Goal: Information Seeking & Learning: Understand process/instructions

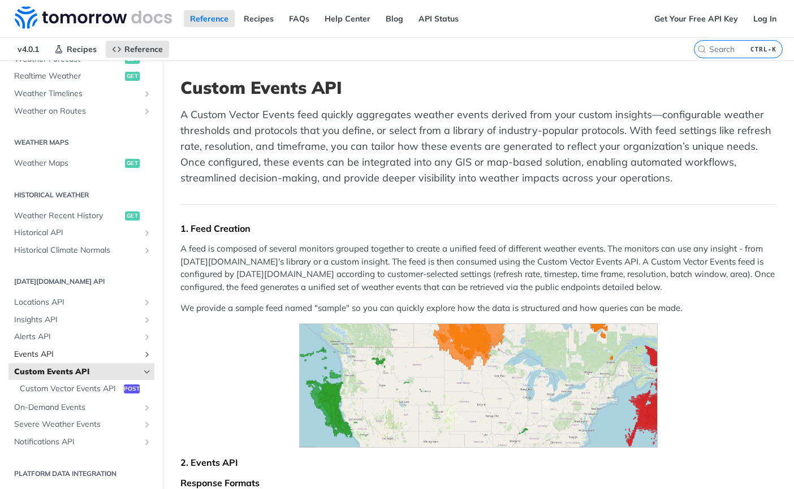
scroll to position [291, 0]
click at [99, 314] on span "Insights API" at bounding box center [76, 319] width 125 height 11
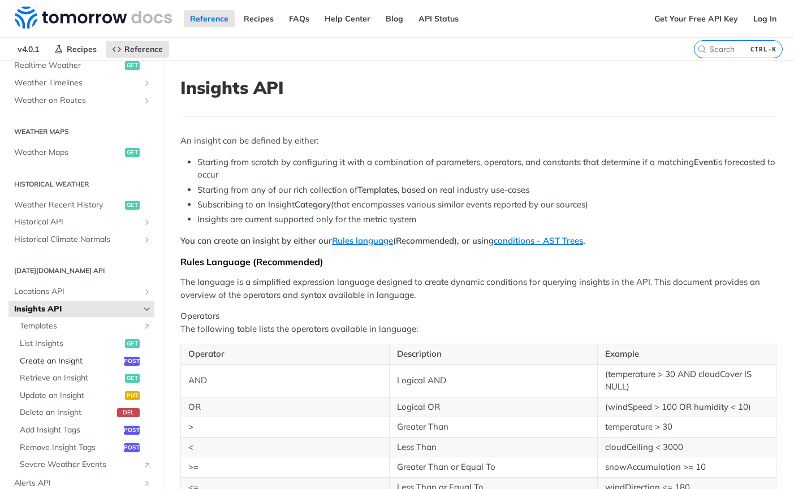
click at [67, 358] on span "Create an Insight" at bounding box center [70, 361] width 101 height 11
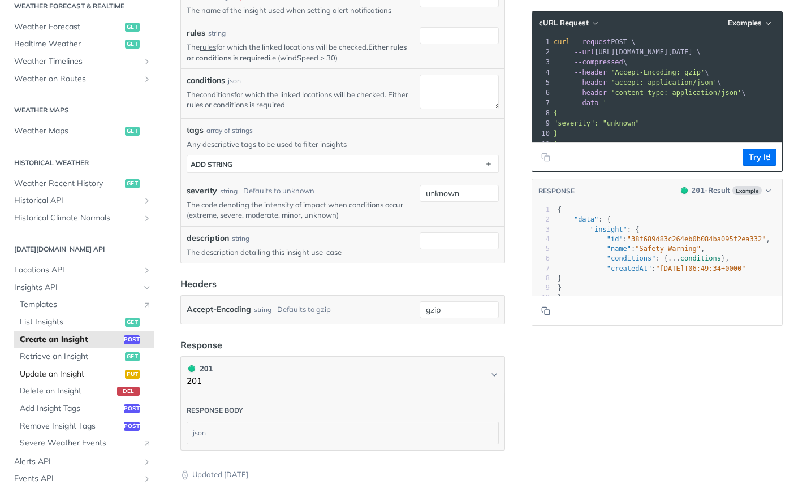
scroll to position [235, 0]
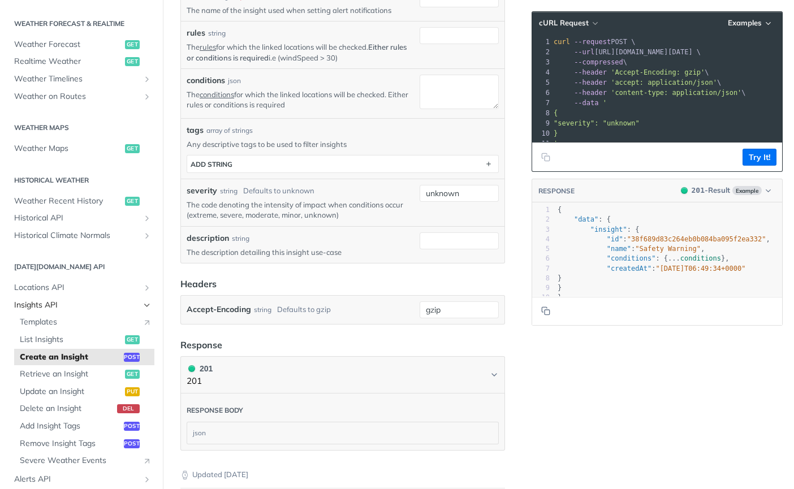
click at [101, 305] on span "Insights API" at bounding box center [76, 305] width 125 height 11
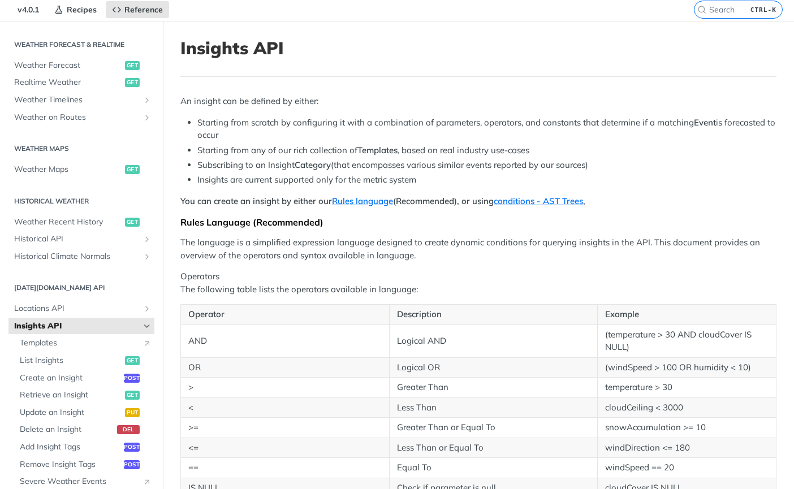
scroll to position [1, 0]
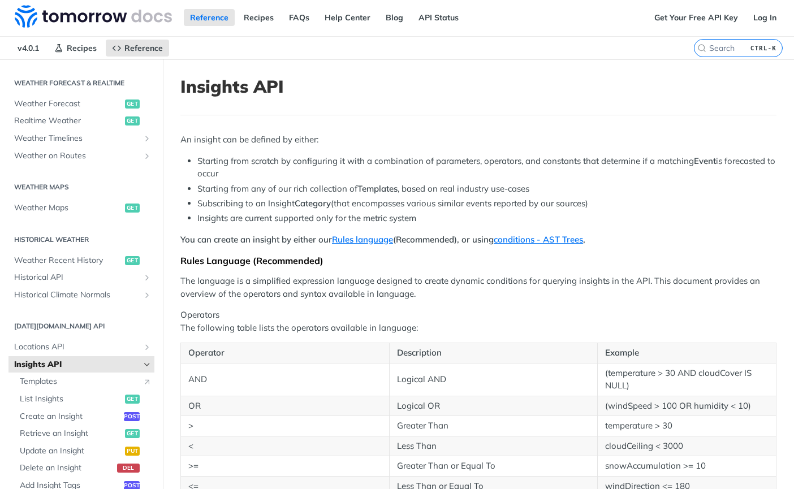
click at [144, 302] on div "Fundamentals Tomorrow.io APIs Weather Data Layers Core Probabilistic Forecastin…" at bounding box center [81, 293] width 163 height 880
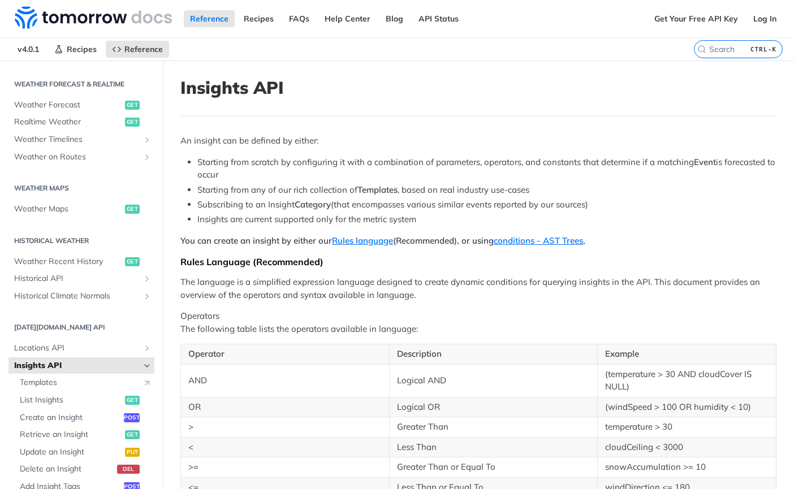
click at [142, 367] on icon "Hide subpages for Insights API" at bounding box center [146, 365] width 9 height 9
click at [44, 400] on span "Events API" at bounding box center [76, 400] width 125 height 11
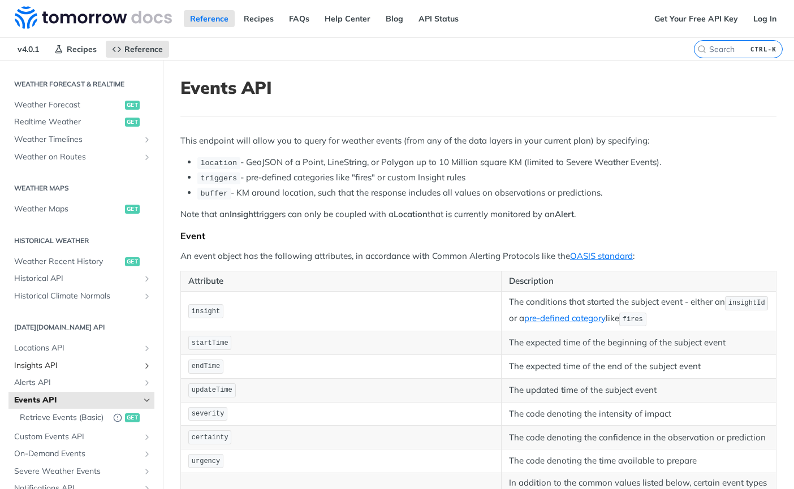
click at [46, 362] on span "Insights API" at bounding box center [76, 365] width 125 height 11
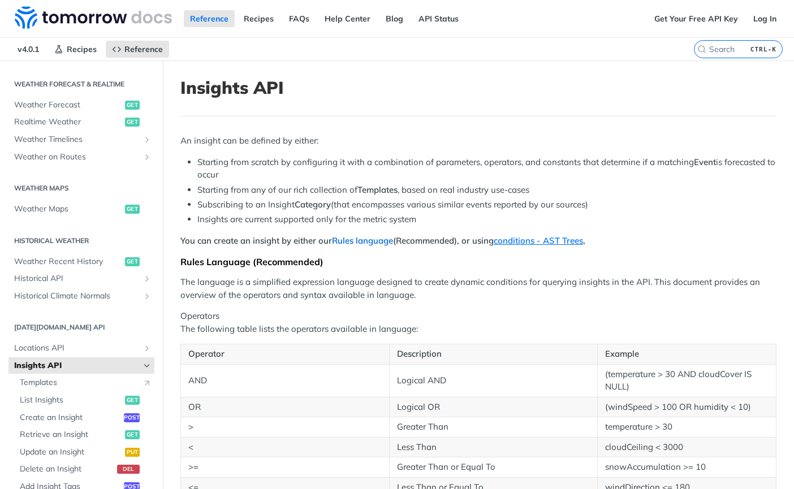
click at [348, 239] on link "Rules language" at bounding box center [362, 240] width 61 height 11
click at [371, 238] on link "Rules language" at bounding box center [362, 240] width 61 height 11
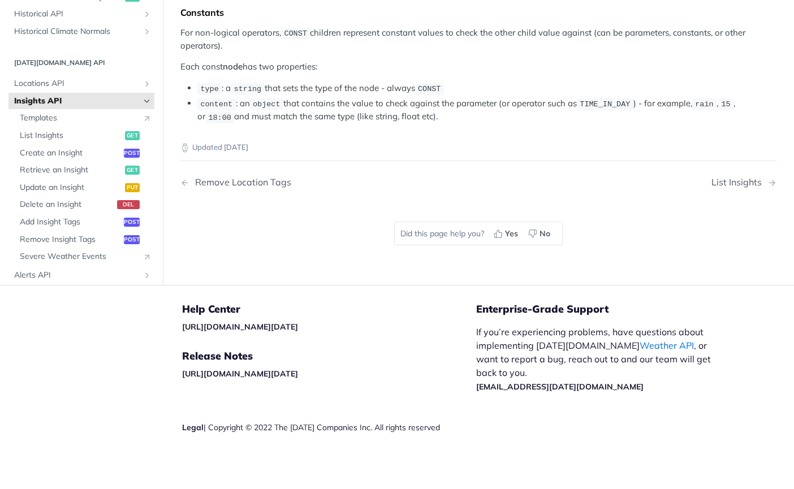
scroll to position [2318, 0]
click at [110, 141] on span "List Insights" at bounding box center [71, 135] width 102 height 11
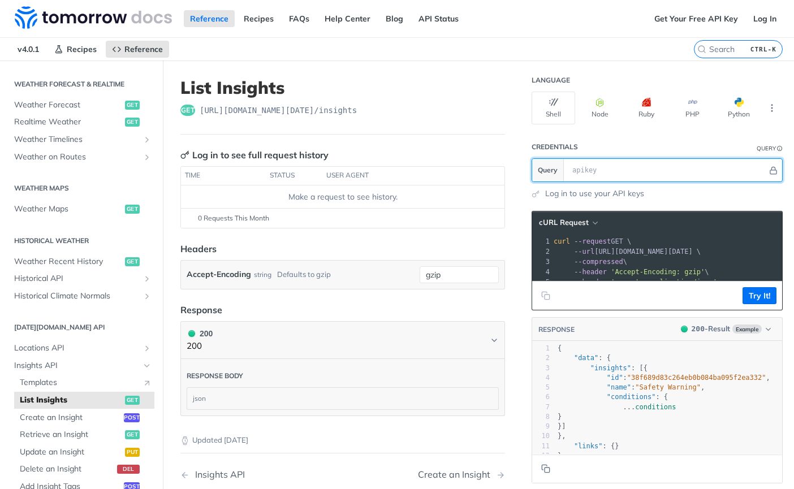
click at [623, 167] on input "text" at bounding box center [666, 170] width 201 height 23
type input "dasd"
click at [531, 163] on section "Query dasd" at bounding box center [656, 170] width 251 height 24
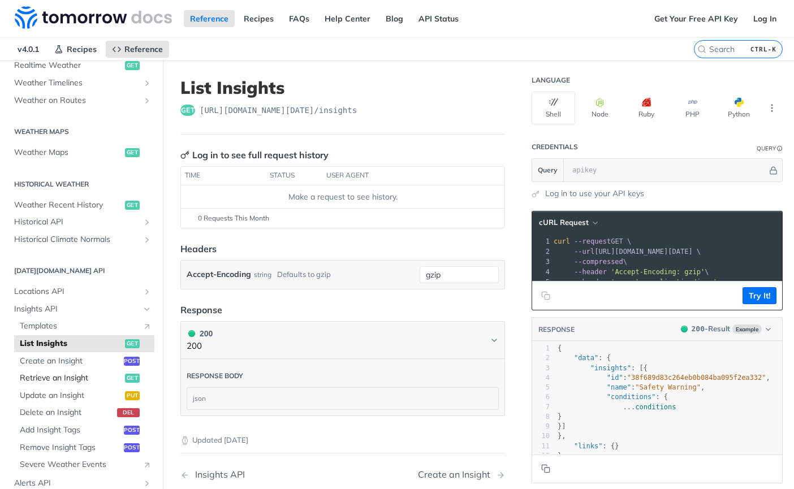
click at [40, 376] on span "Retrieve an Insight" at bounding box center [71, 378] width 102 height 11
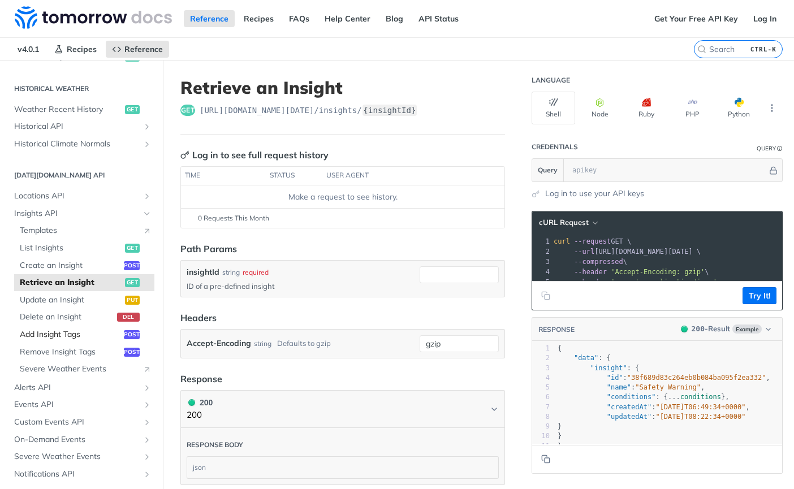
scroll to position [404, 0]
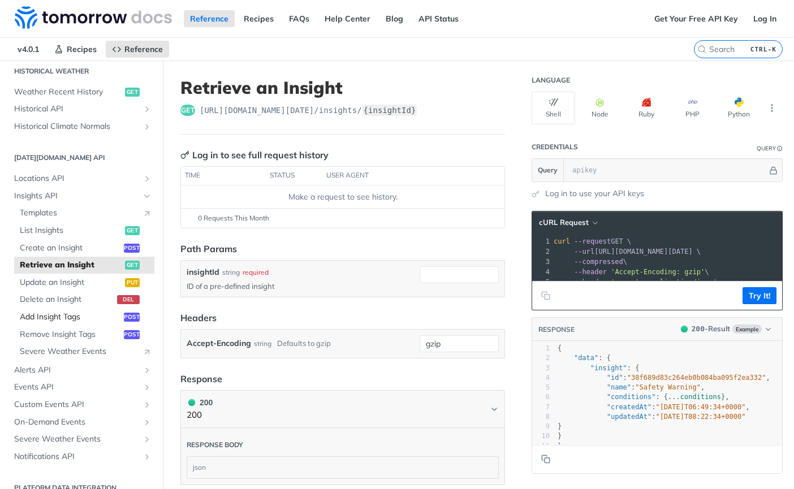
click at [51, 316] on span "Add Insight Tags" at bounding box center [70, 316] width 101 height 11
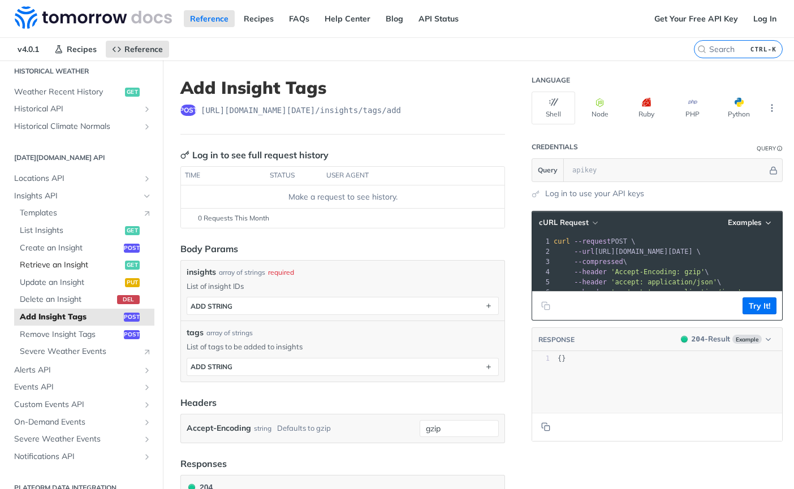
click at [57, 266] on span "Retrieve an Insight" at bounding box center [71, 264] width 102 height 11
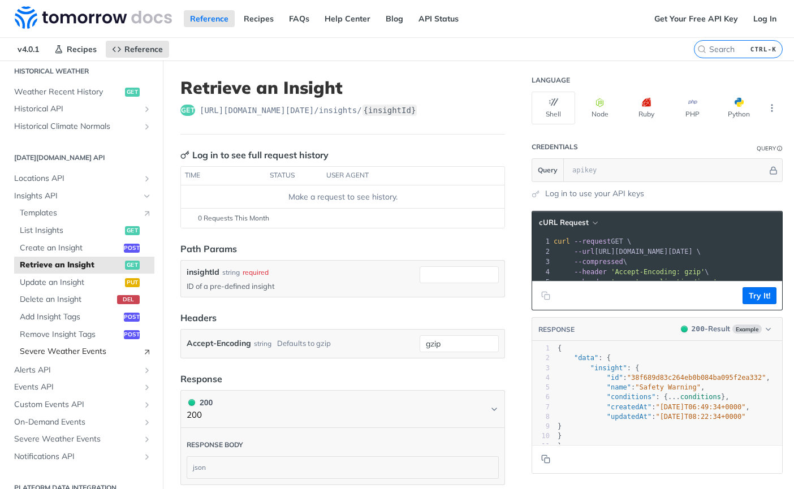
scroll to position [418, 0]
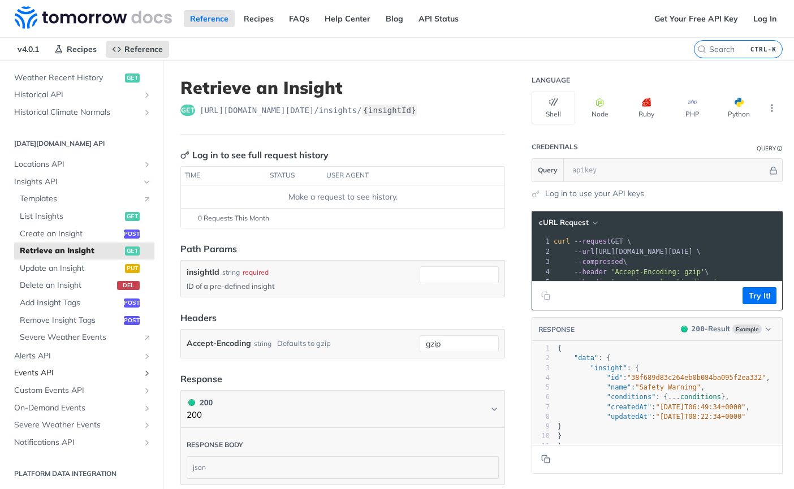
click at [43, 371] on span "Events API" at bounding box center [76, 372] width 125 height 11
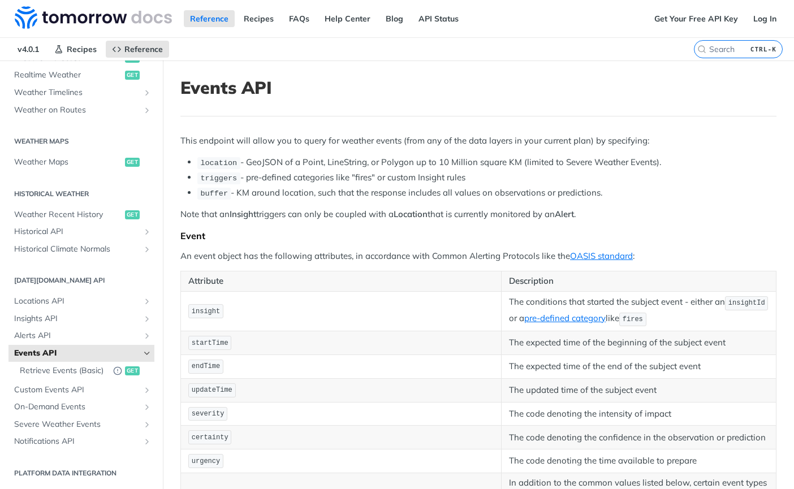
scroll to position [291, 0]
click at [46, 365] on span "Retrieve Events (Basic)" at bounding box center [64, 370] width 88 height 11
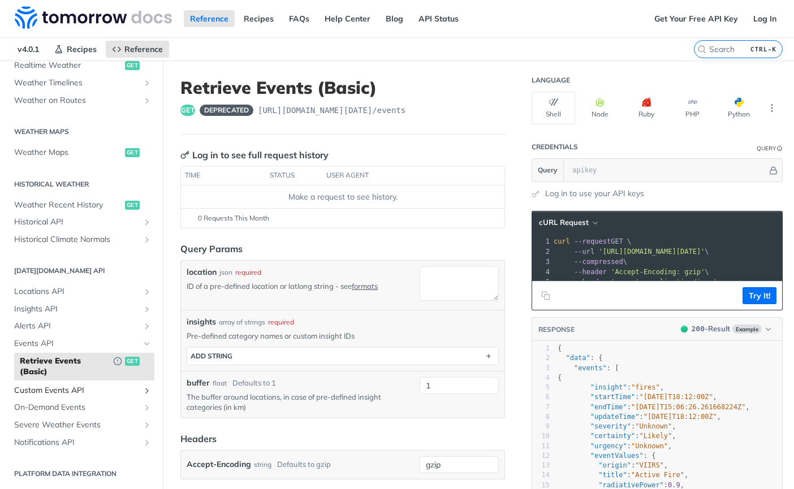
click at [49, 388] on span "Custom Events API" at bounding box center [76, 390] width 125 height 11
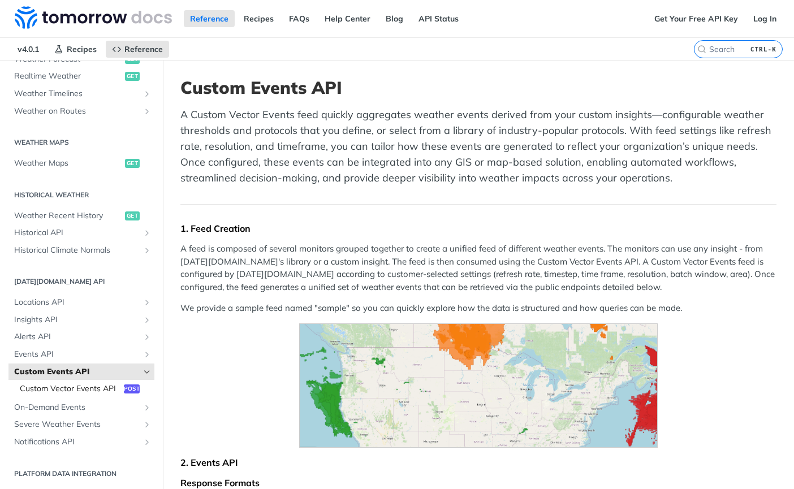
click at [55, 383] on span "Custom Vector Events API" at bounding box center [70, 388] width 101 height 11
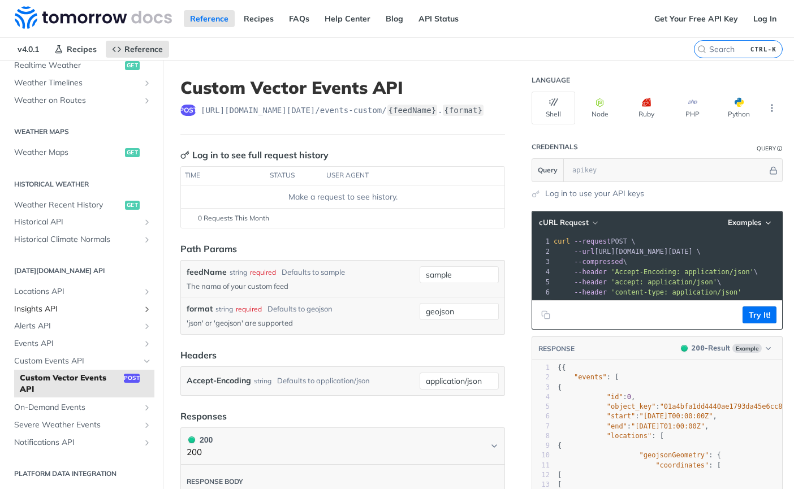
click at [58, 309] on span "Insights API" at bounding box center [76, 309] width 125 height 11
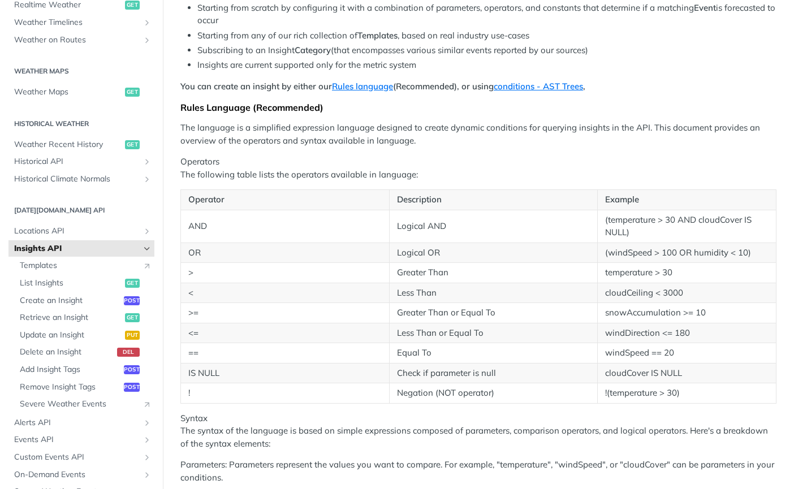
scroll to position [170, 0]
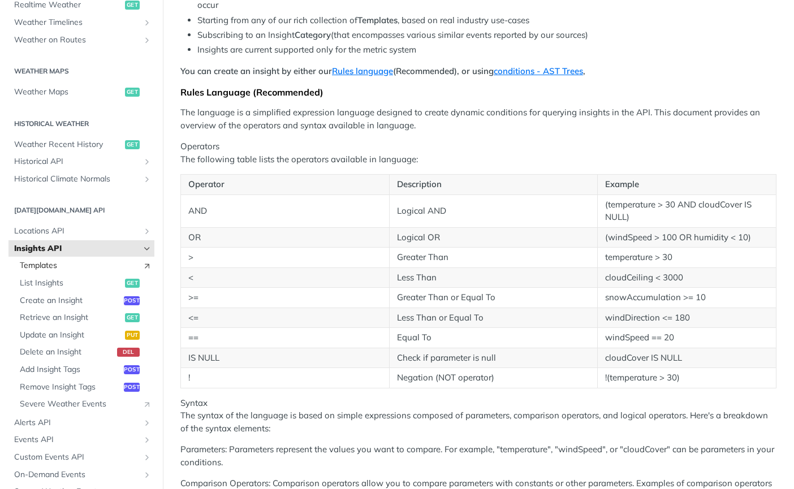
click at [47, 262] on span "Templates" at bounding box center [78, 265] width 117 height 11
click at [65, 302] on span "Create an Insight" at bounding box center [70, 300] width 101 height 11
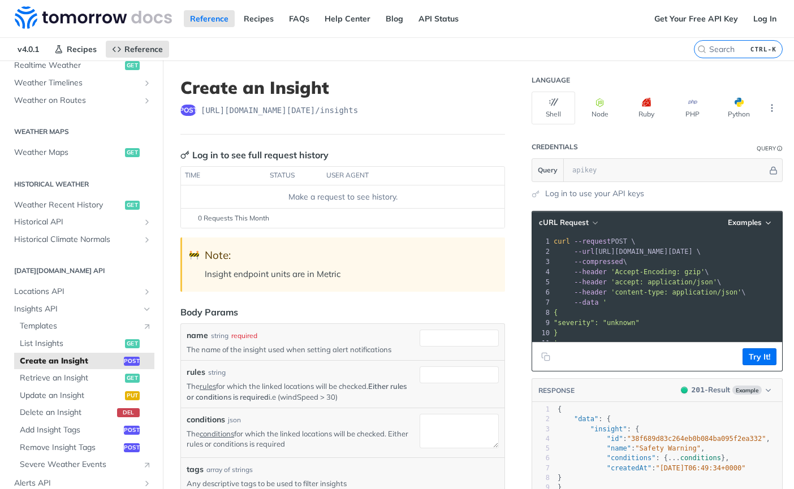
scroll to position [57, 0]
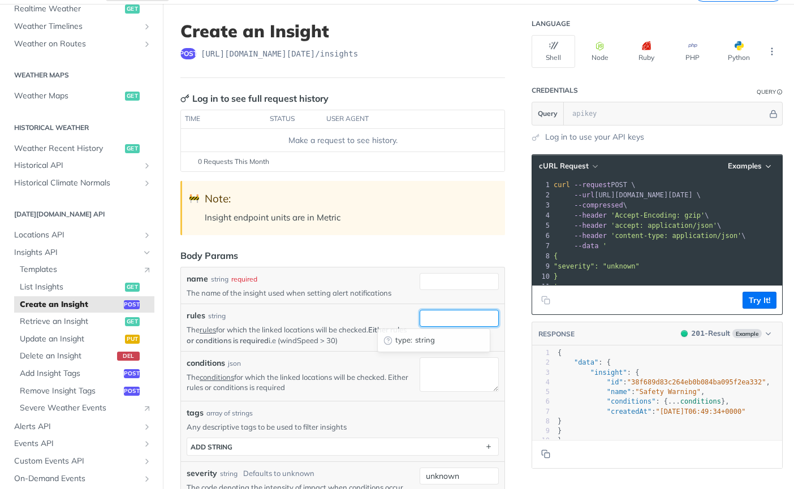
click at [465, 318] on input "rules" at bounding box center [458, 318] width 79 height 17
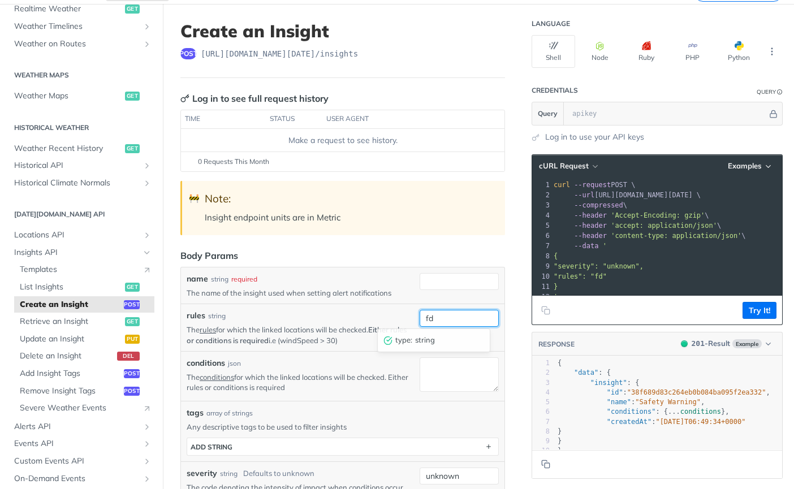
type input "f"
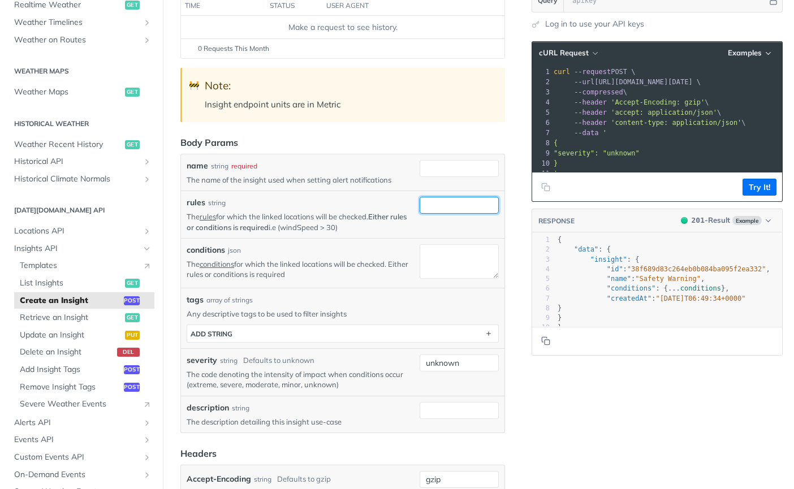
scroll to position [0, 0]
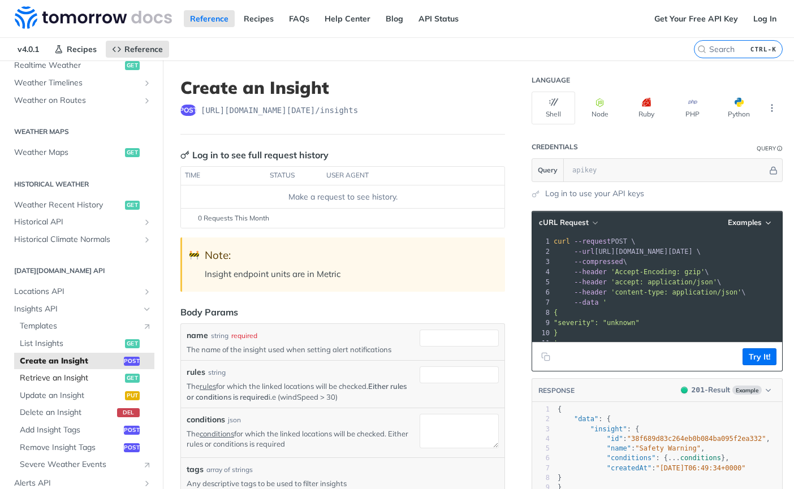
click at [55, 379] on span "Retrieve an Insight" at bounding box center [71, 378] width 102 height 11
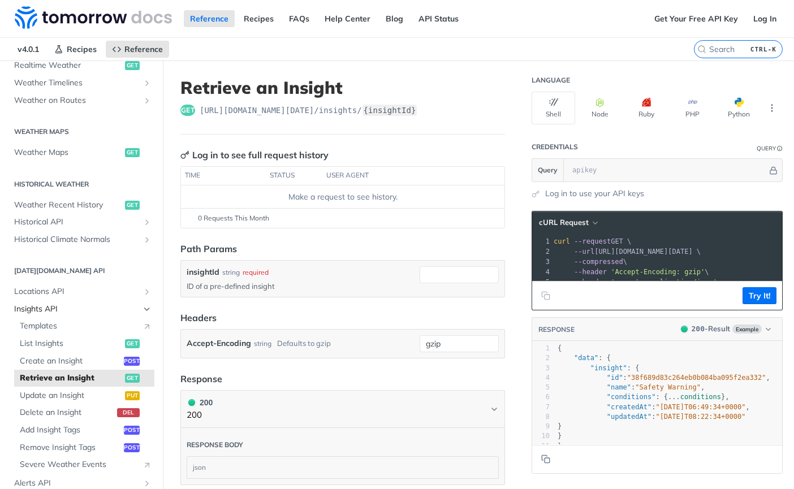
click at [63, 307] on span "Insights API" at bounding box center [76, 309] width 125 height 11
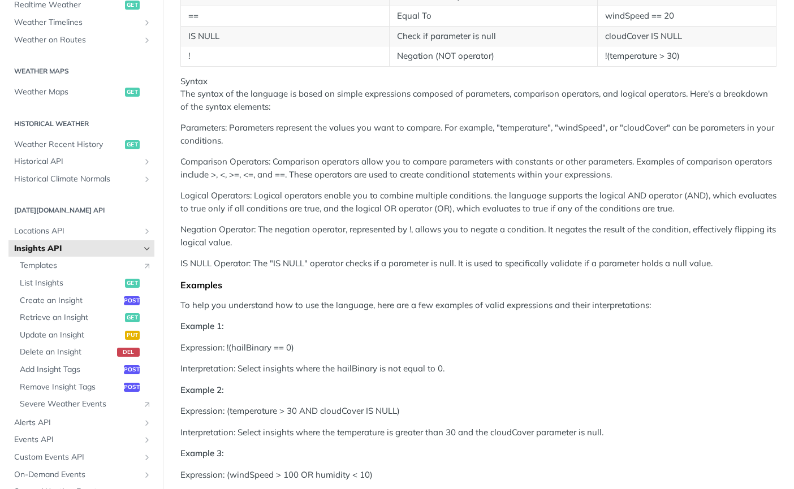
scroll to position [509, 0]
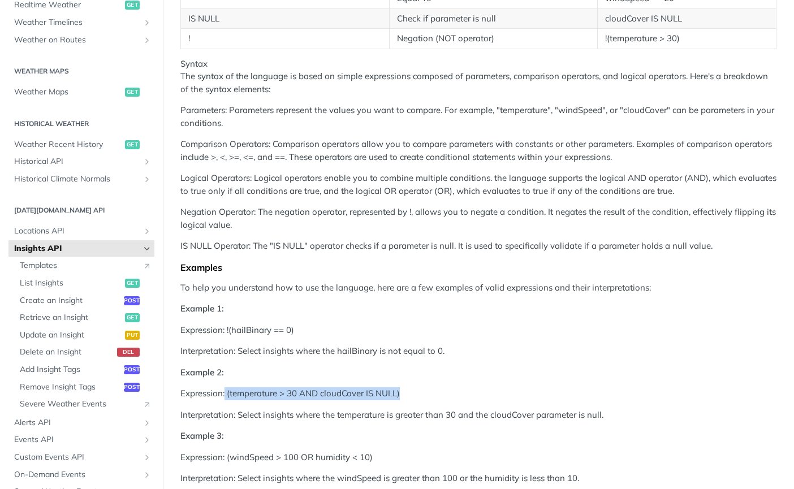
drag, startPoint x: 226, startPoint y: 394, endPoint x: 398, endPoint y: 384, distance: 172.7
click at [406, 389] on p "Expression: (temperature > 30 AND cloudCover IS NULL)" at bounding box center [478, 393] width 596 height 13
copy p "(temperature > 30 AND cloudCover IS NULL)"
click at [47, 282] on span "List Insights" at bounding box center [71, 283] width 102 height 11
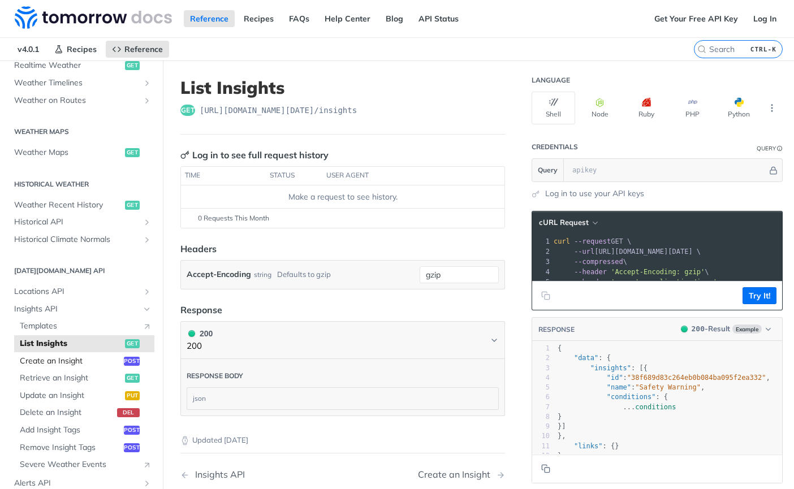
click at [50, 362] on span "Create an Insight" at bounding box center [70, 361] width 101 height 11
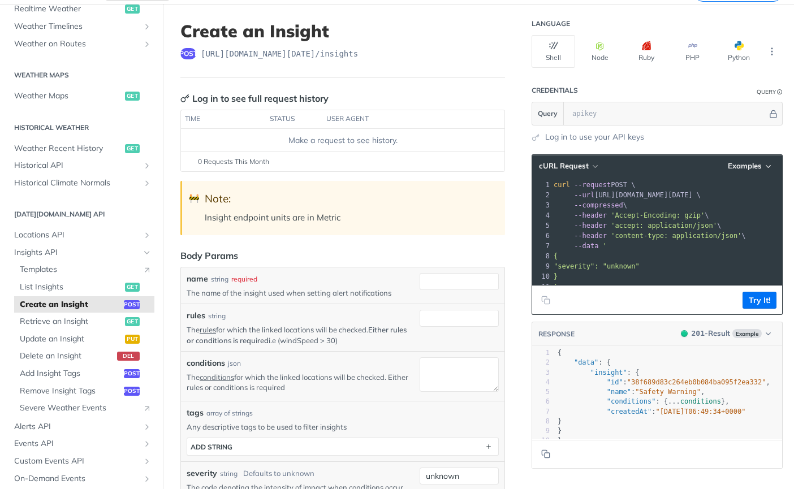
scroll to position [113, 0]
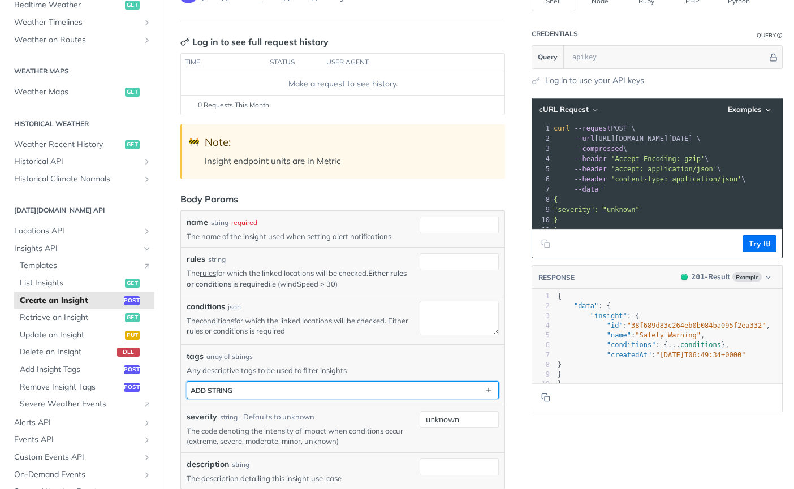
click at [270, 392] on button "ADD string" at bounding box center [342, 390] width 311 height 17
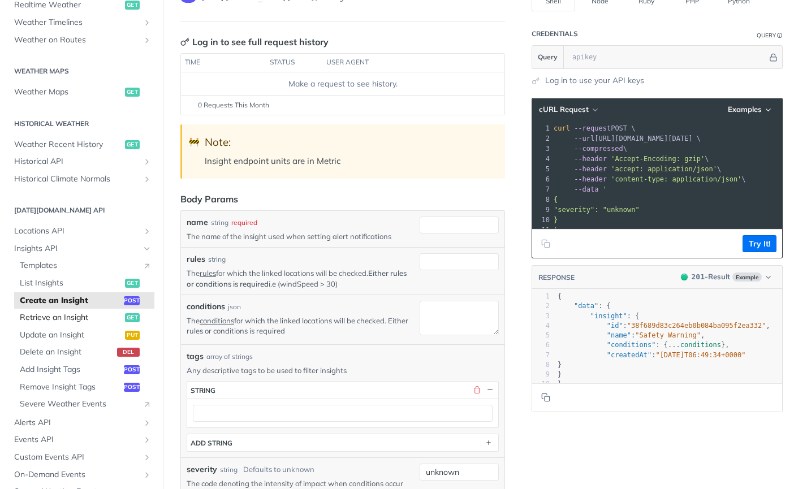
click at [80, 316] on span "Retrieve an Insight" at bounding box center [71, 317] width 102 height 11
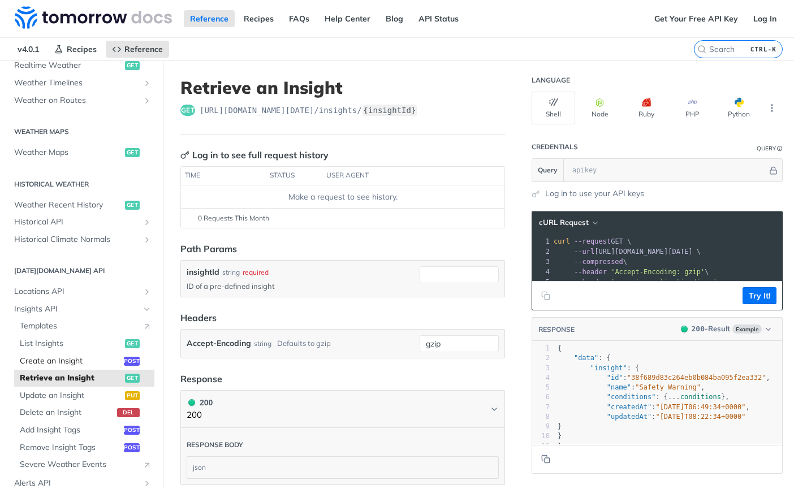
click at [62, 360] on span "Create an Insight" at bounding box center [70, 361] width 101 height 11
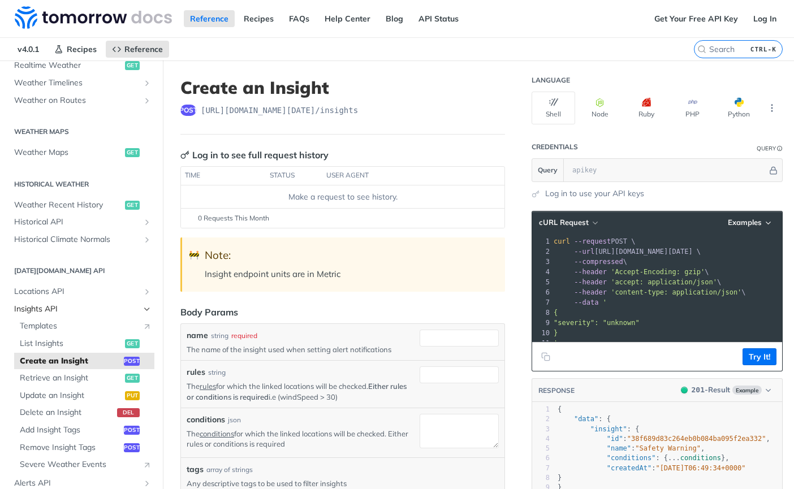
click at [54, 312] on span "Insights API" at bounding box center [76, 309] width 125 height 11
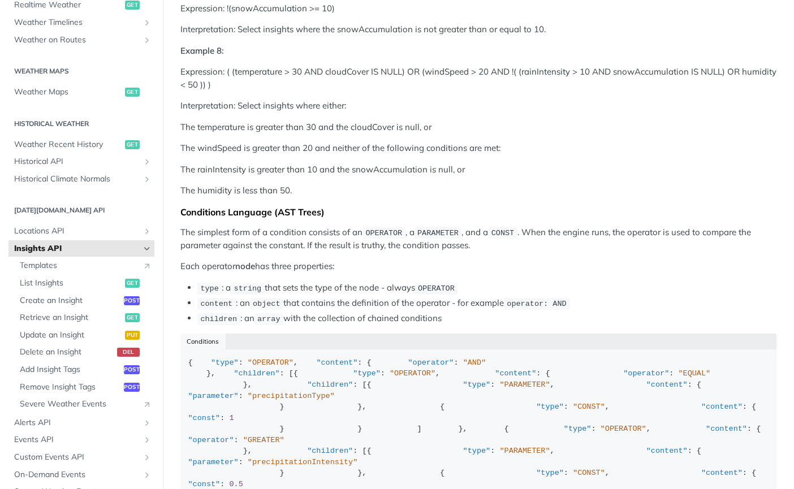
scroll to position [1131, 0]
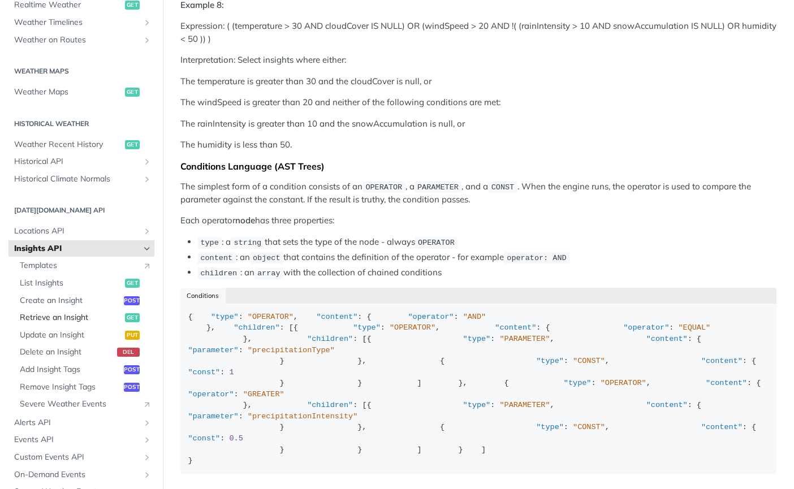
click at [53, 318] on span "Retrieve an Insight" at bounding box center [71, 317] width 102 height 11
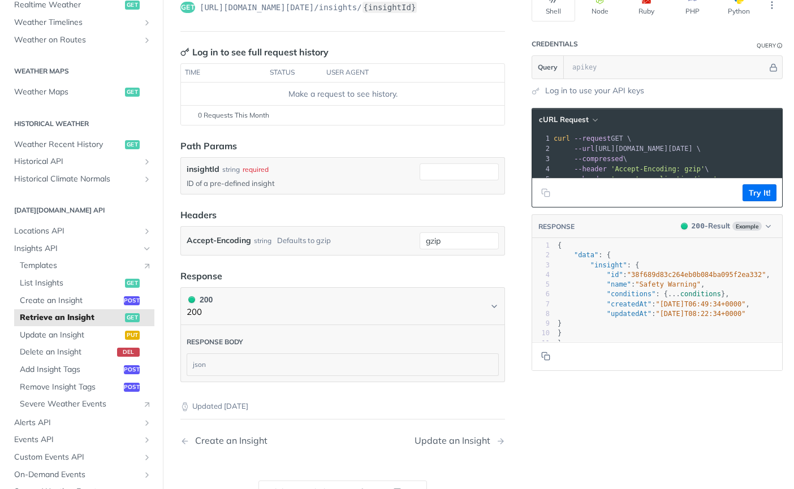
scroll to position [113, 0]
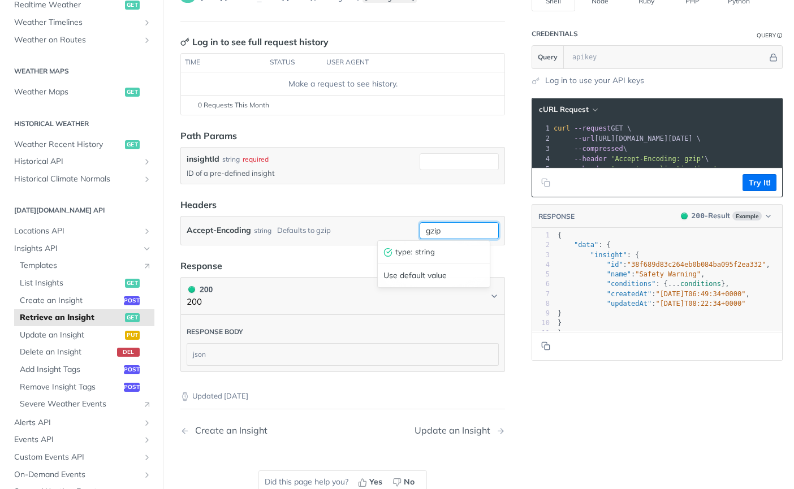
click at [450, 229] on input "gzip" at bounding box center [458, 230] width 79 height 17
click at [380, 203] on header "Headers" at bounding box center [342, 205] width 324 height 14
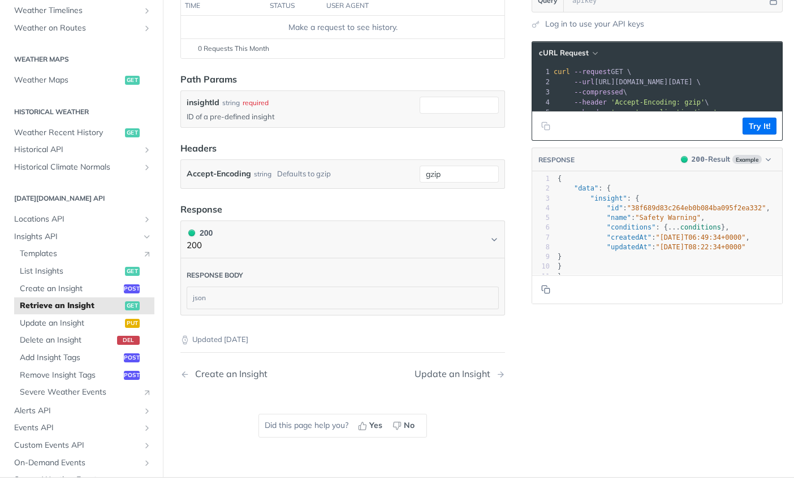
drag, startPoint x: 303, startPoint y: 298, endPoint x: 284, endPoint y: 299, distance: 19.3
click at [302, 298] on div "json" at bounding box center [342, 297] width 311 height 21
click at [193, 295] on div "json" at bounding box center [342, 297] width 311 height 21
drag, startPoint x: 193, startPoint y: 295, endPoint x: 200, endPoint y: 295, distance: 6.8
click at [200, 295] on div "json" at bounding box center [342, 297] width 311 height 21
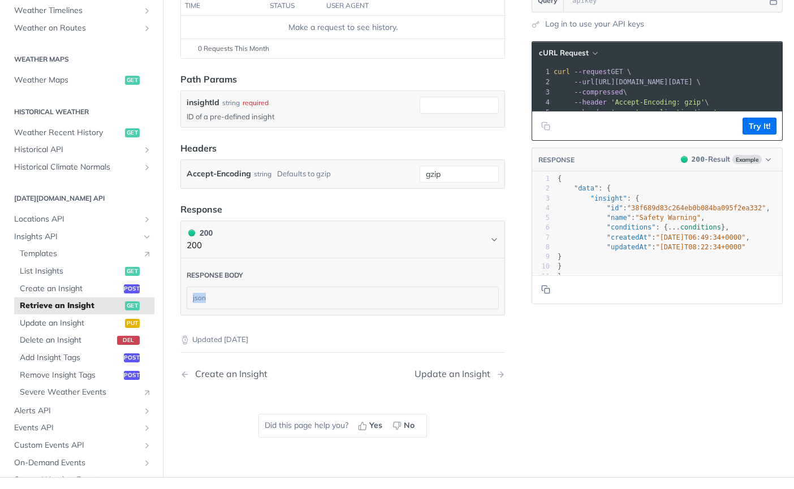
click at [231, 295] on div "json" at bounding box center [342, 297] width 311 height 21
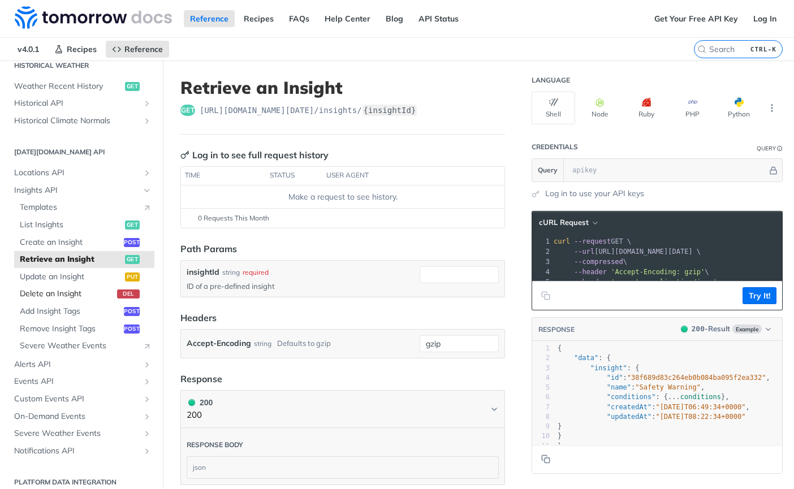
scroll to position [418, 0]
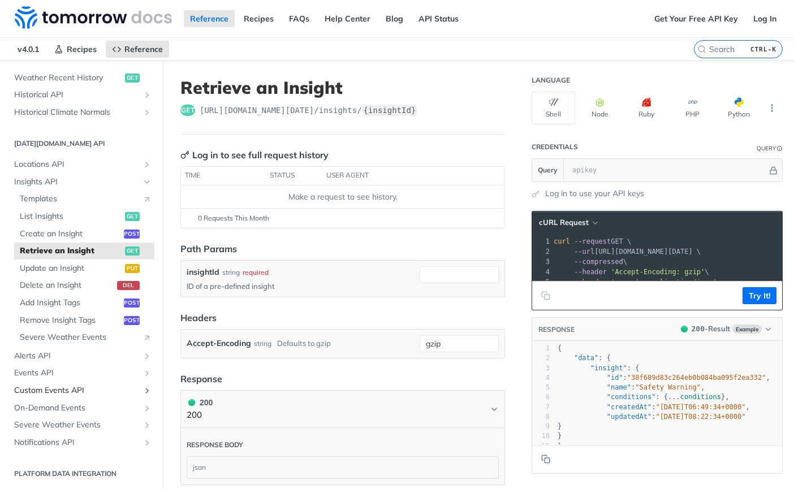
click at [142, 387] on icon "Show subpages for Custom Events API" at bounding box center [146, 390] width 9 height 9
click at [83, 406] on span "Custom Vector Events API" at bounding box center [70, 407] width 101 height 11
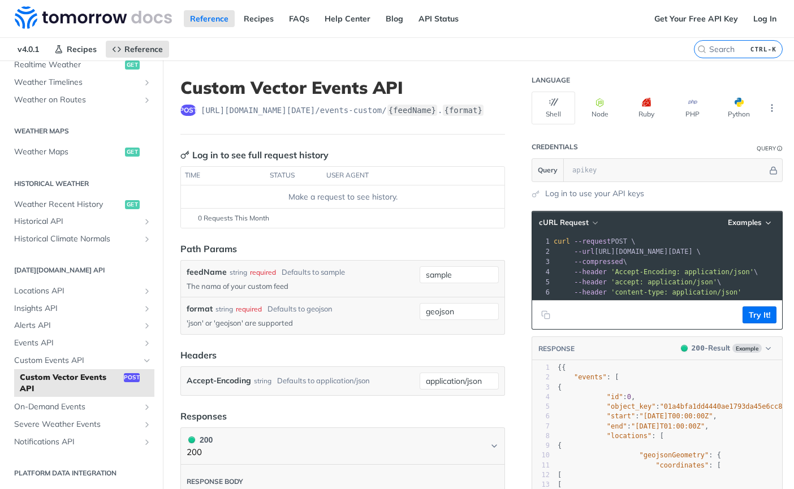
scroll to position [291, 0]
click at [75, 380] on span "Custom Vector Events API" at bounding box center [70, 384] width 101 height 22
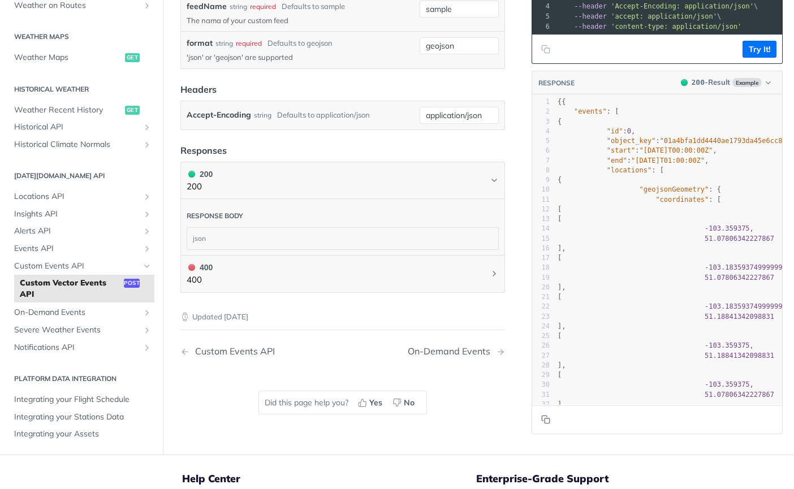
scroll to position [283, 0]
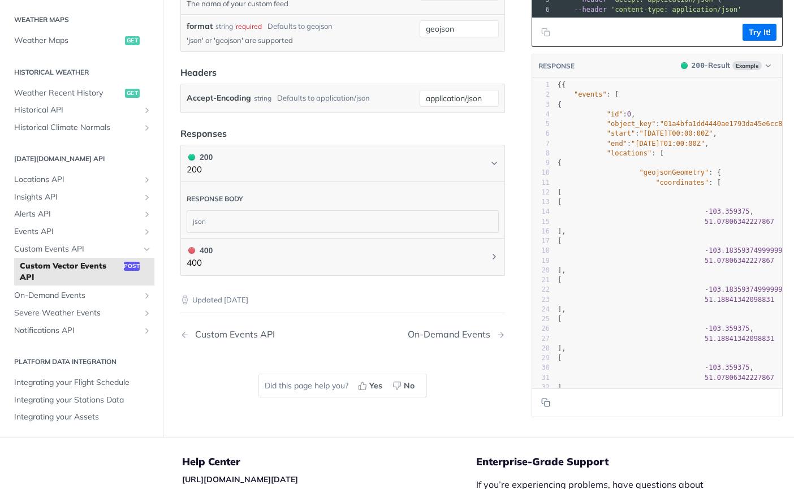
click at [255, 222] on div "json" at bounding box center [342, 221] width 311 height 21
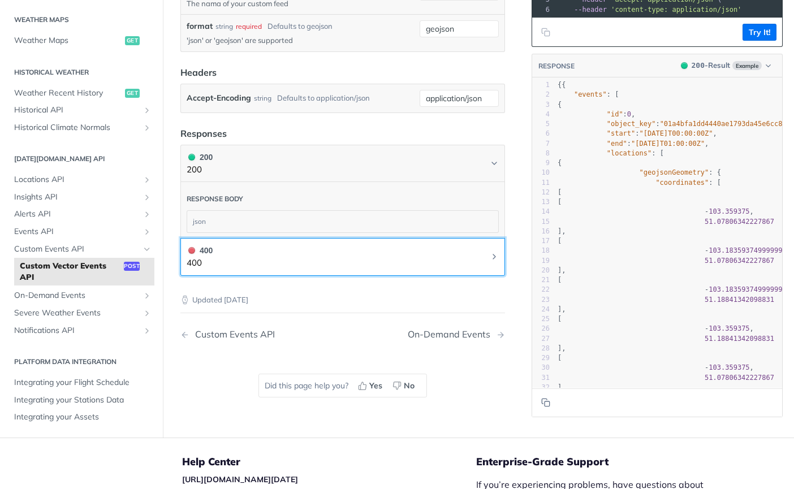
click at [245, 261] on button "400 400" at bounding box center [343, 256] width 312 height 25
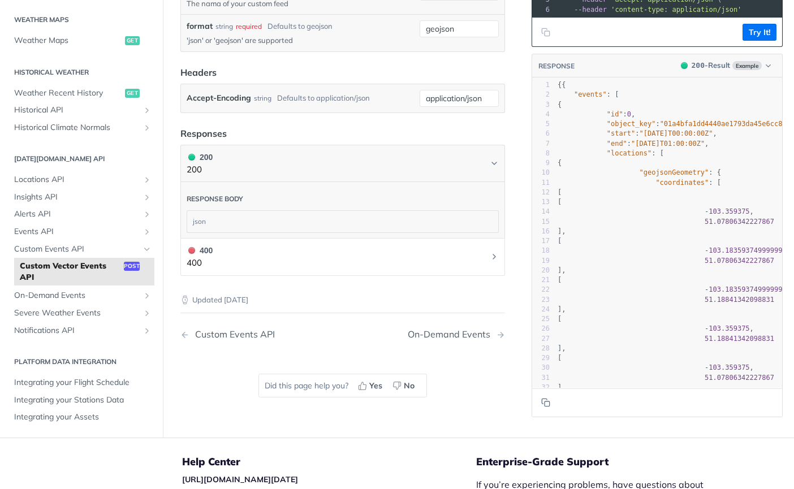
click at [0, 0] on div "object" at bounding box center [0, 0] width 0 height 0
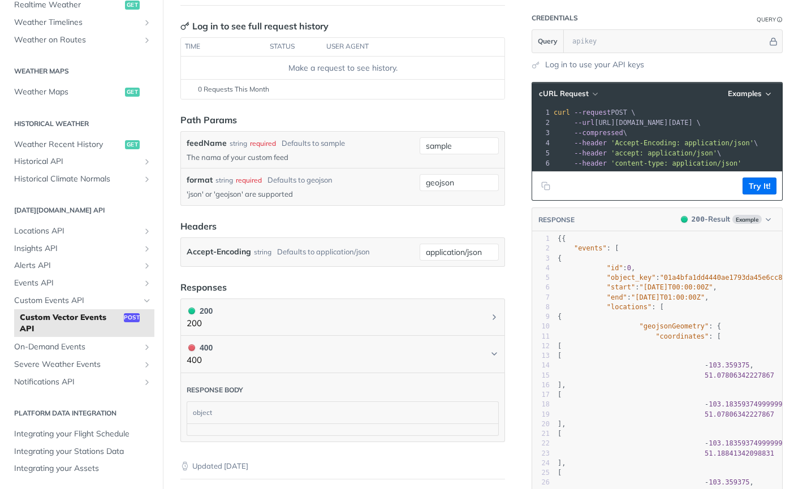
scroll to position [113, 0]
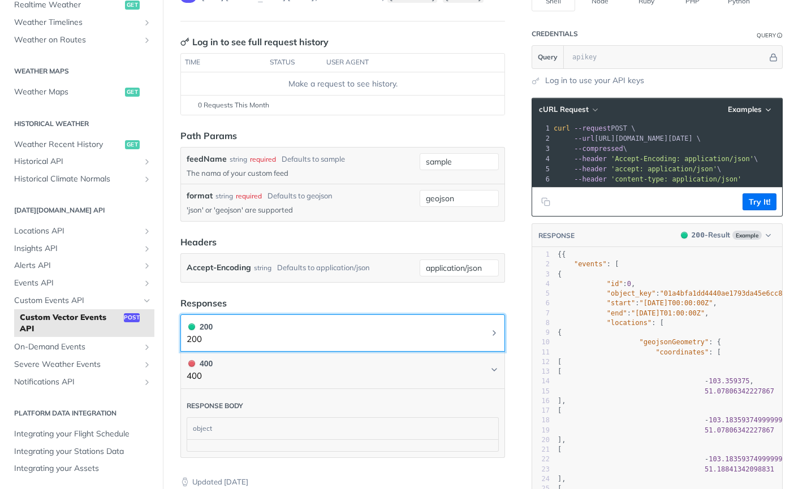
click at [424, 329] on button "200 200" at bounding box center [343, 333] width 312 height 25
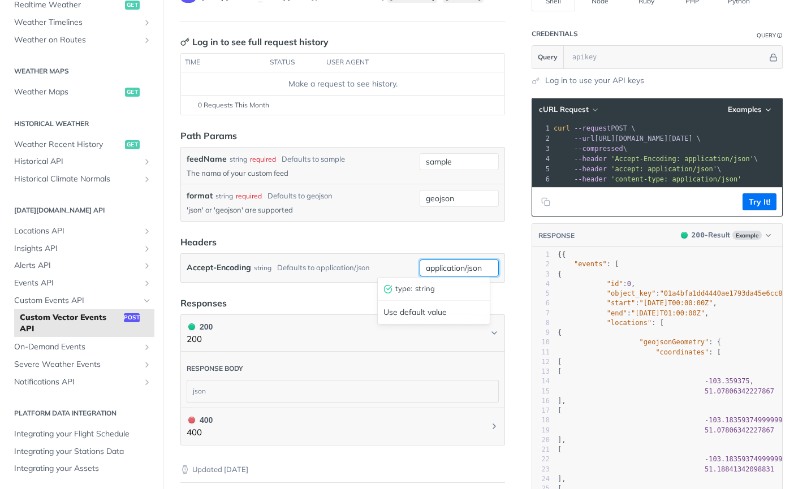
click at [445, 265] on input "application/json" at bounding box center [458, 267] width 79 height 17
click at [465, 266] on input "application/json" at bounding box center [458, 267] width 79 height 17
click at [479, 266] on input "application/json" at bounding box center [458, 267] width 79 height 17
click at [303, 291] on article "Custom Vector Events API post https://api.tomorrow.io/v4 /events-custom/ {feedN…" at bounding box center [343, 277] width 360 height 660
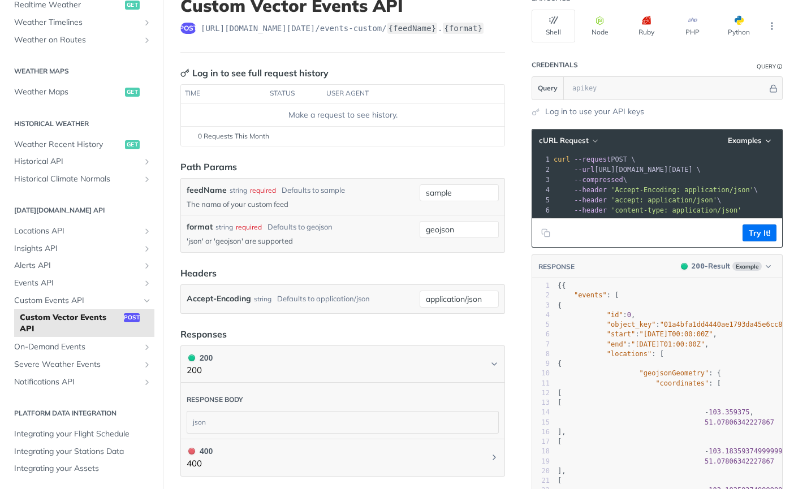
scroll to position [57, 0]
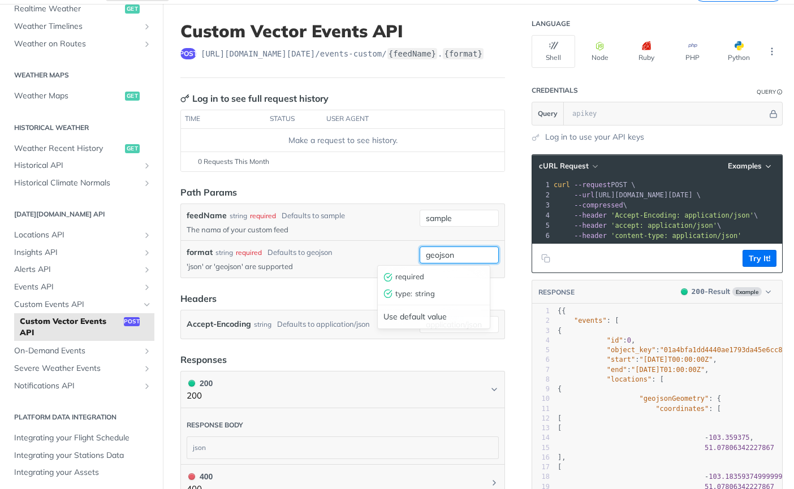
click at [459, 251] on input "geojson" at bounding box center [458, 254] width 79 height 17
click at [333, 246] on div "format string required Defaults to geojson" at bounding box center [301, 252] width 228 height 12
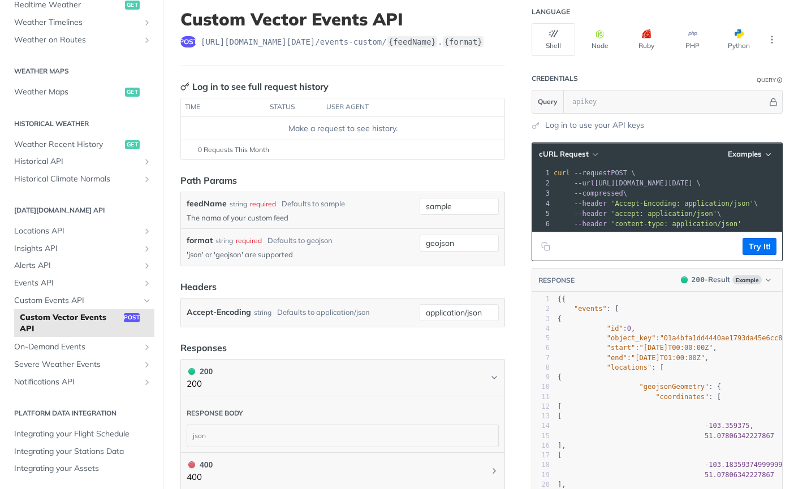
scroll to position [0, 0]
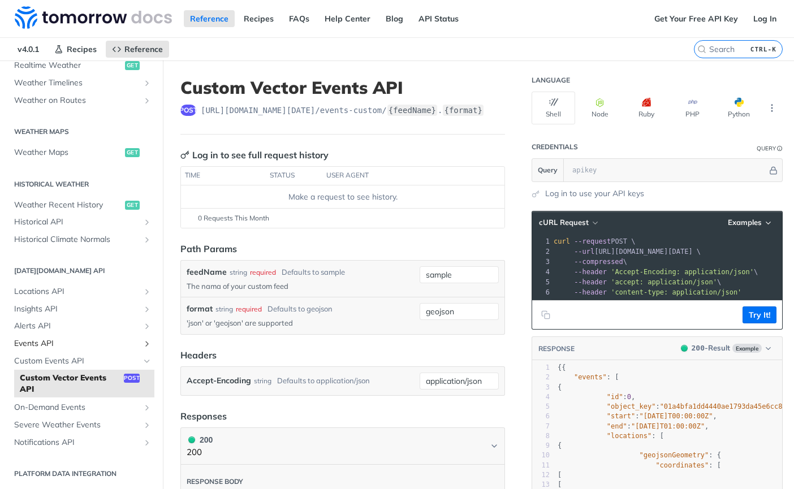
click at [39, 341] on span "Events API" at bounding box center [76, 343] width 125 height 11
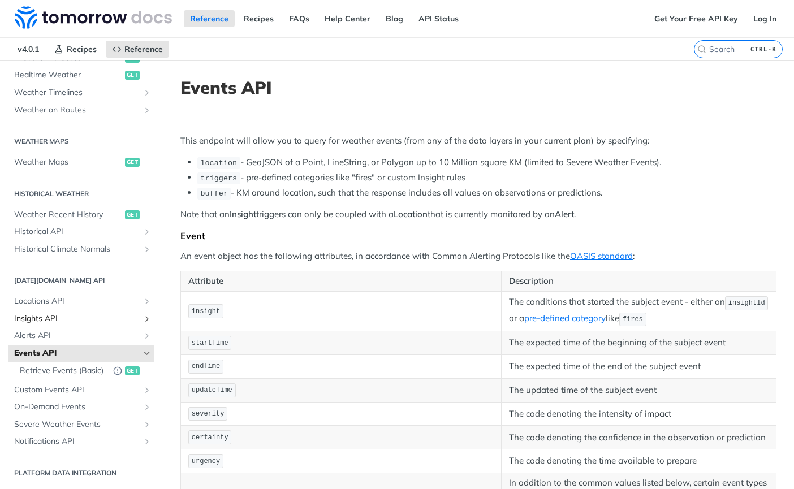
click at [45, 313] on span "Insights API" at bounding box center [76, 318] width 125 height 11
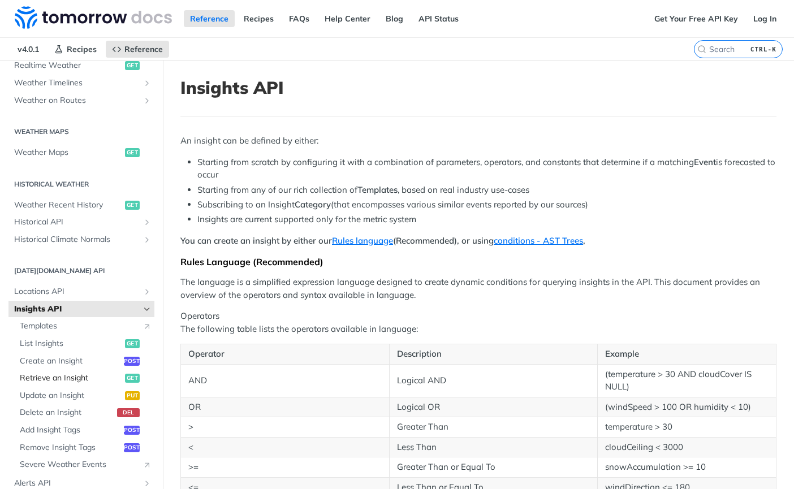
click at [47, 376] on span "Retrieve an Insight" at bounding box center [71, 378] width 102 height 11
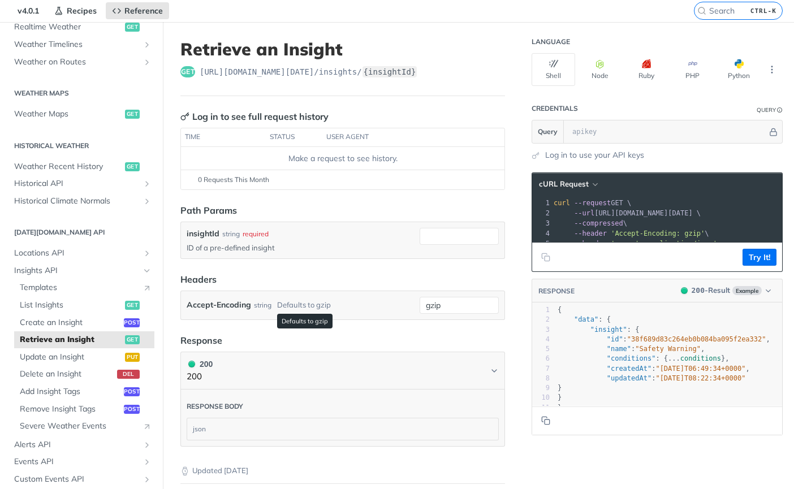
scroll to position [57, 0]
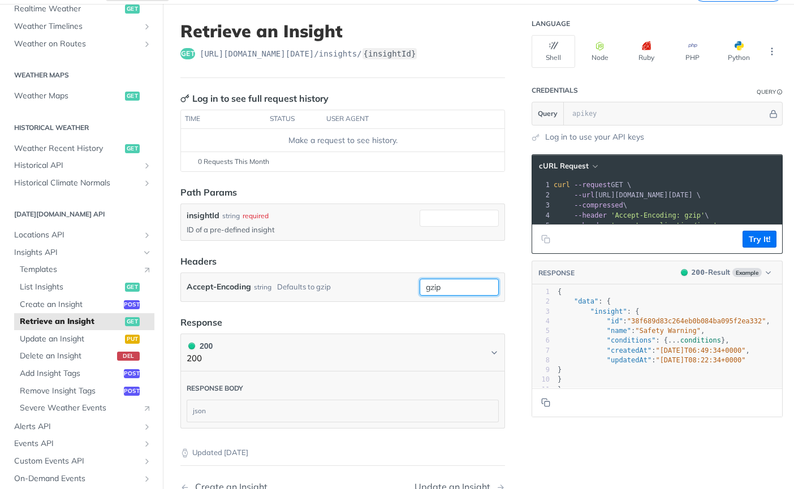
click at [458, 287] on input "gzip" at bounding box center [458, 287] width 79 height 17
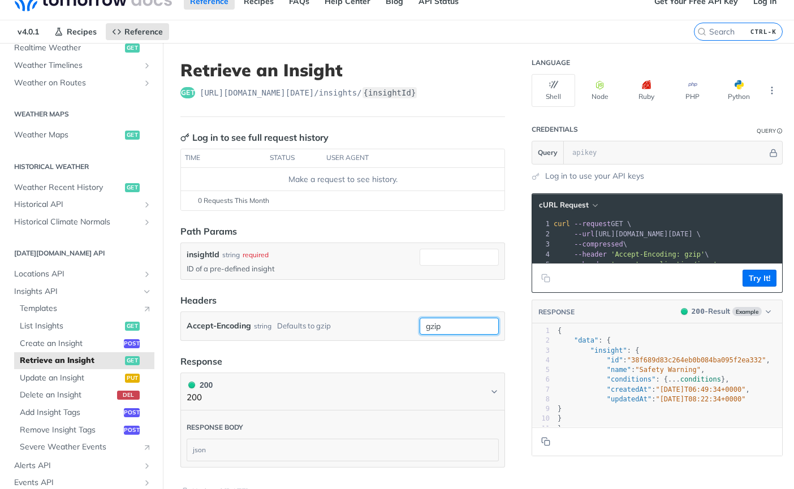
scroll to position [0, 0]
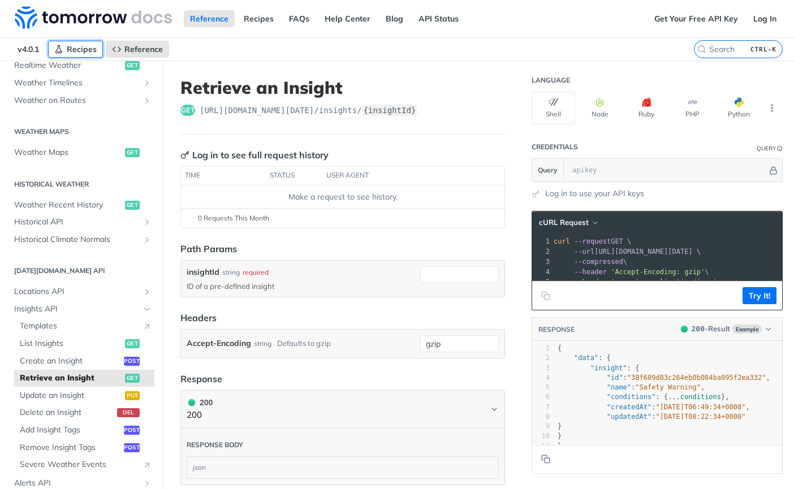
click at [77, 48] on span "Recipes" at bounding box center [82, 49] width 30 height 10
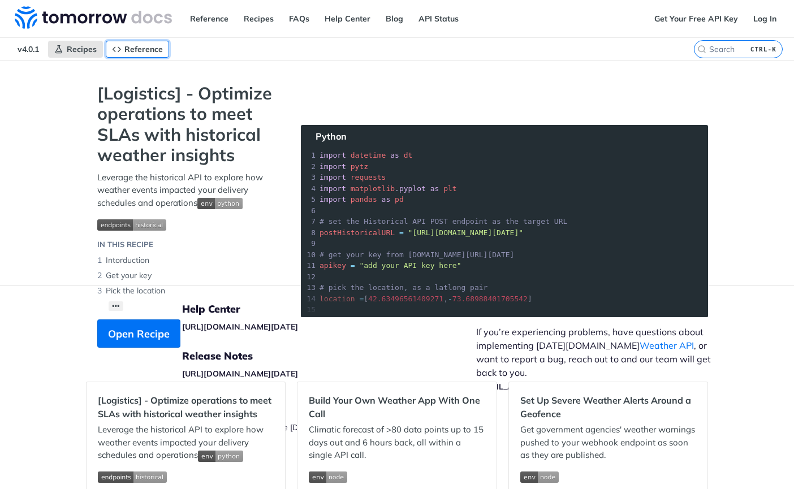
click at [128, 47] on span "Reference" at bounding box center [143, 49] width 38 height 10
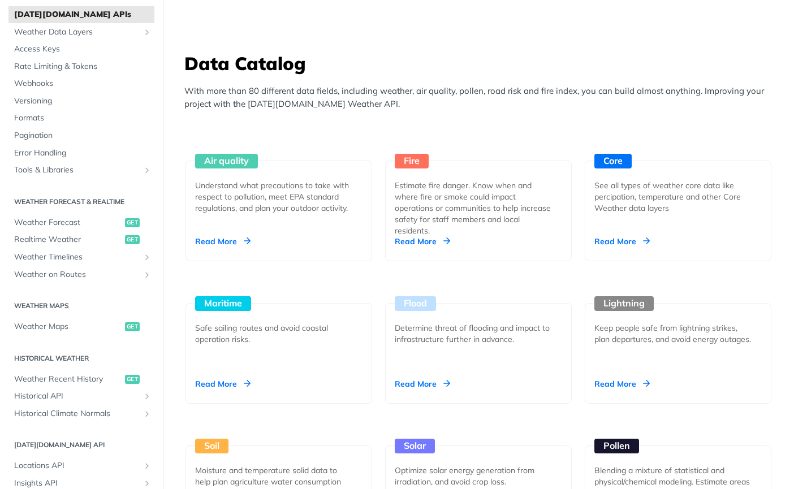
scroll to position [113, 0]
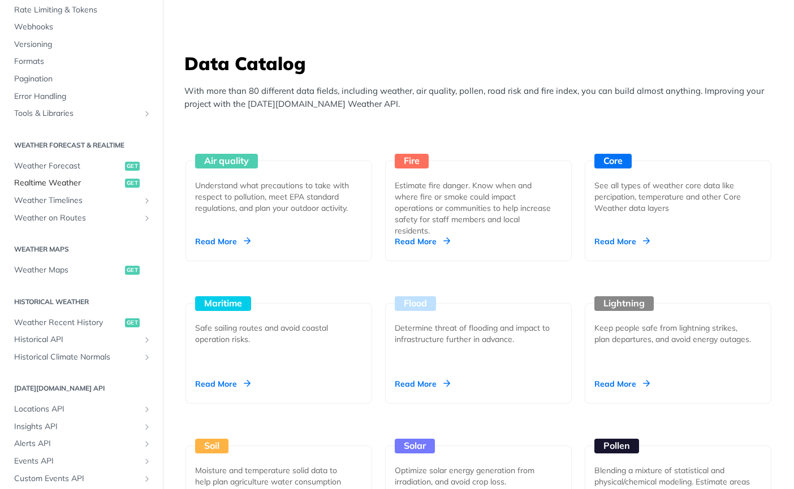
click at [62, 187] on span "Realtime Weather" at bounding box center [68, 182] width 108 height 11
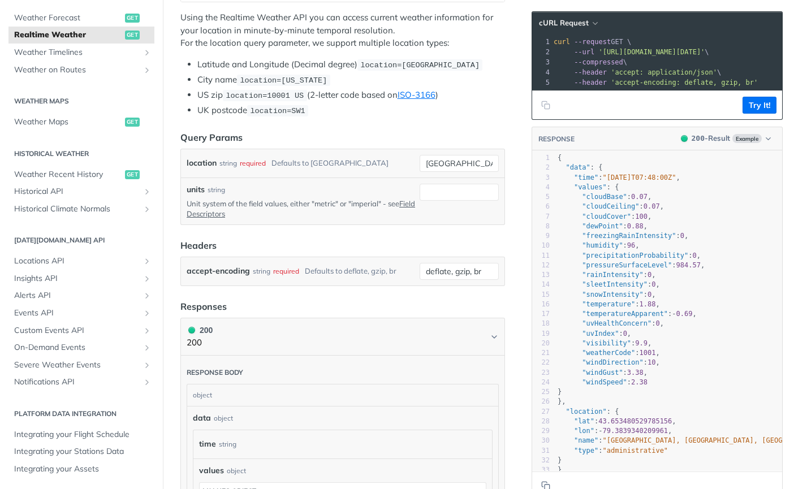
scroll to position [262, 0]
click at [142, 279] on icon "Show subpages for Insights API" at bounding box center [146, 278] width 9 height 9
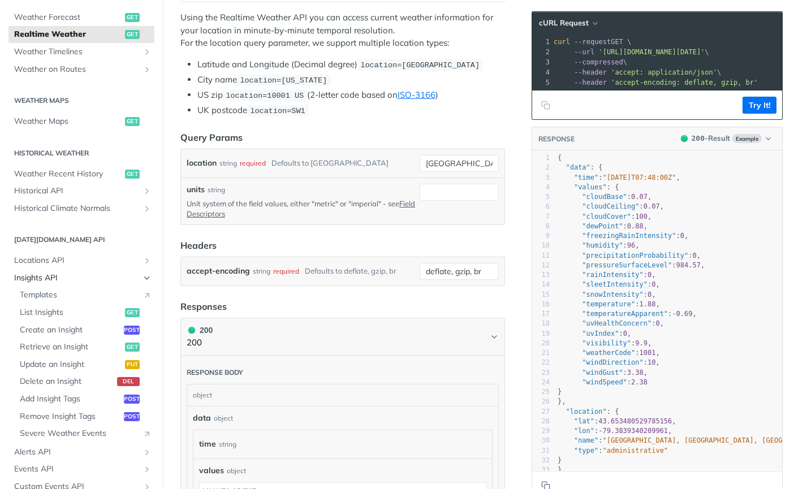
click at [29, 284] on link "Insights API" at bounding box center [81, 278] width 146 height 17
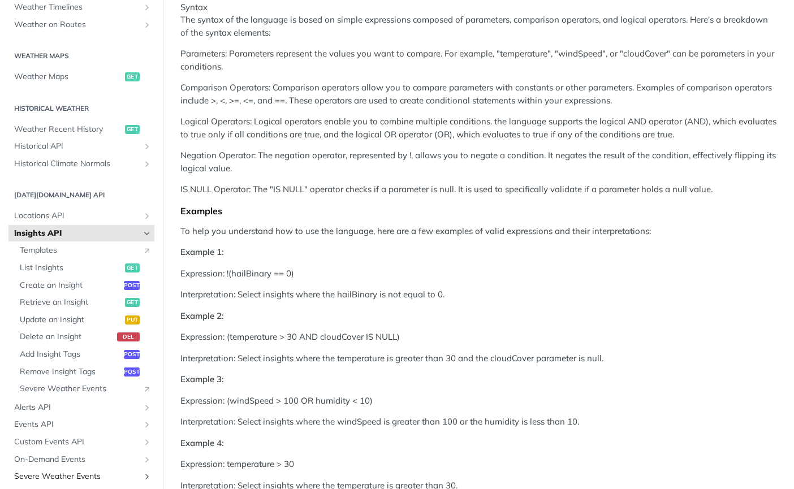
scroll to position [305, 0]
click at [53, 303] on span "Retrieve an Insight" at bounding box center [71, 303] width 102 height 11
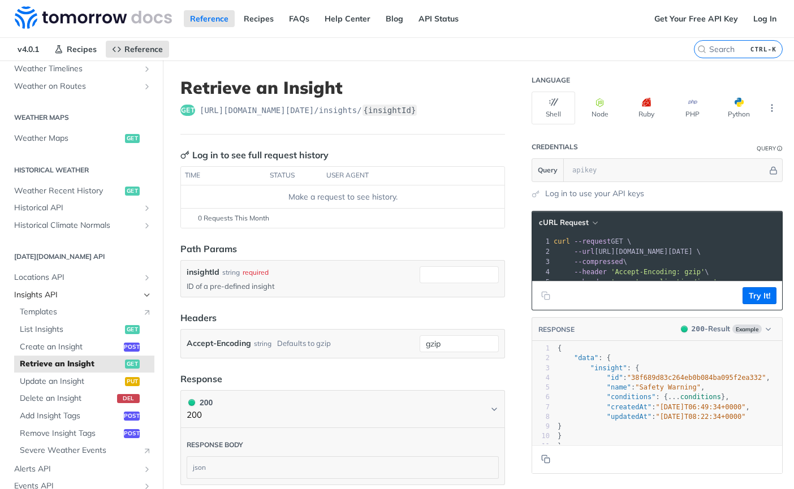
click at [34, 293] on span "Insights API" at bounding box center [76, 294] width 125 height 11
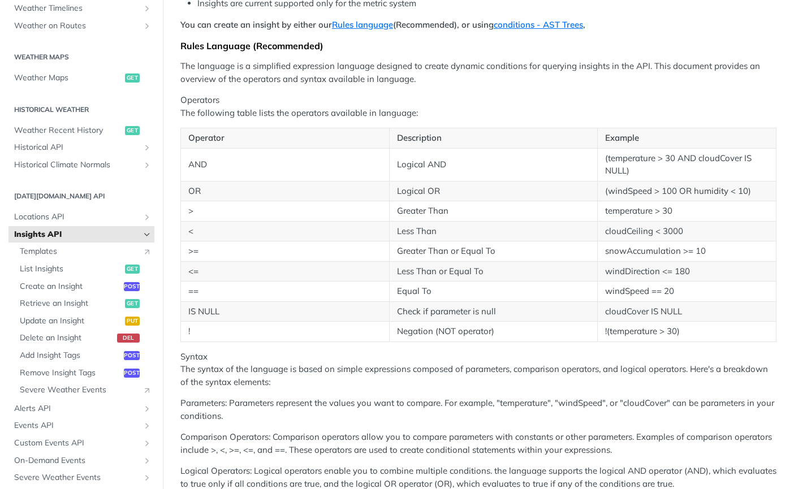
scroll to position [283, 0]
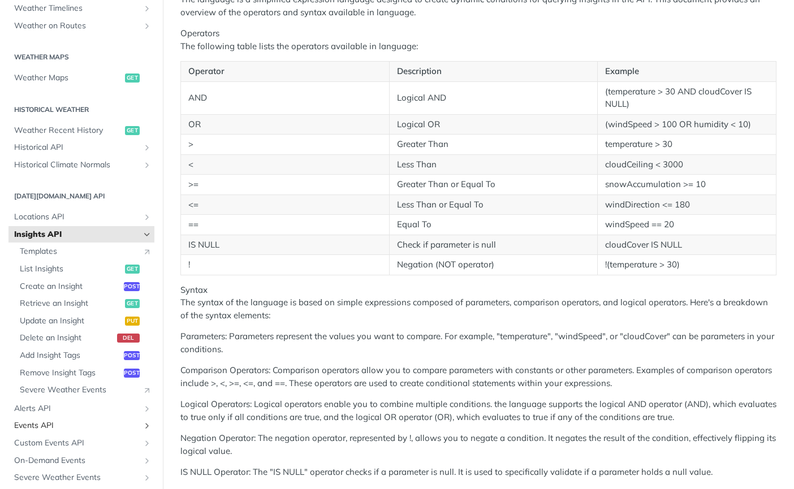
click at [46, 427] on span "Events API" at bounding box center [76, 425] width 125 height 11
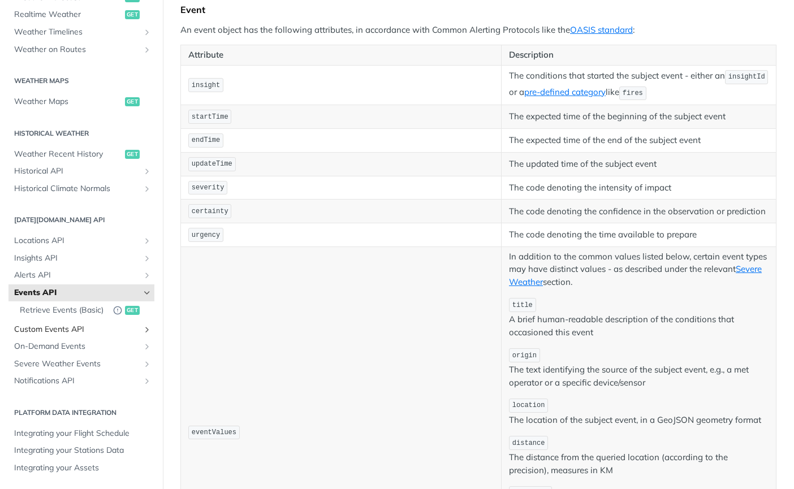
click at [44, 328] on span "Custom Events API" at bounding box center [76, 329] width 125 height 11
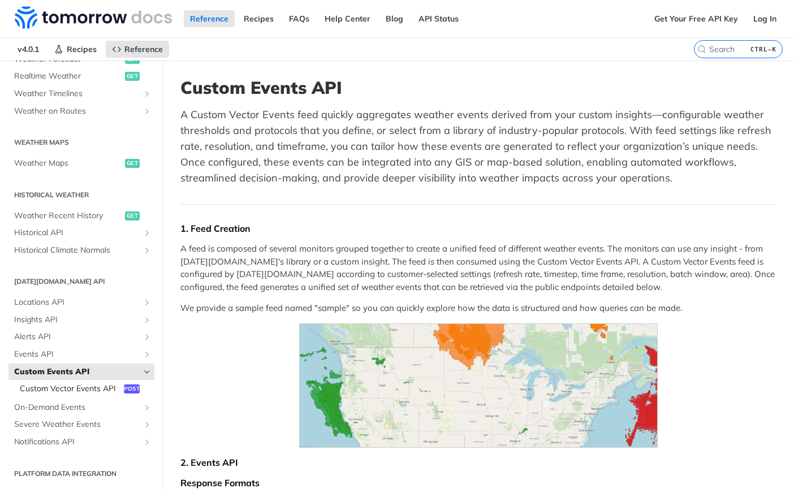
click at [48, 383] on span "Custom Vector Events API" at bounding box center [70, 388] width 101 height 11
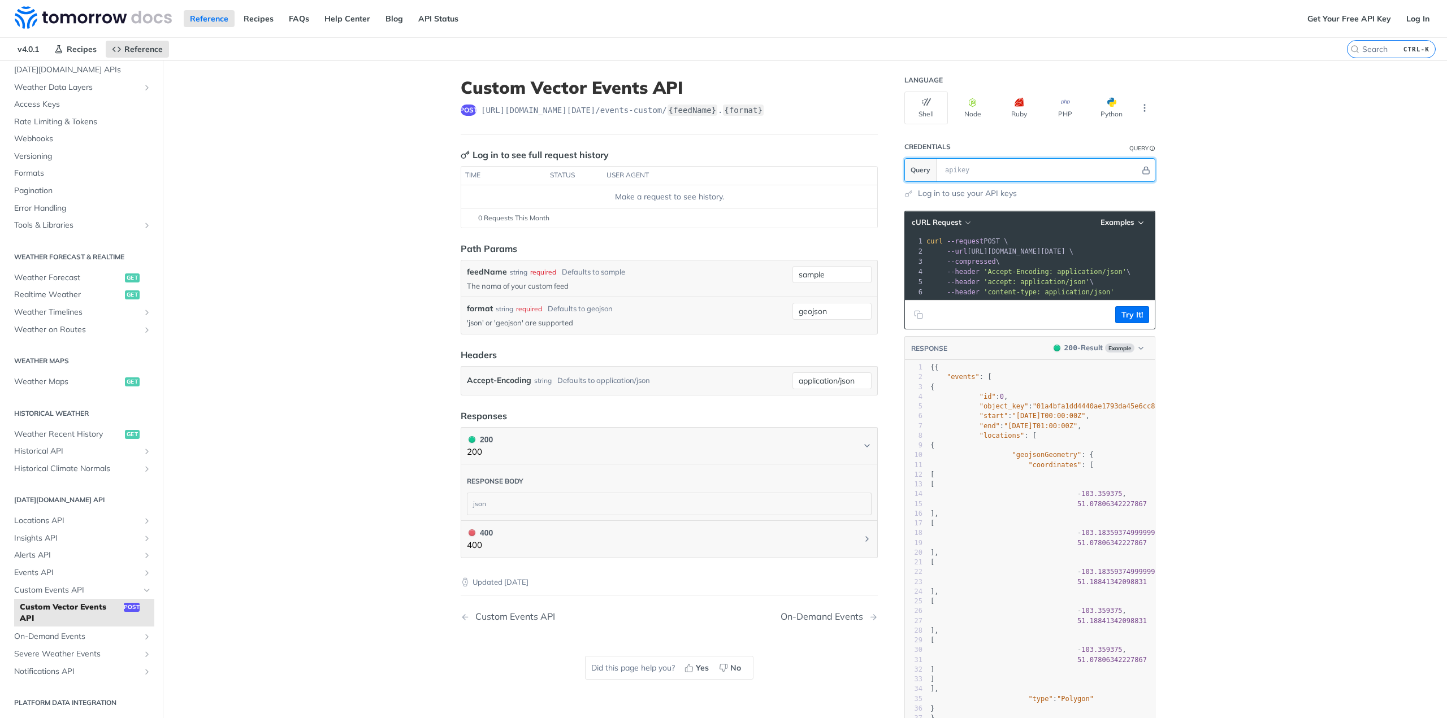
click at [793, 164] on input "text" at bounding box center [1039, 170] width 201 height 23
type input "xxxx"
click at [793, 172] on section "Query xxxx" at bounding box center [1029, 170] width 251 height 24
click at [793, 323] on button "Try It!" at bounding box center [1132, 314] width 34 height 17
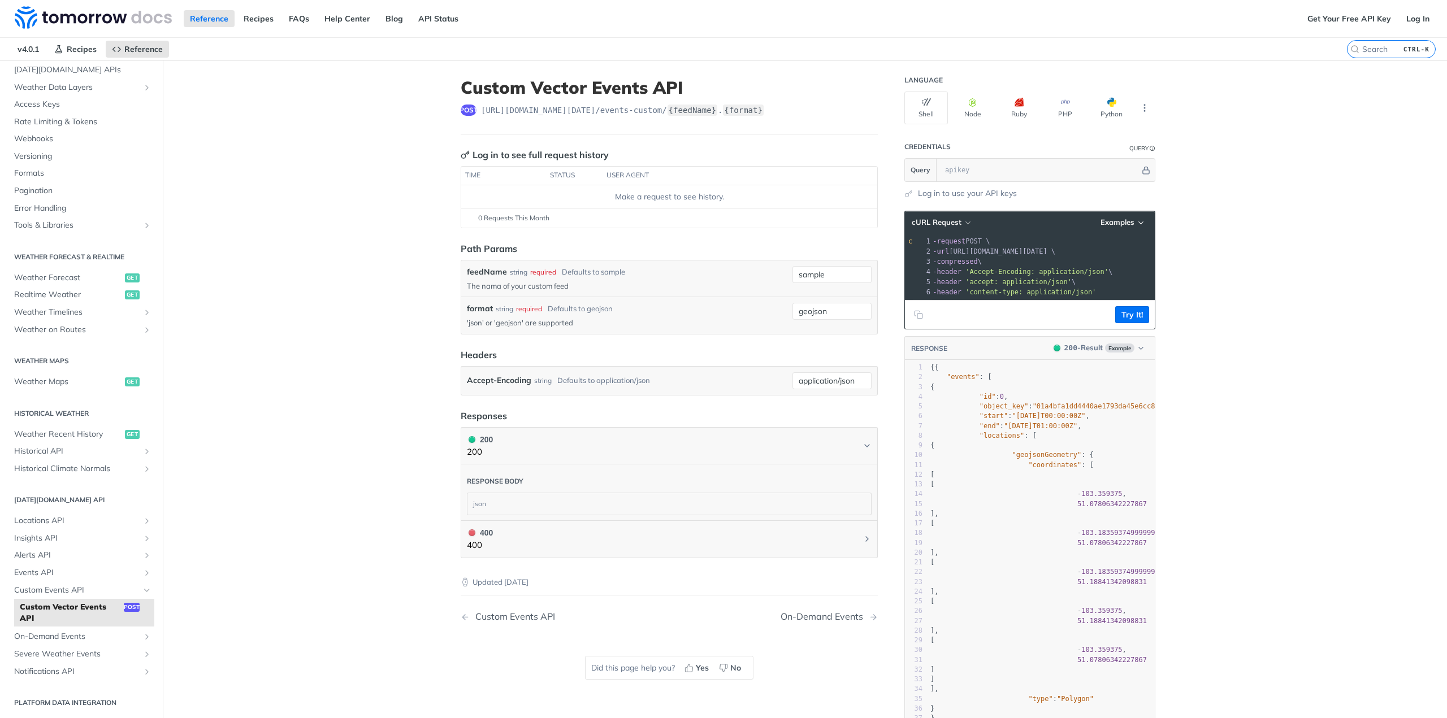
click at [793, 239] on article "Custom Vector Events API post https://api.tomorrow.io/v4 /events-custom/ {feedN…" at bounding box center [669, 466] width 452 height 813
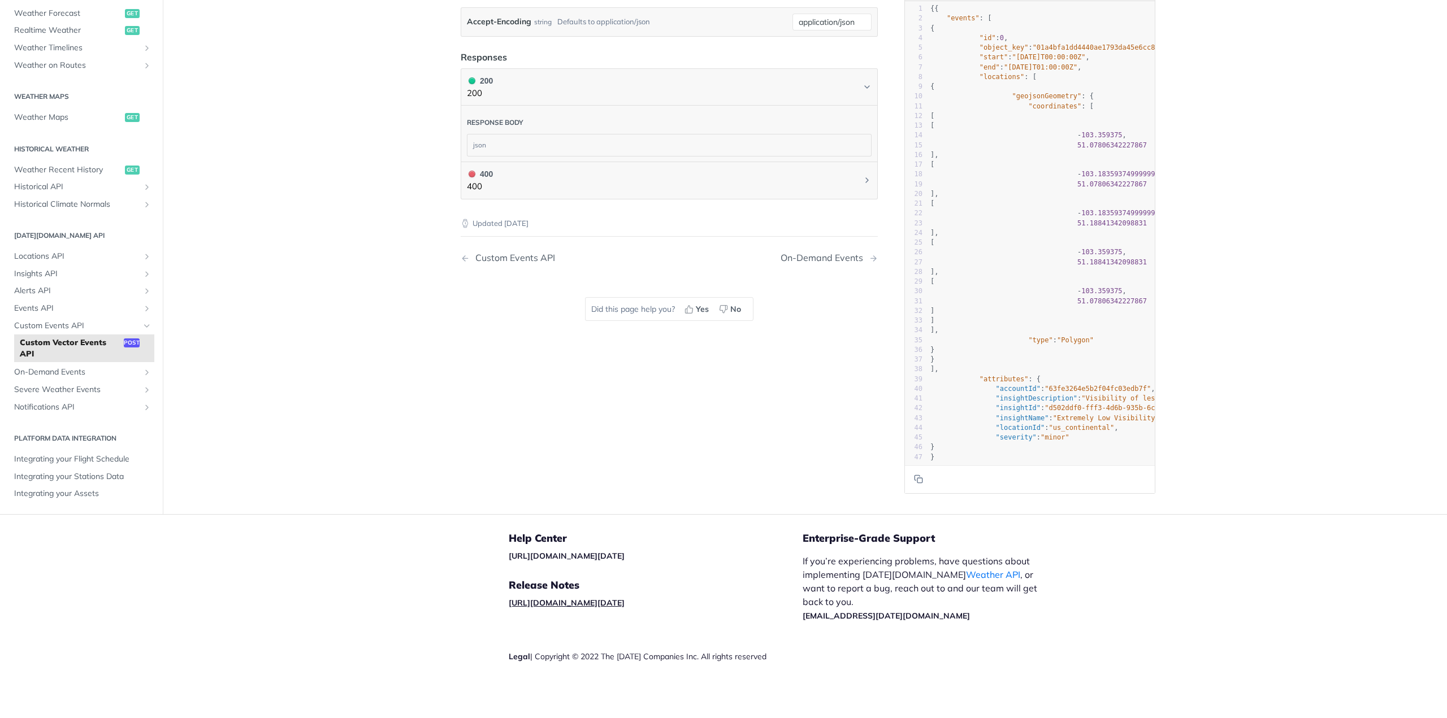
click at [592, 488] on link "[URL][DOMAIN_NAME][DATE]" at bounding box center [567, 603] width 116 height 10
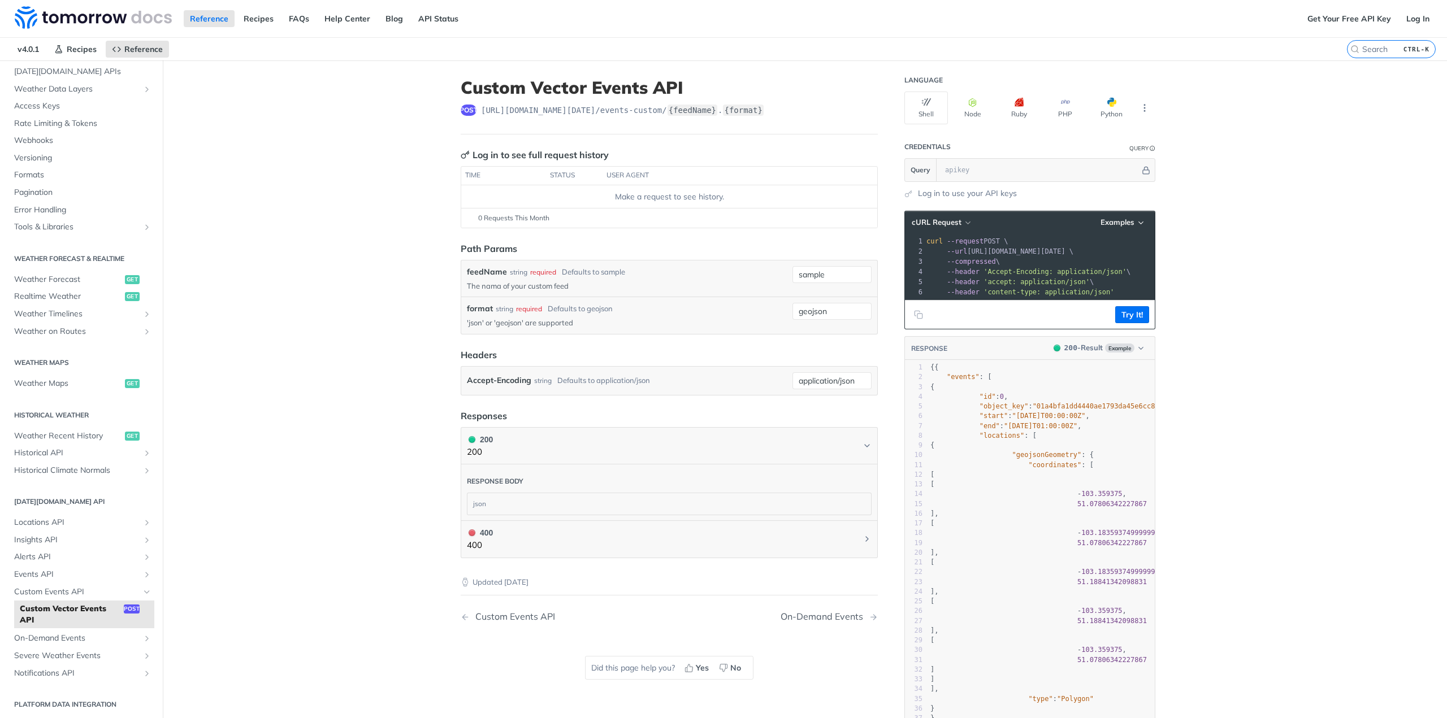
scroll to position [62, 0]
click at [44, 568] on span "Events API" at bounding box center [76, 573] width 125 height 11
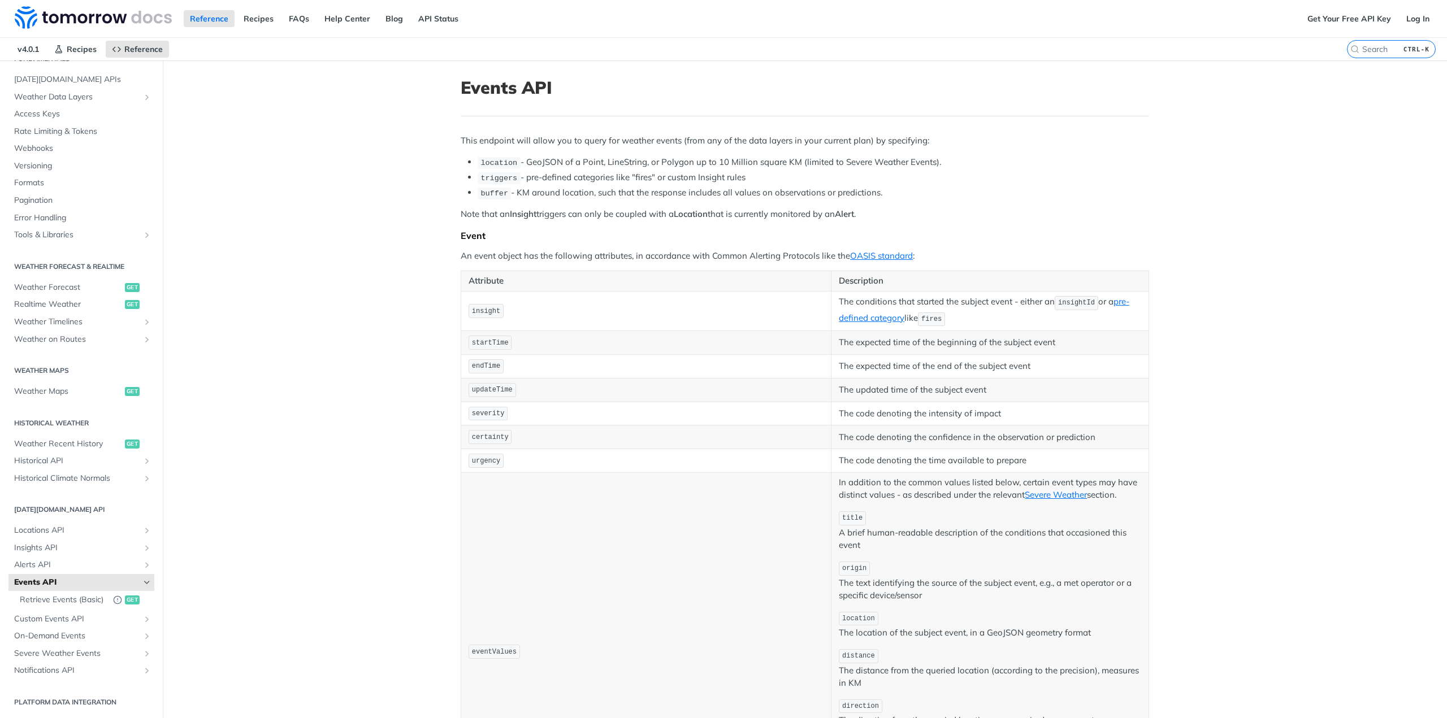
click at [83, 577] on span "Events API" at bounding box center [76, 582] width 125 height 11
click at [142, 578] on icon "Hide subpages for Events API" at bounding box center [146, 582] width 9 height 9
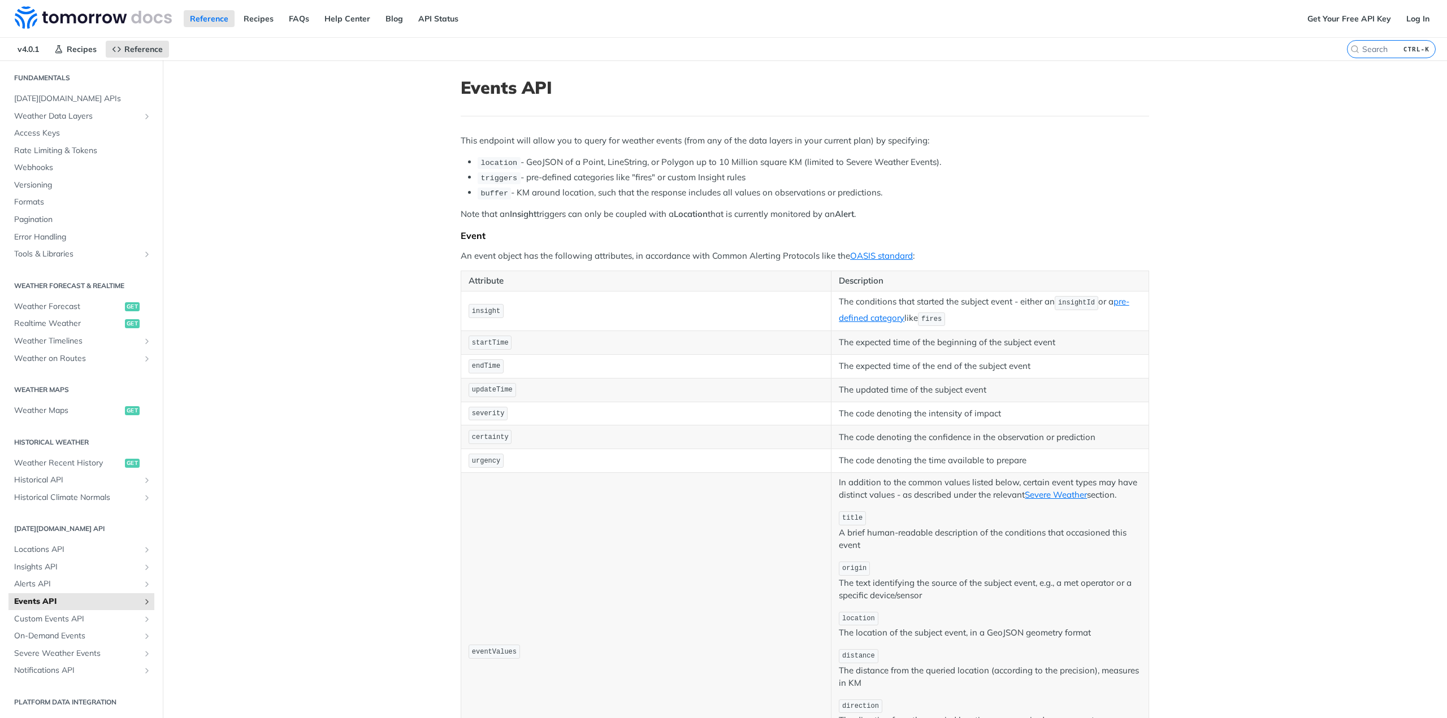
scroll to position [32, 0]
click at [142, 584] on icon "Show subpages for Alerts API" at bounding box center [146, 585] width 9 height 9
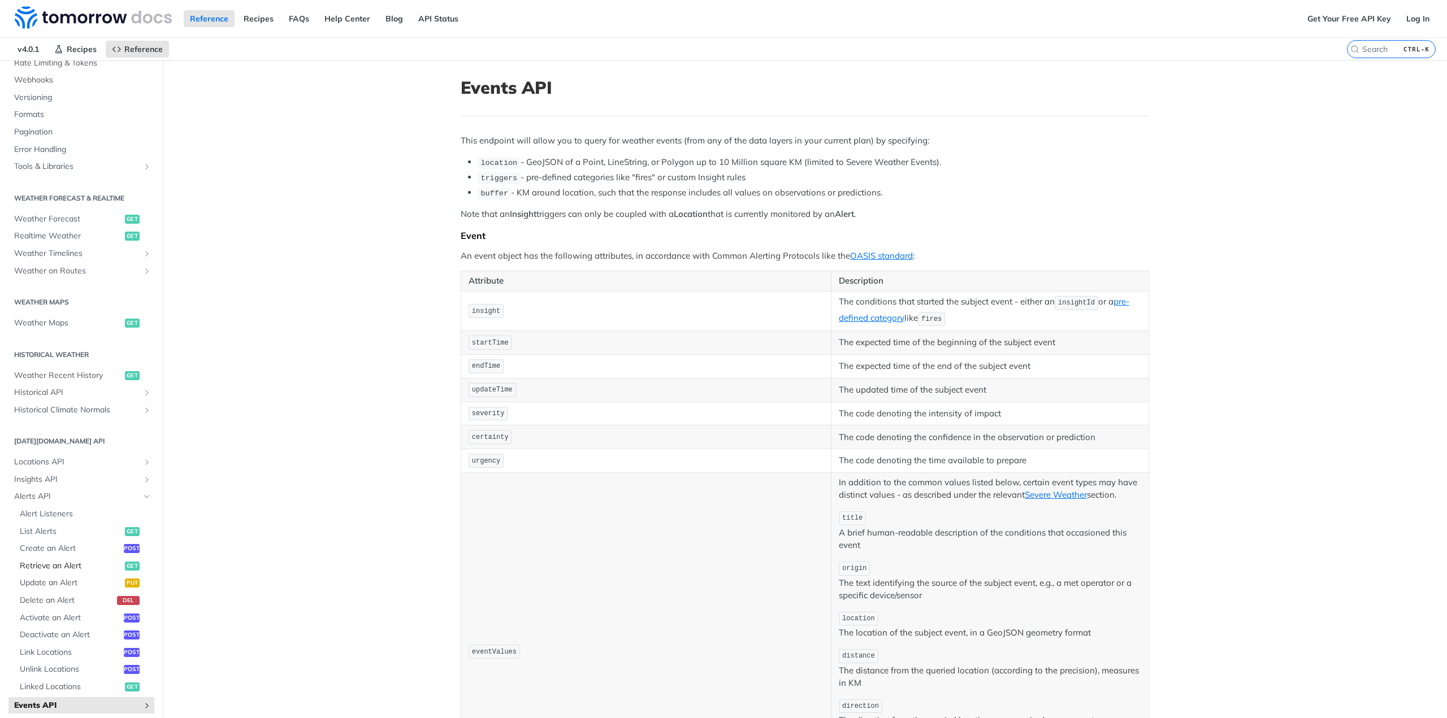
scroll to position [202, 0]
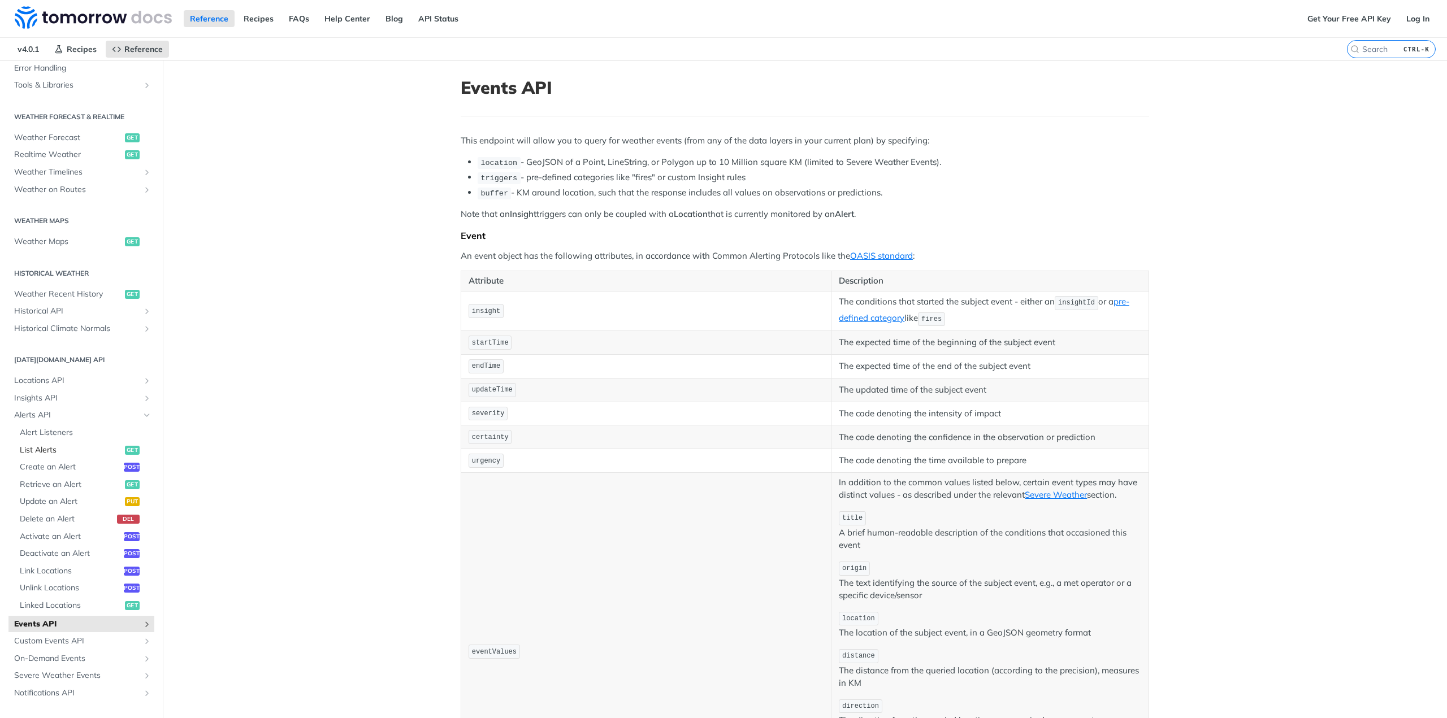
click at [37, 445] on span "List Alerts" at bounding box center [71, 450] width 102 height 11
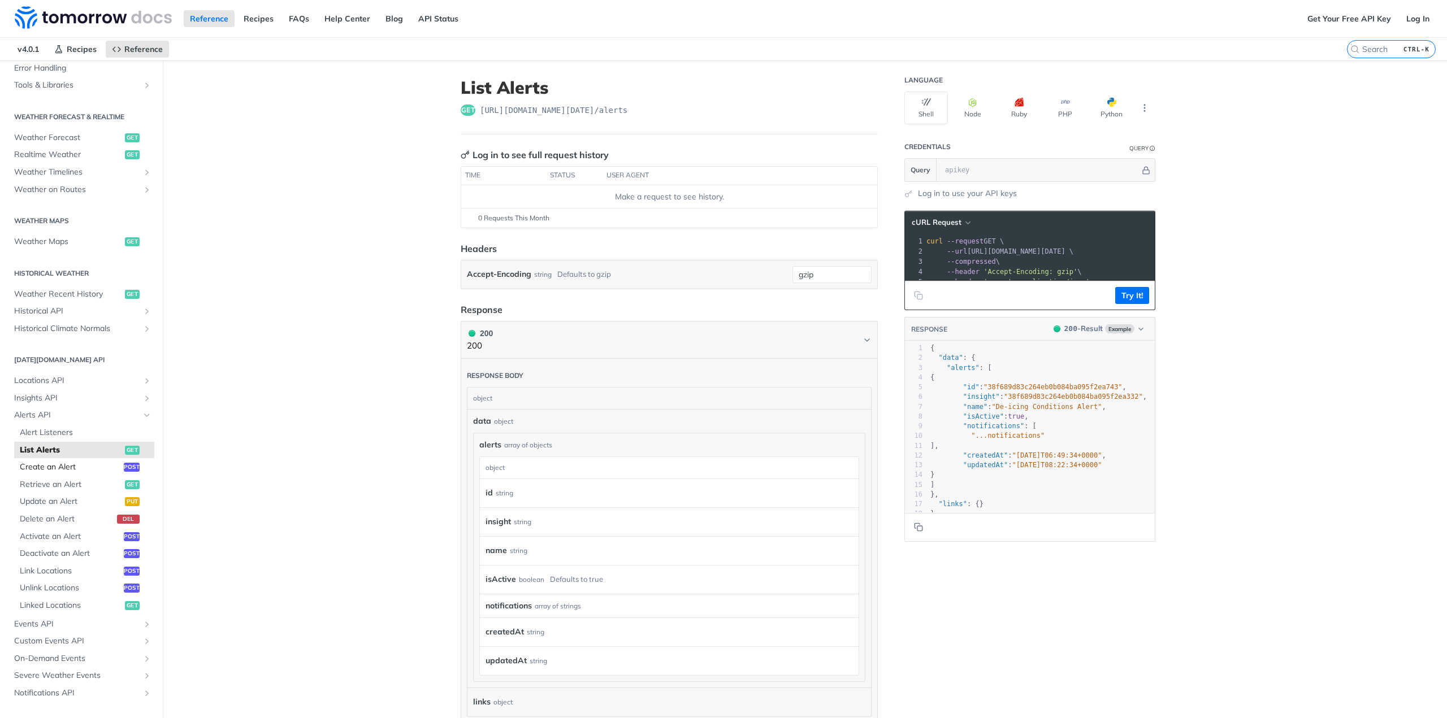
click at [58, 467] on span "Create an Alert" at bounding box center [70, 467] width 101 height 11
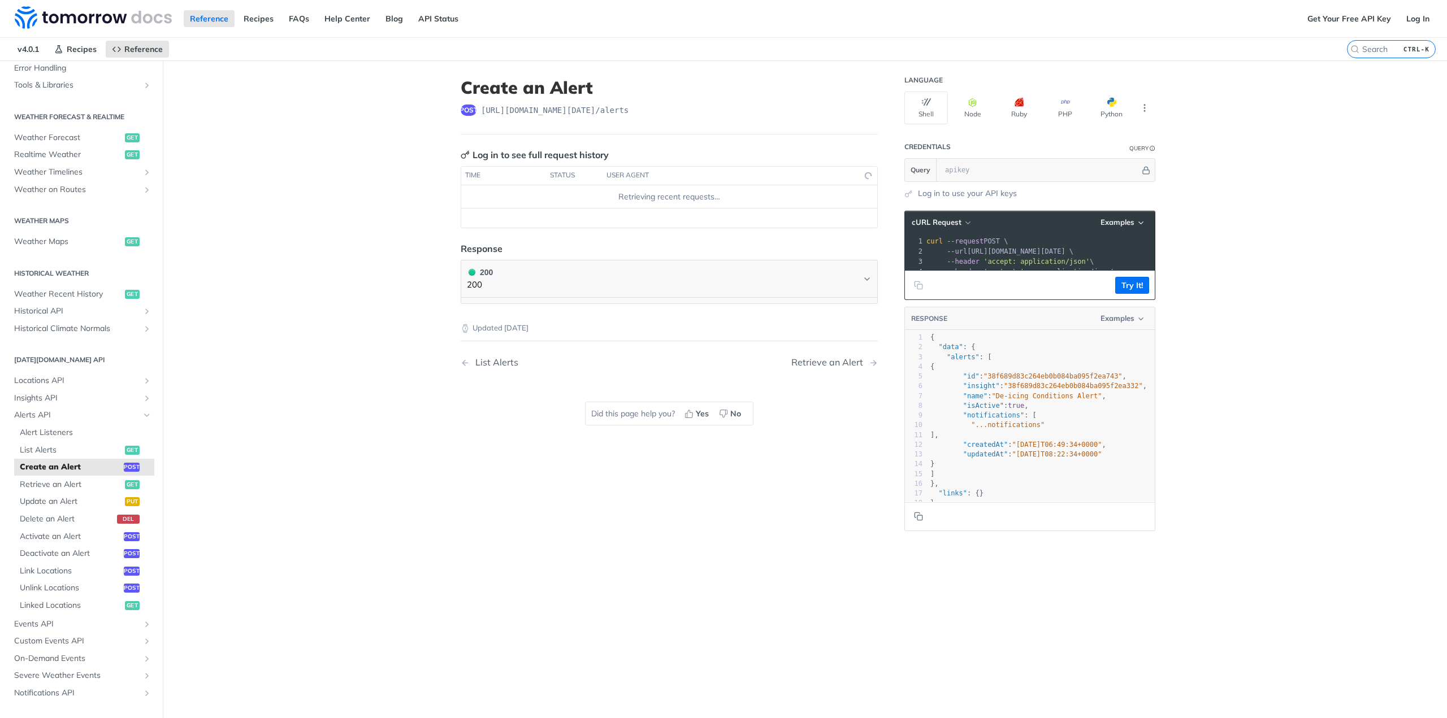
select select "true"
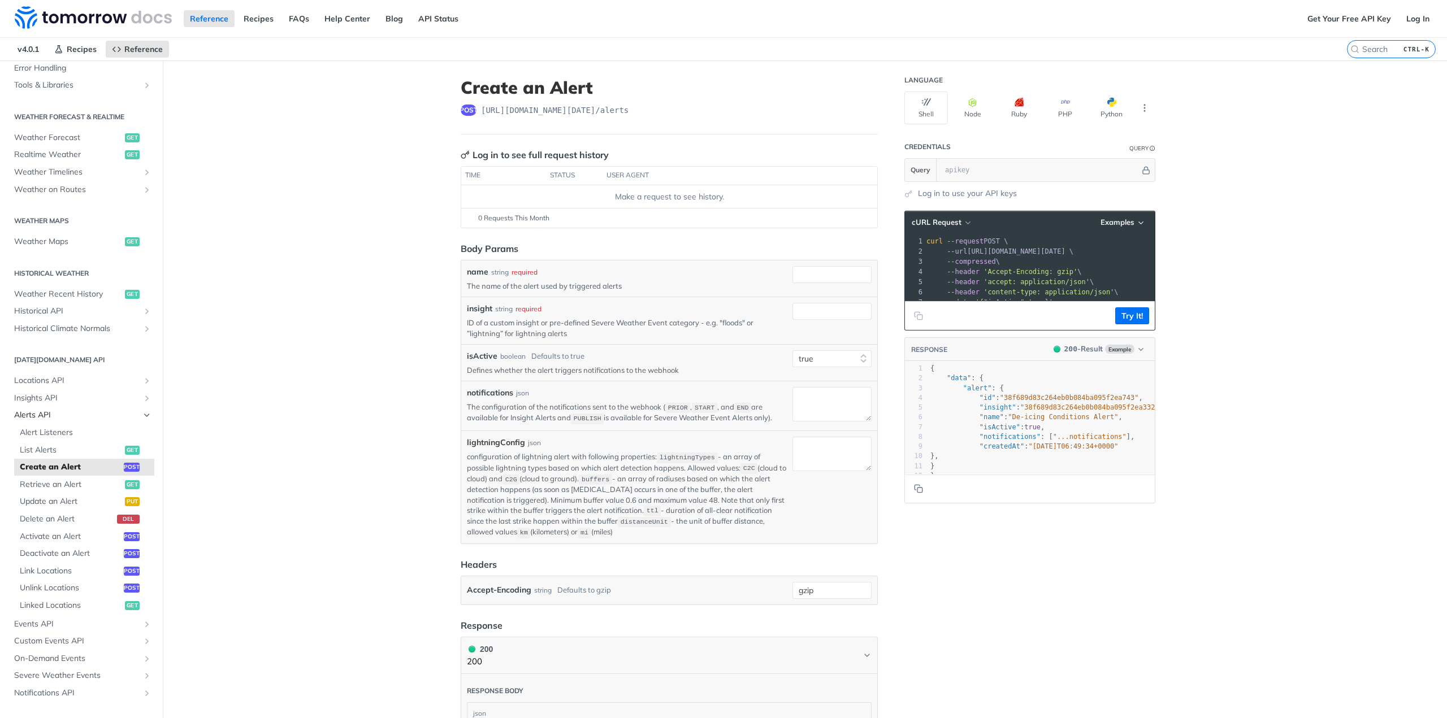
click at [76, 414] on span "Alerts API" at bounding box center [76, 415] width 125 height 11
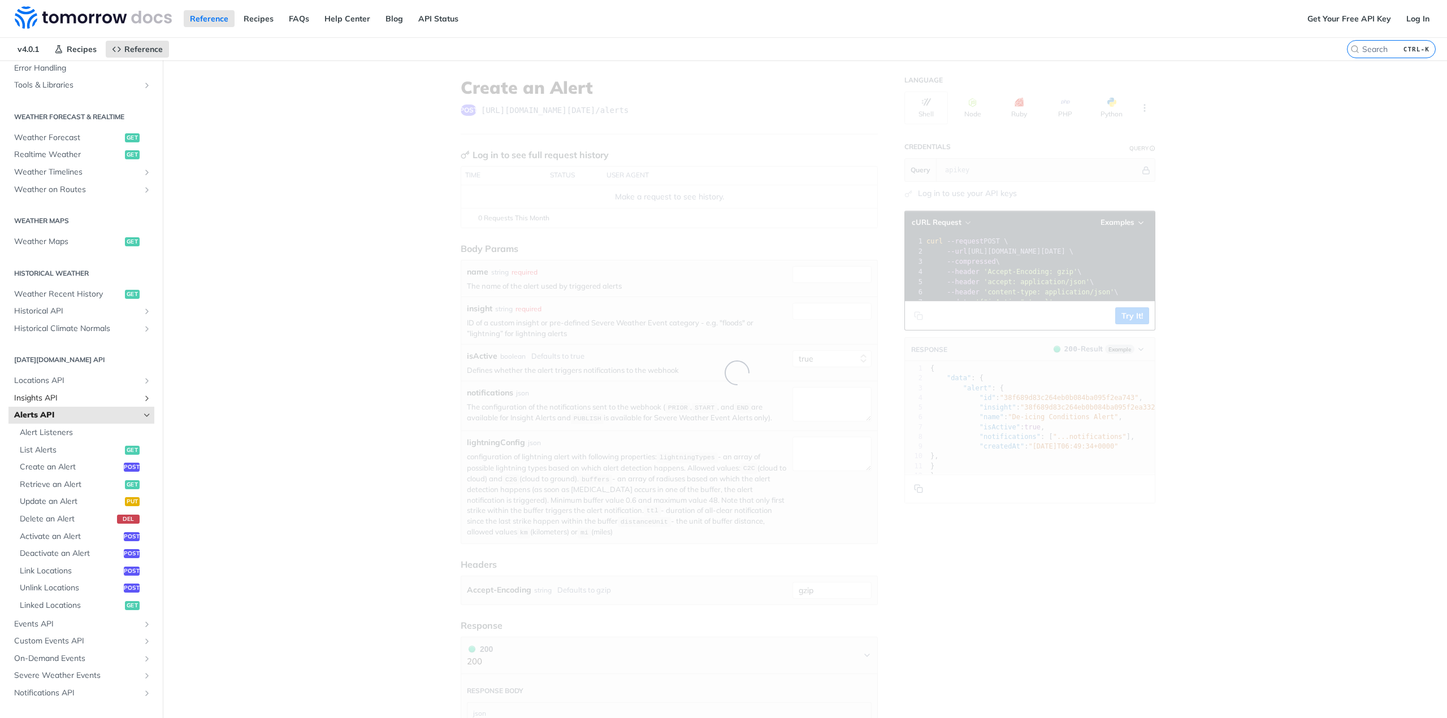
click at [95, 393] on span "Insights API" at bounding box center [76, 398] width 125 height 11
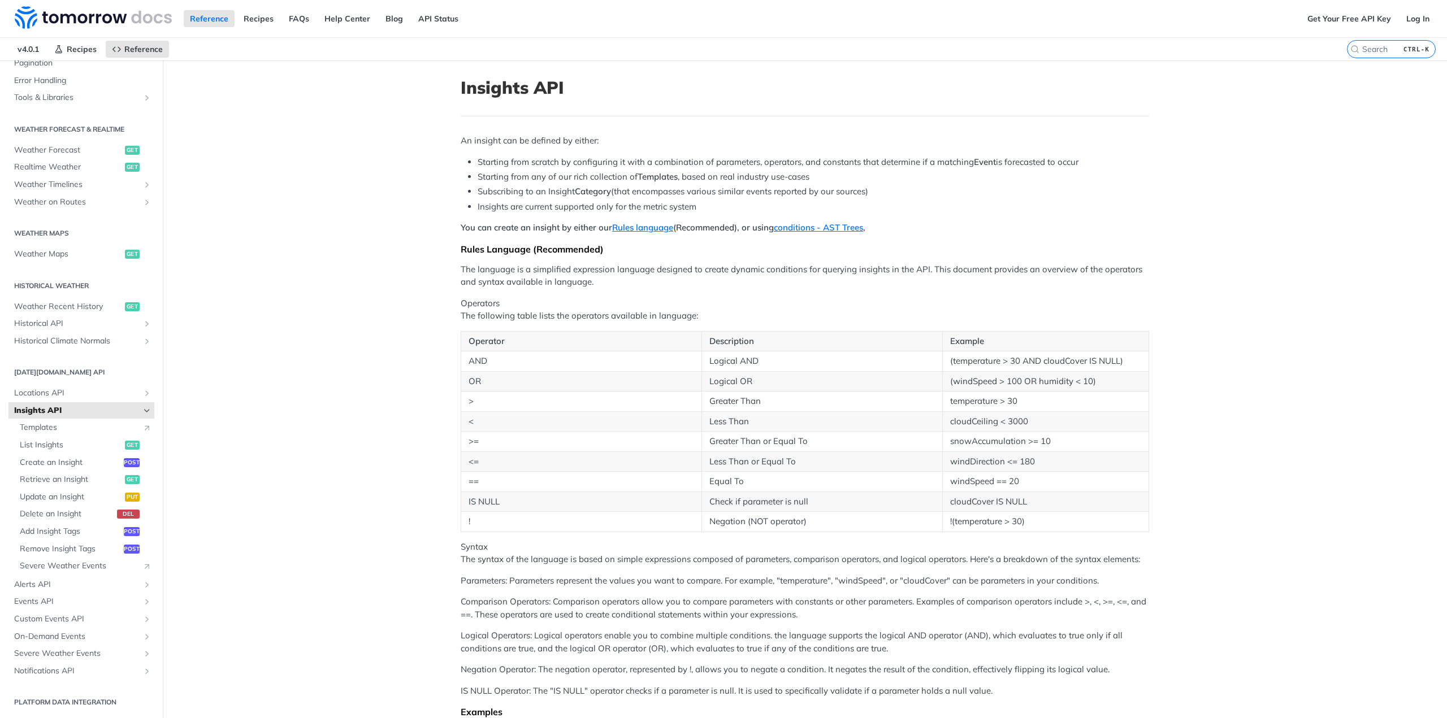
scroll to position [189, 0]
click at [34, 447] on span "List Insights" at bounding box center [71, 445] width 102 height 11
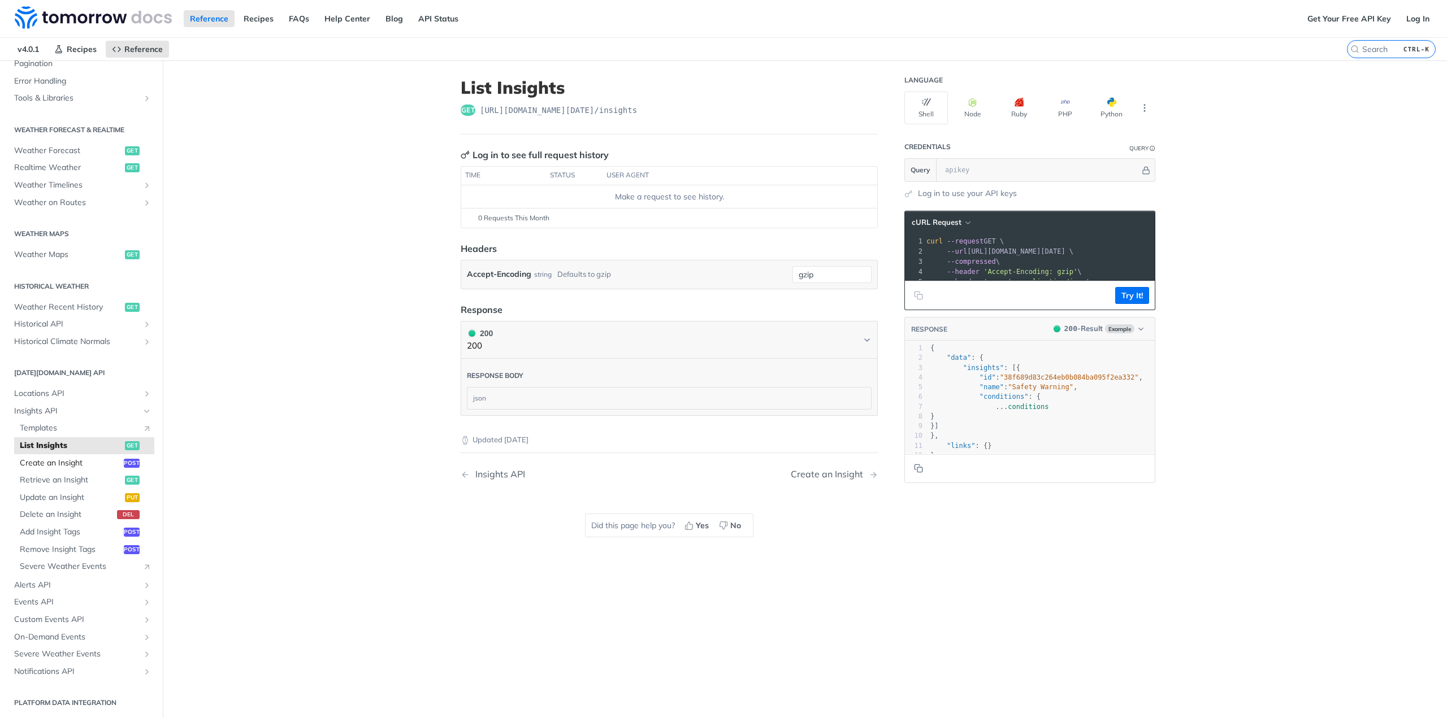
click at [34, 460] on span "Create an Insight" at bounding box center [70, 463] width 101 height 11
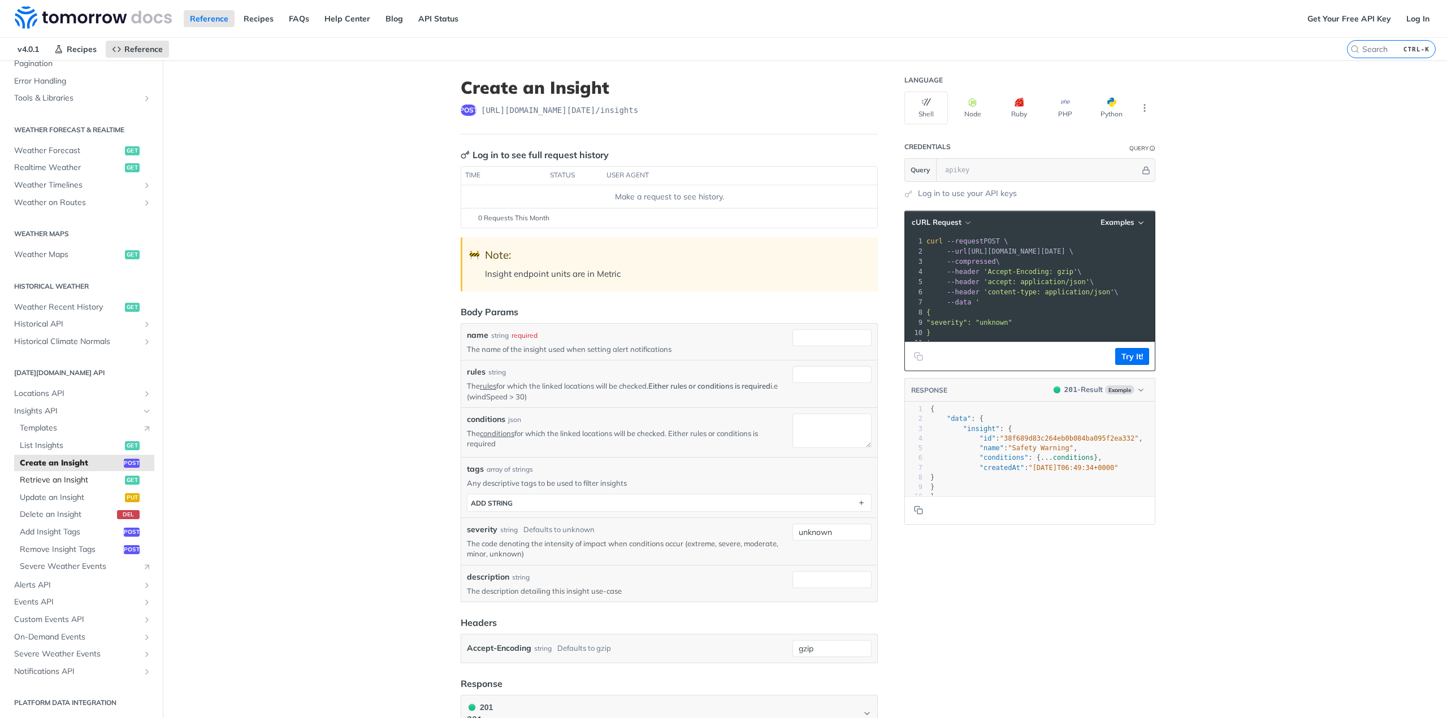
click at [70, 479] on span "Retrieve an Insight" at bounding box center [71, 480] width 102 height 11
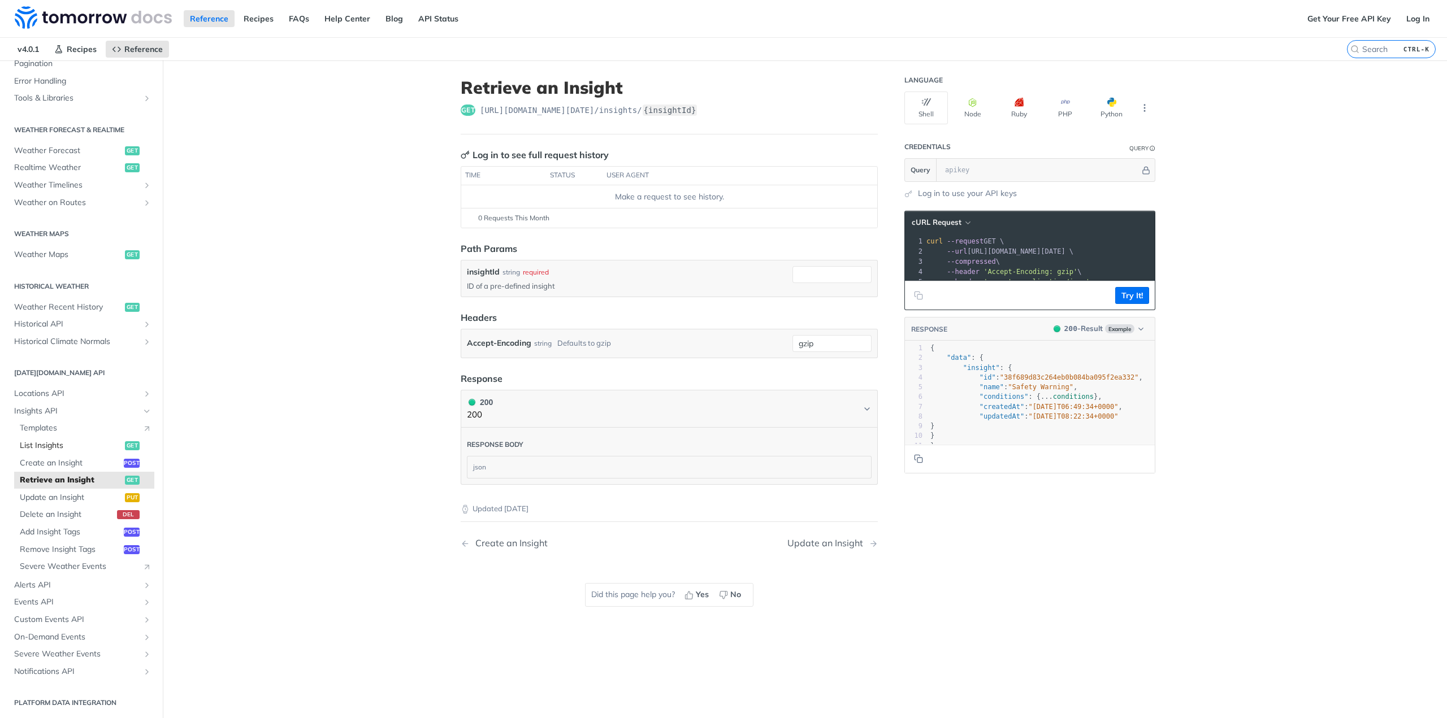
click at [57, 443] on span "List Insights" at bounding box center [71, 445] width 102 height 11
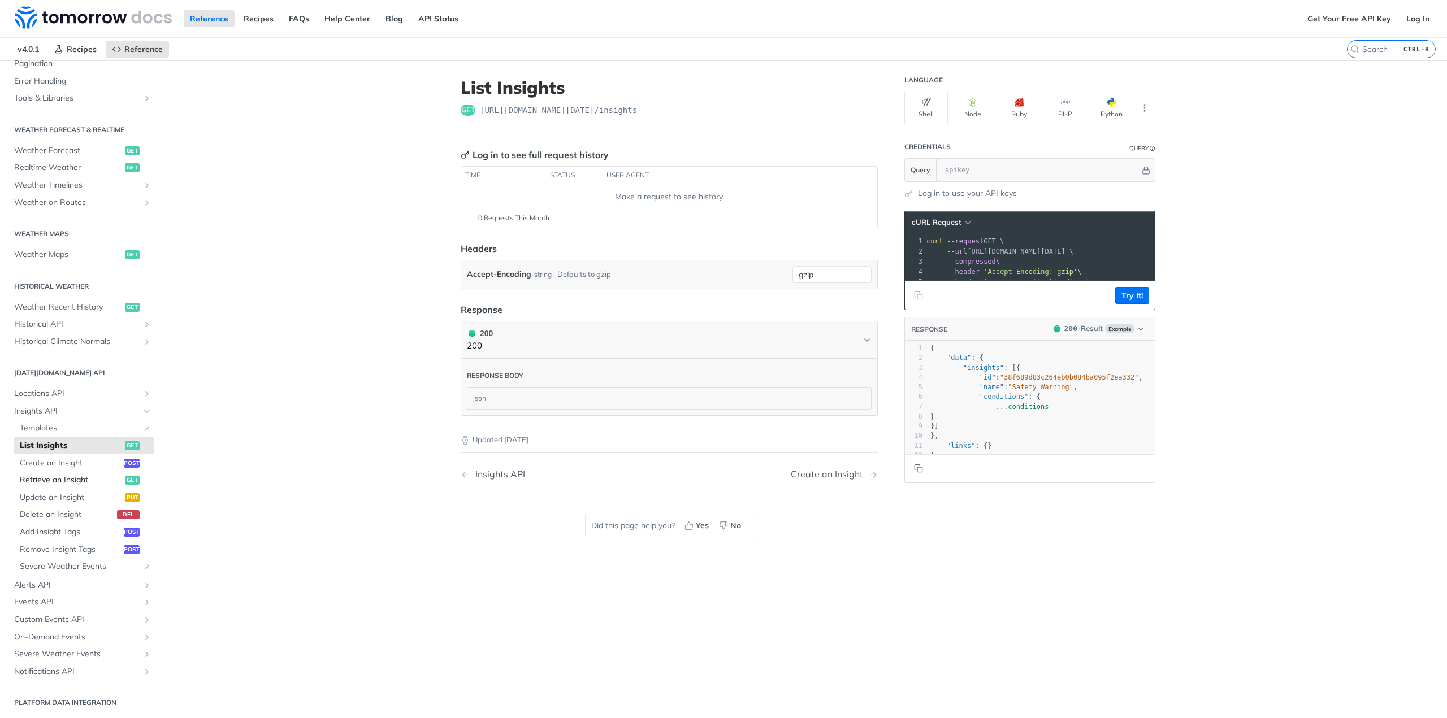
click at [53, 481] on span "Retrieve an Insight" at bounding box center [71, 480] width 102 height 11
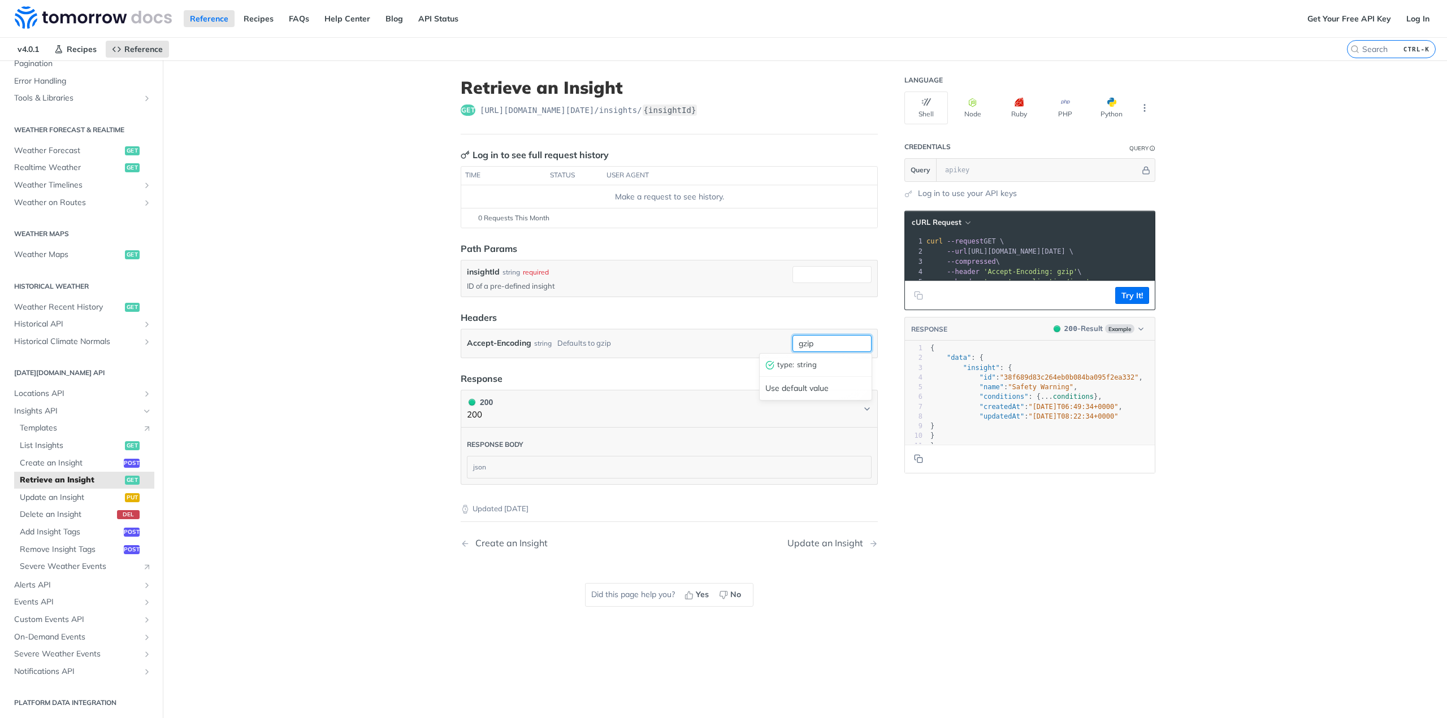
click at [834, 342] on input "gzip" at bounding box center [832, 343] width 79 height 17
click at [1054, 282] on span "'accept: application/json'" at bounding box center [1037, 282] width 106 height 8
click at [485, 461] on div "json" at bounding box center [669, 467] width 404 height 21
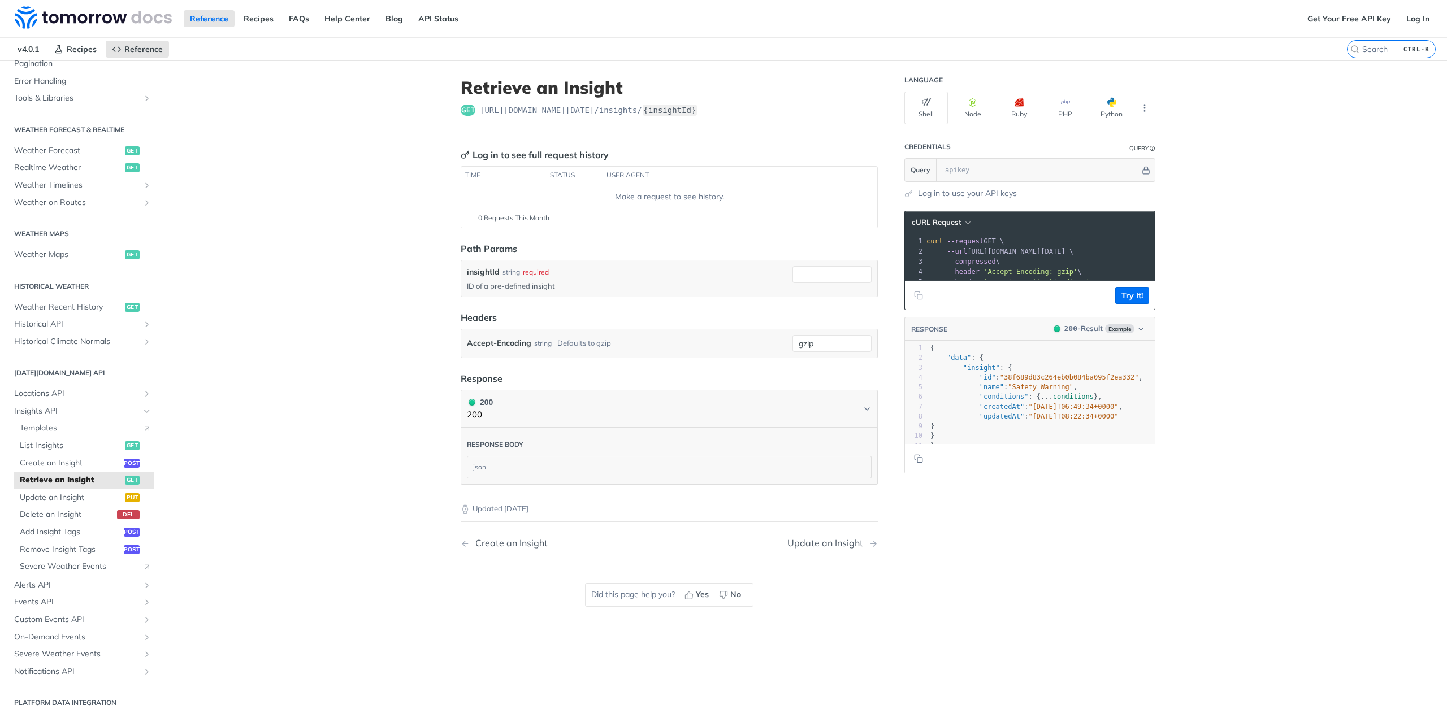
click at [473, 462] on div "json" at bounding box center [669, 467] width 404 height 21
click at [469, 463] on div "json" at bounding box center [669, 467] width 404 height 21
click at [1141, 335] on button "200 - Result Example" at bounding box center [1098, 328] width 101 height 11
click at [832, 269] on input "insightId" at bounding box center [832, 274] width 79 height 17
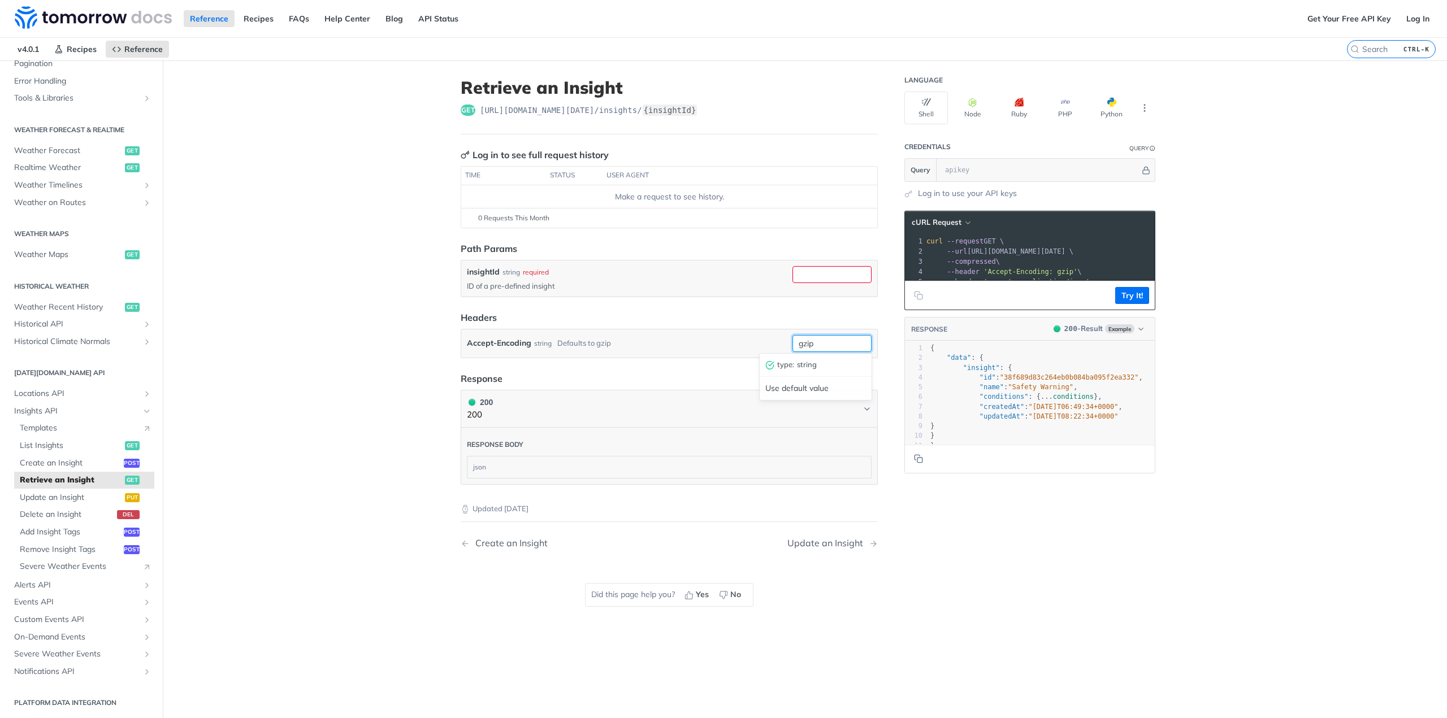
click at [824, 343] on input "gzip" at bounding box center [832, 343] width 79 height 17
click at [97, 617] on span "Custom Events API" at bounding box center [76, 619] width 125 height 11
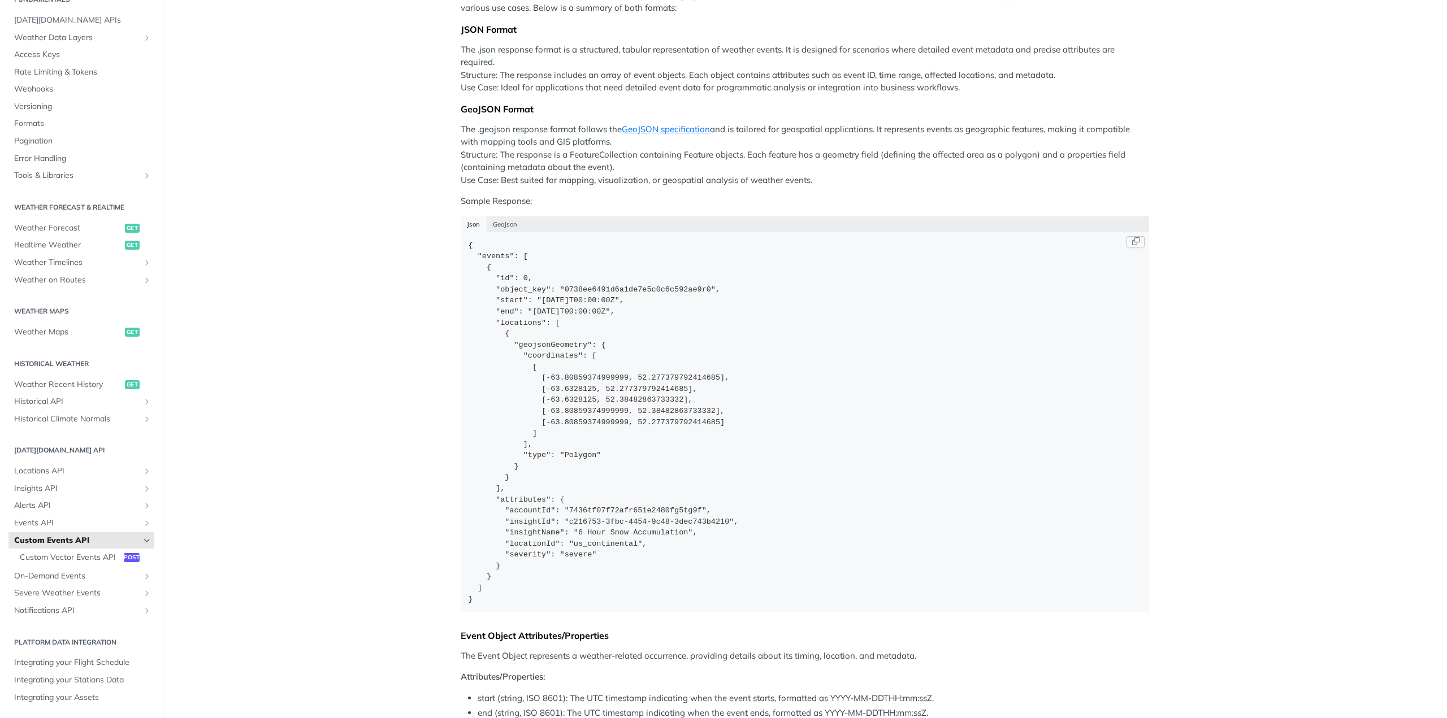
scroll to position [452, 0]
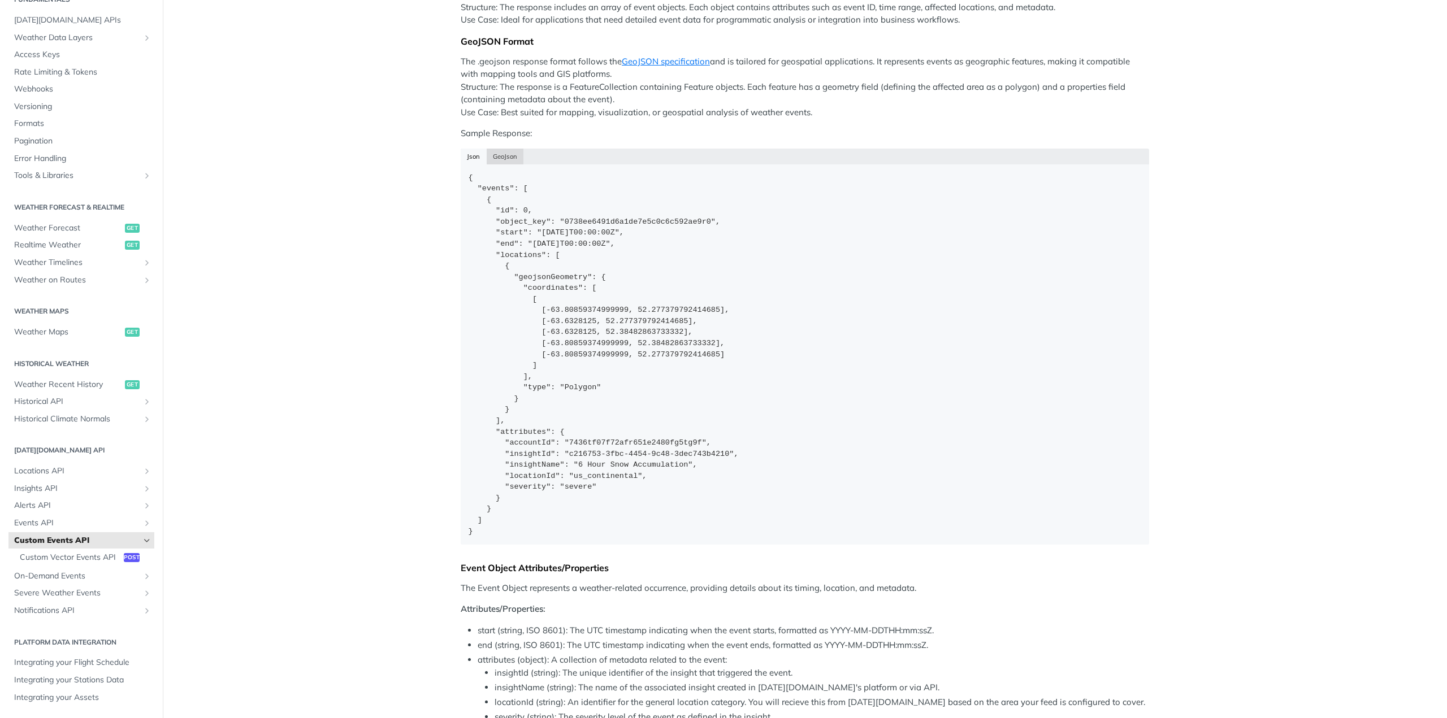
click at [504, 164] on button "GeoJson" at bounding box center [505, 157] width 37 height 16
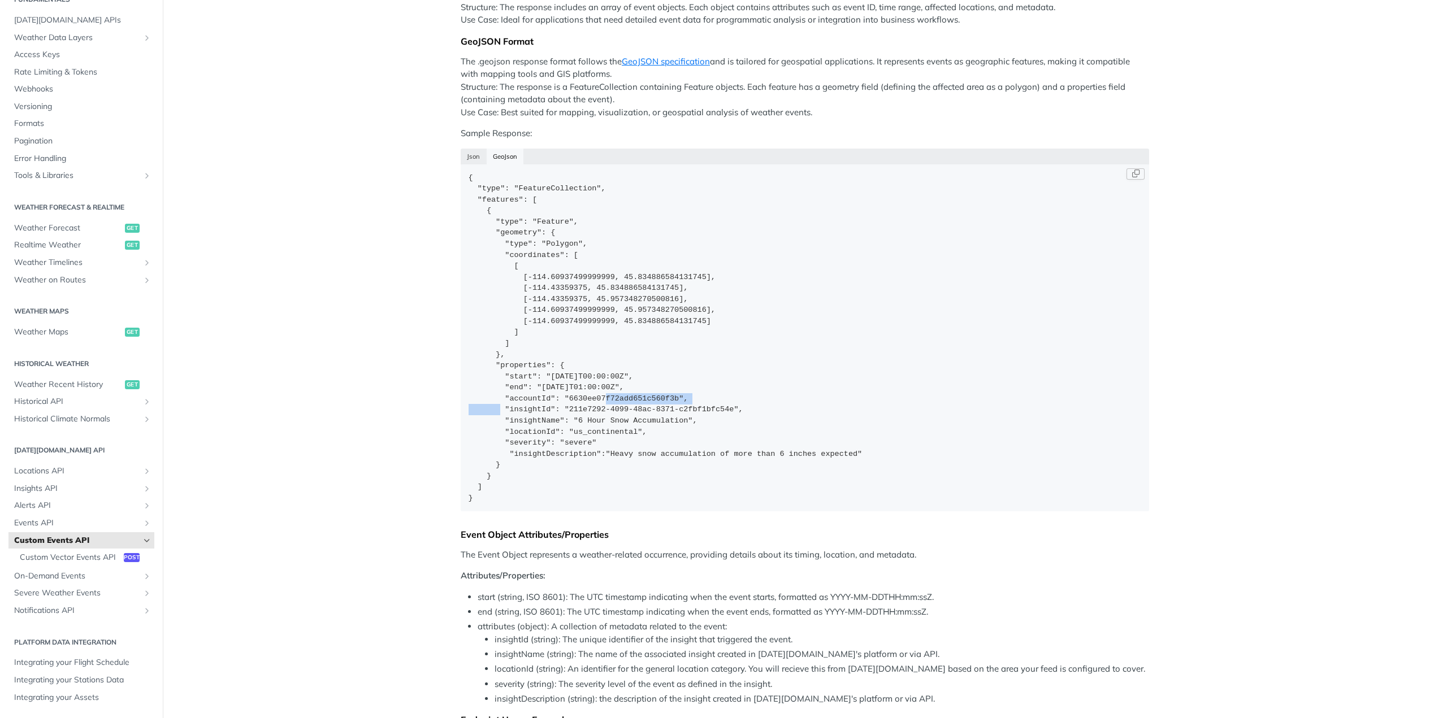
drag, startPoint x: 555, startPoint y: 542, endPoint x: 672, endPoint y: 541, distance: 116.5
click at [672, 504] on div "{ "type": "FeatureCollection", "features": [ { "type": "Feature", "geometry": {…" at bounding box center [805, 338] width 673 height 332
click at [603, 504] on div "{ "type": "FeatureCollection", "features": [ { "type": "Feature", "geometry": {…" at bounding box center [805, 338] width 673 height 332
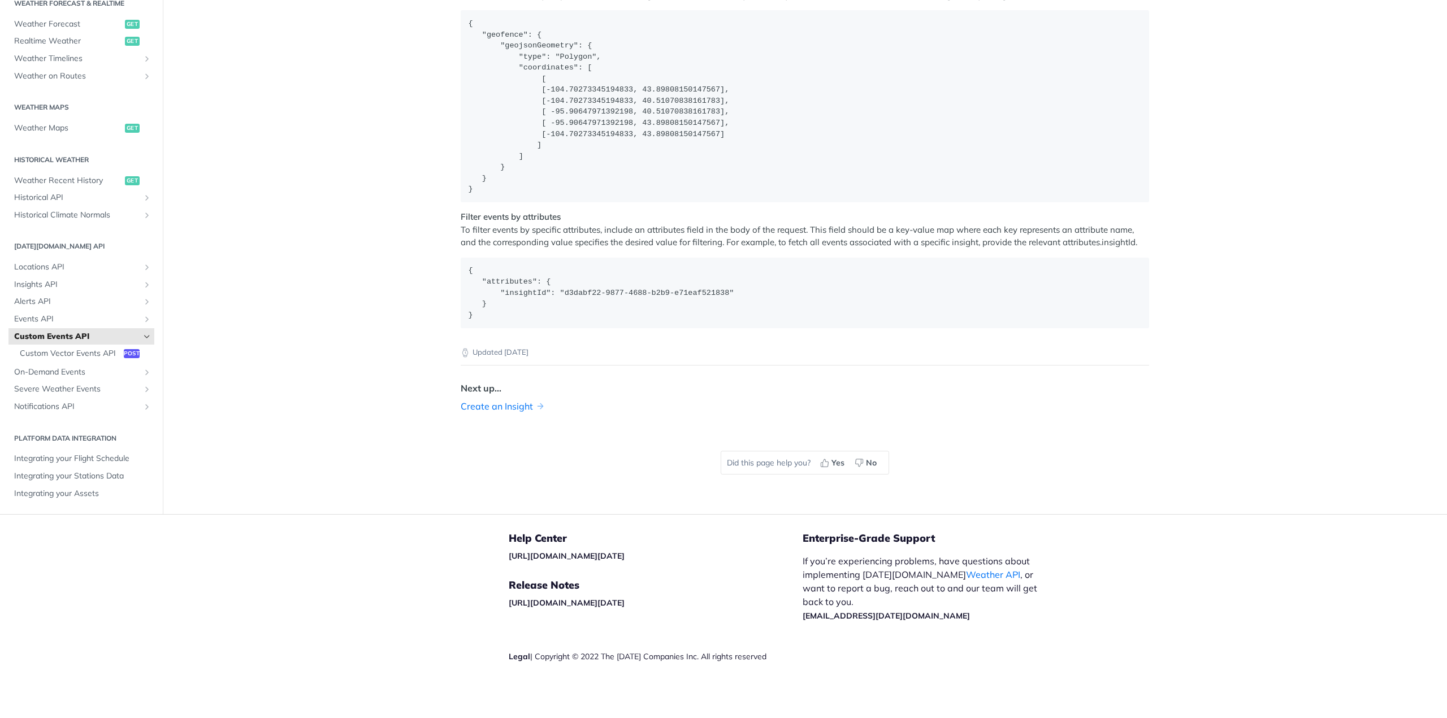
scroll to position [1696, 0]
click at [489, 413] on link "Create an Insight" at bounding box center [497, 407] width 72 height 14
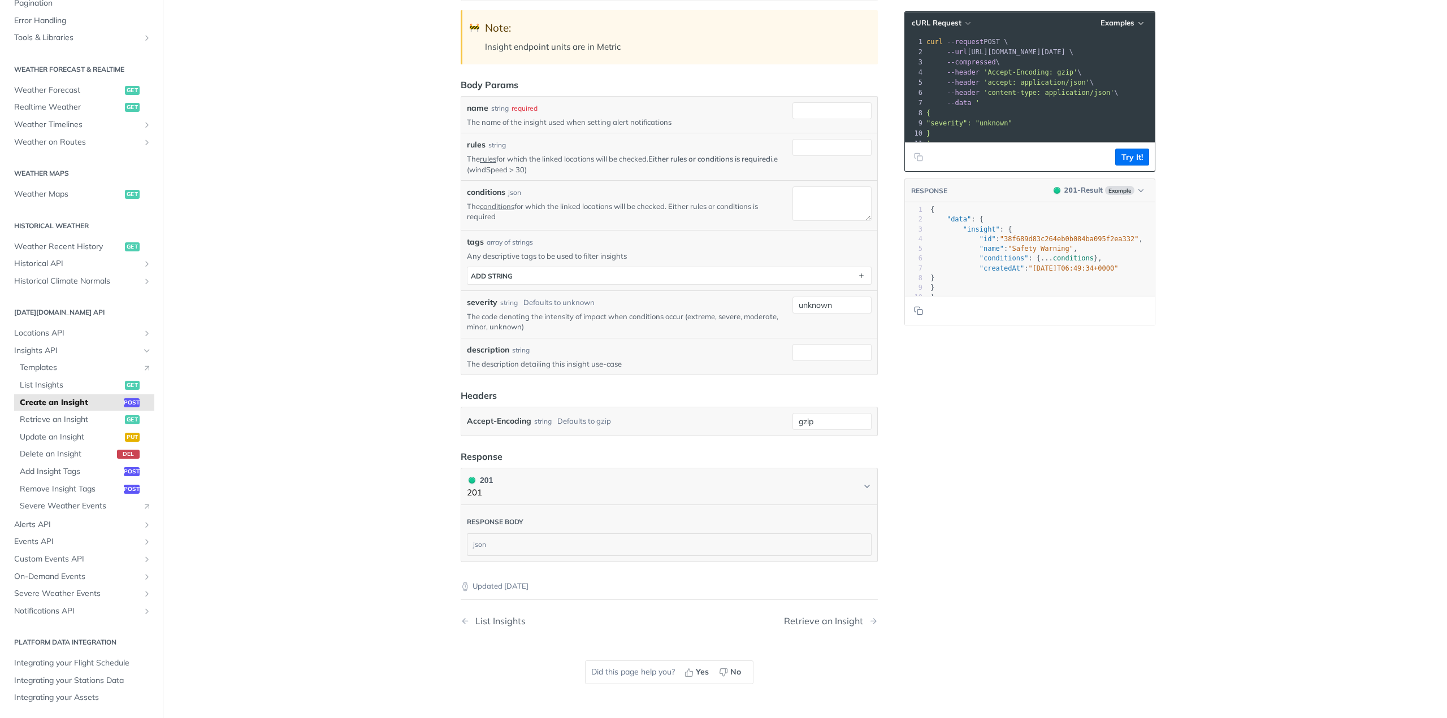
scroll to position [226, 0]
click at [73, 558] on span "Custom Events API" at bounding box center [76, 559] width 125 height 11
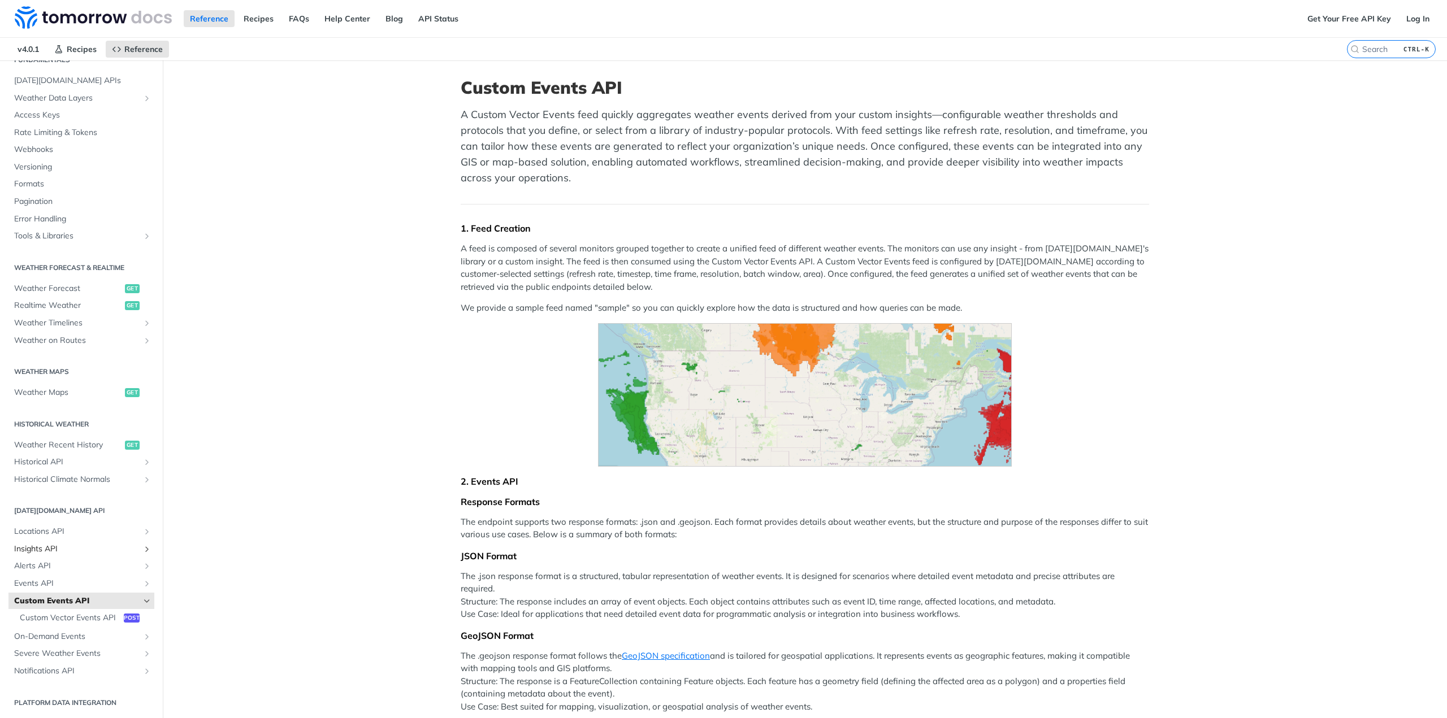
click at [76, 544] on span "Insights API" at bounding box center [76, 549] width 125 height 11
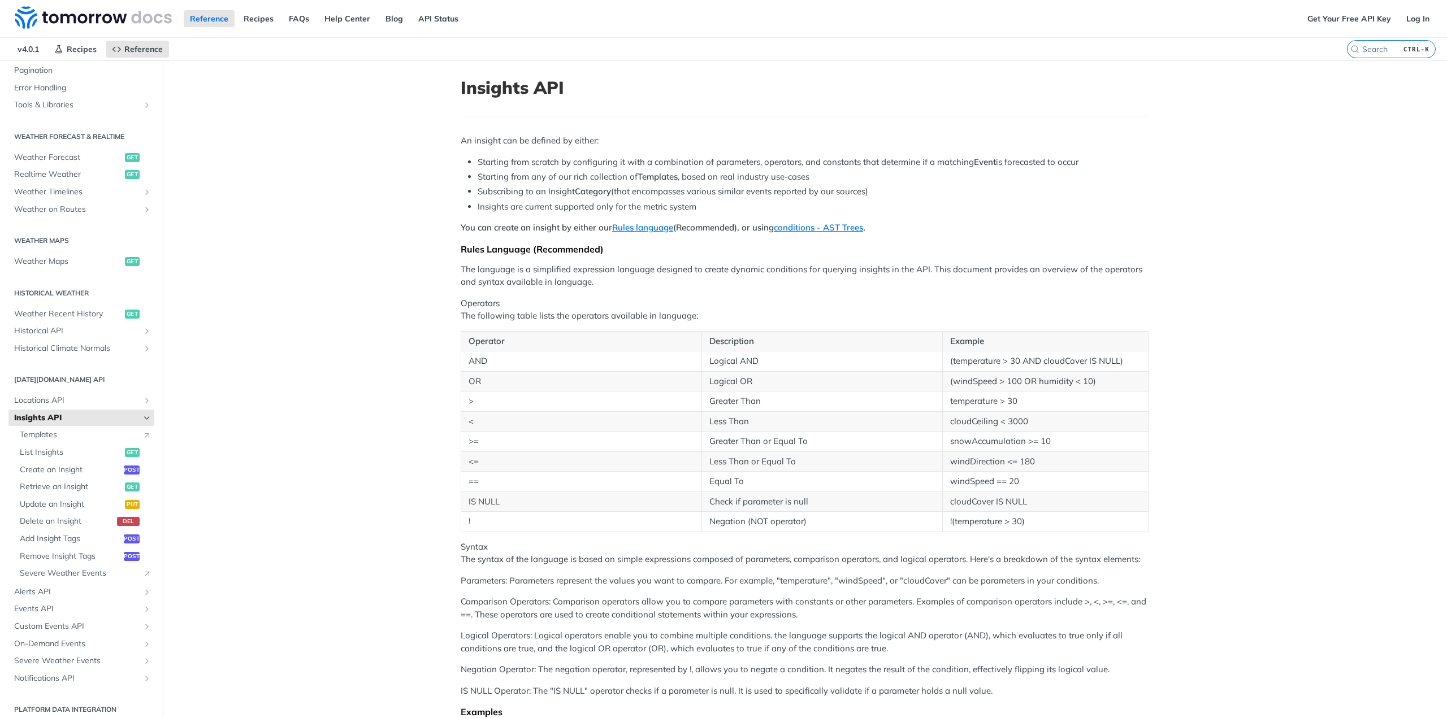
scroll to position [189, 0]
click at [117, 621] on span "Custom Events API" at bounding box center [76, 619] width 125 height 11
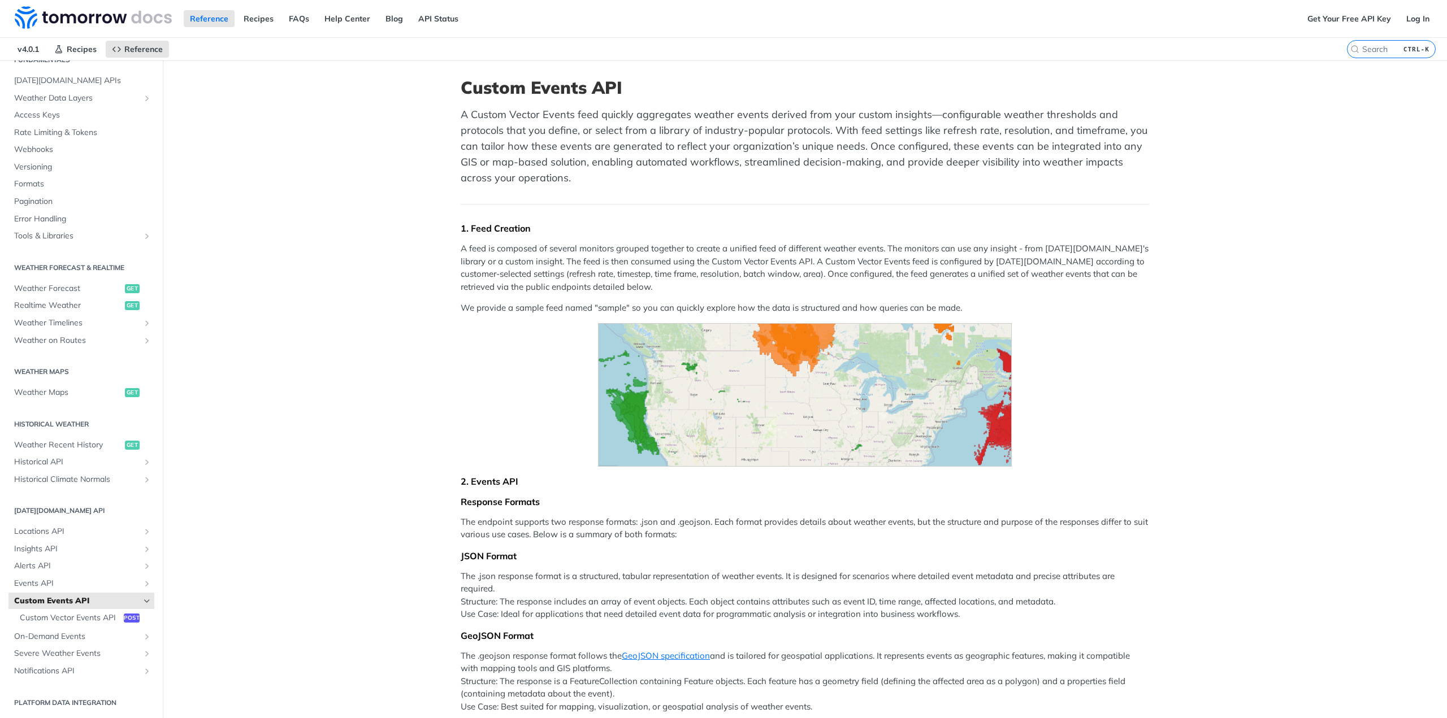
scroll to position [62, 0]
click at [86, 613] on span "Custom Vector Events API" at bounding box center [70, 618] width 101 height 11
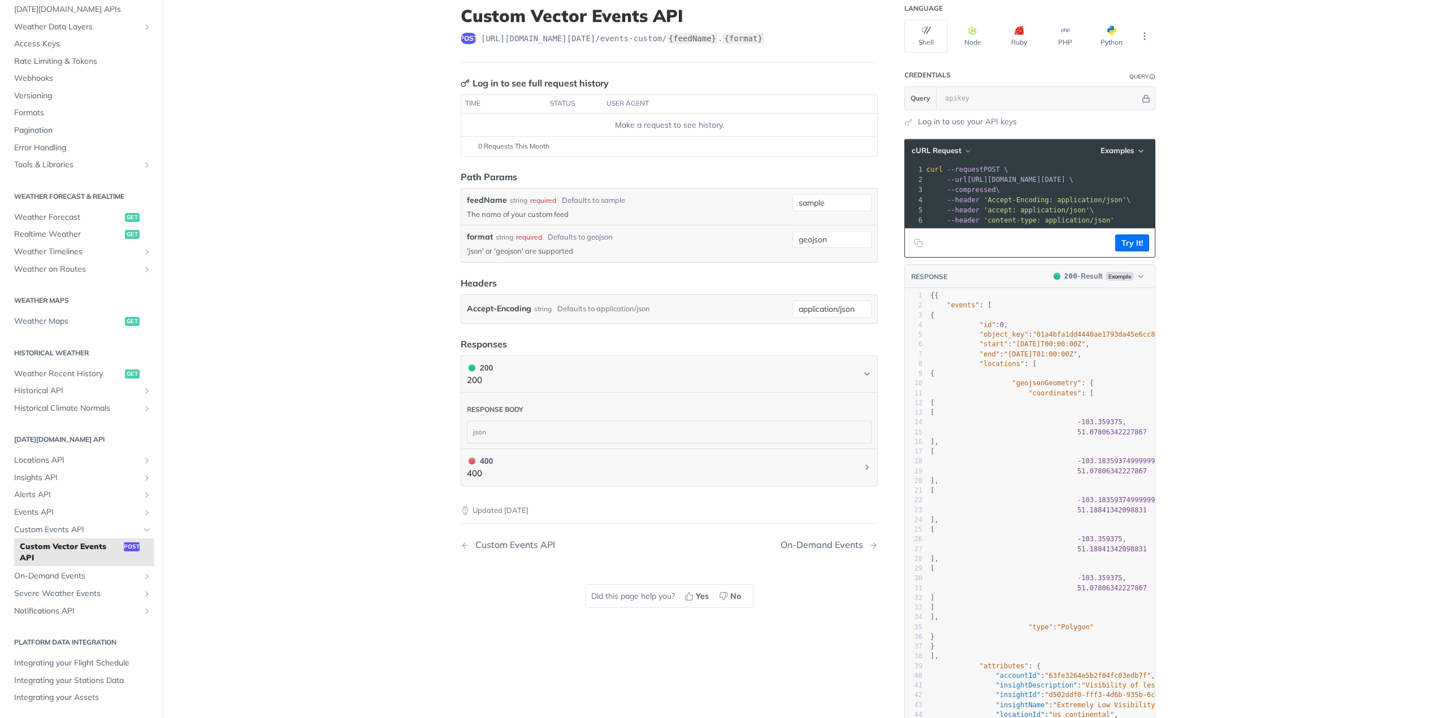
scroll to position [113, 0]
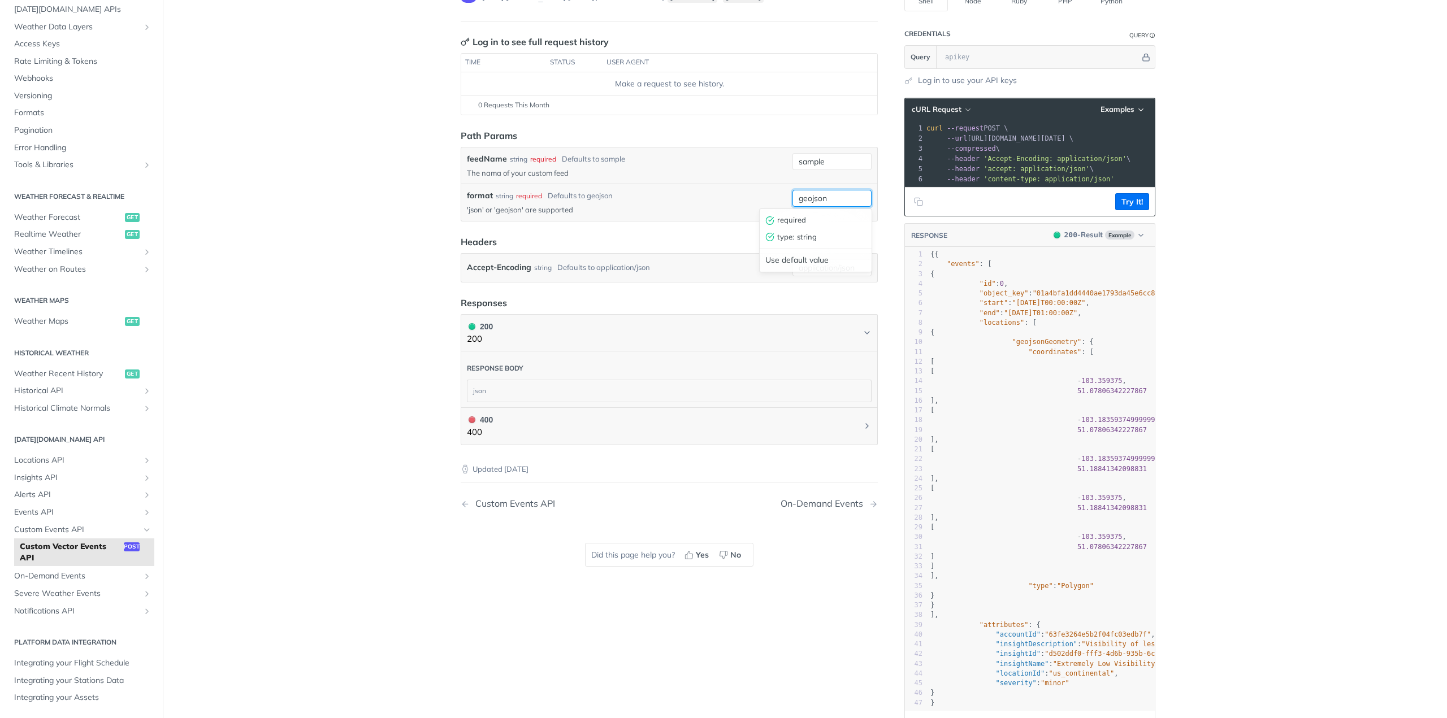
click at [816, 190] on input "geojson" at bounding box center [832, 198] width 79 height 17
click at [1314, 321] on main "JUMP TO CTRL-/ Fundamentals [DATE][DOMAIN_NAME] APIs Weather Data Layers Core P…" at bounding box center [723, 353] width 1447 height 813
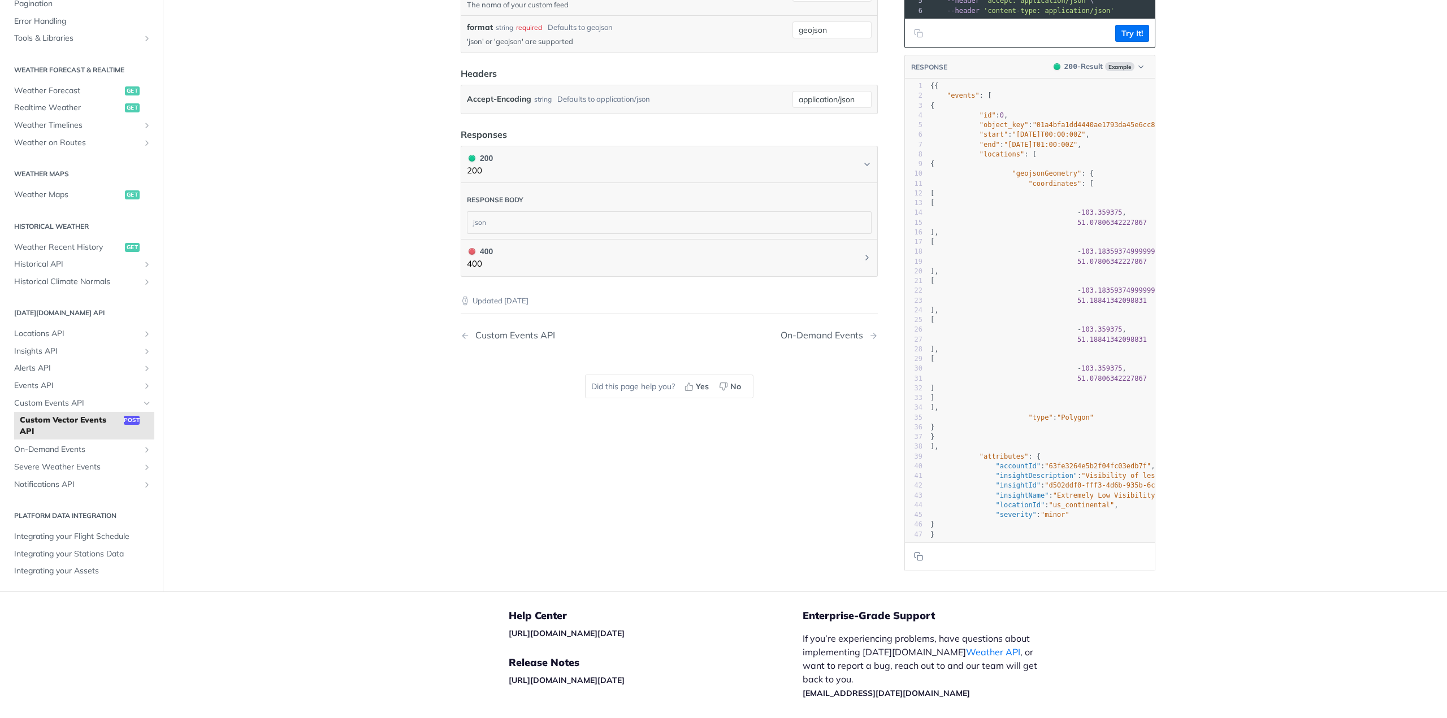
scroll to position [283, 0]
click at [56, 356] on span "Insights API" at bounding box center [76, 350] width 125 height 11
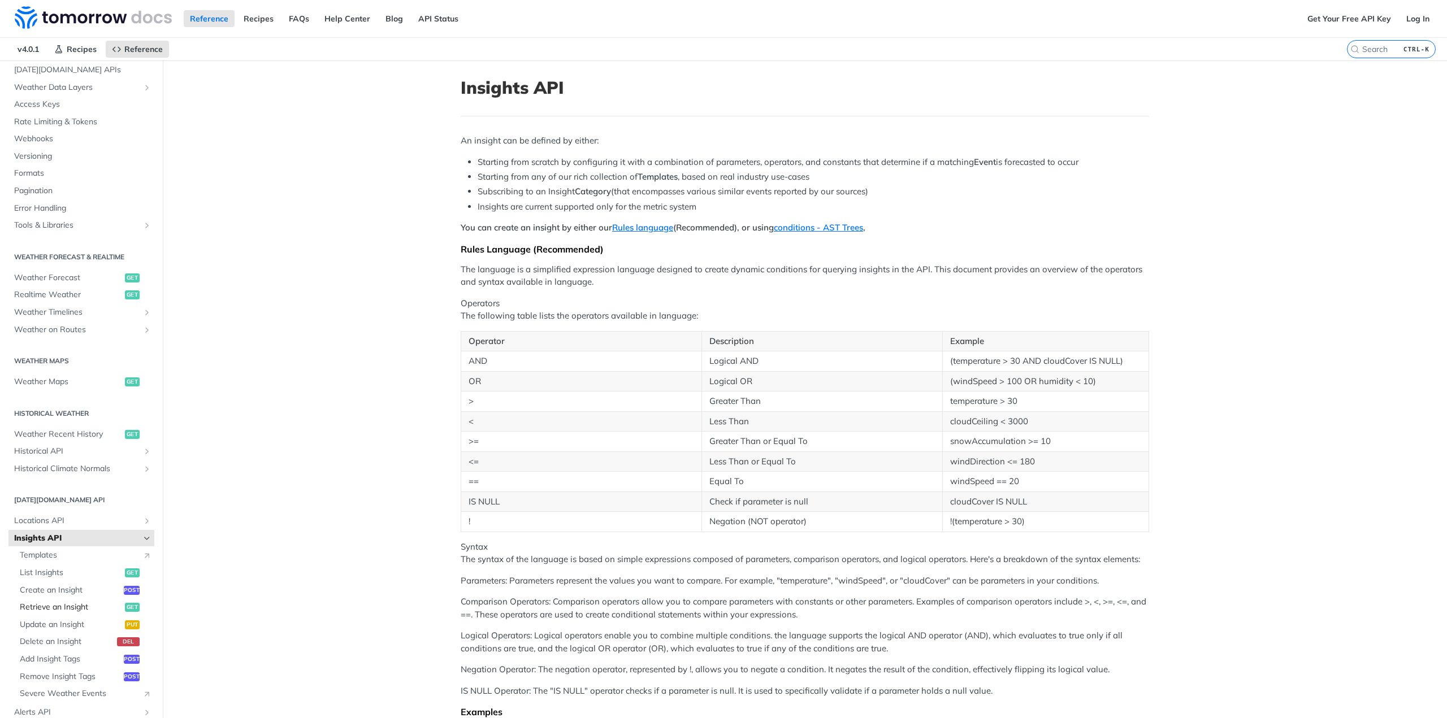
click at [58, 608] on span "Retrieve an Insight" at bounding box center [71, 607] width 102 height 11
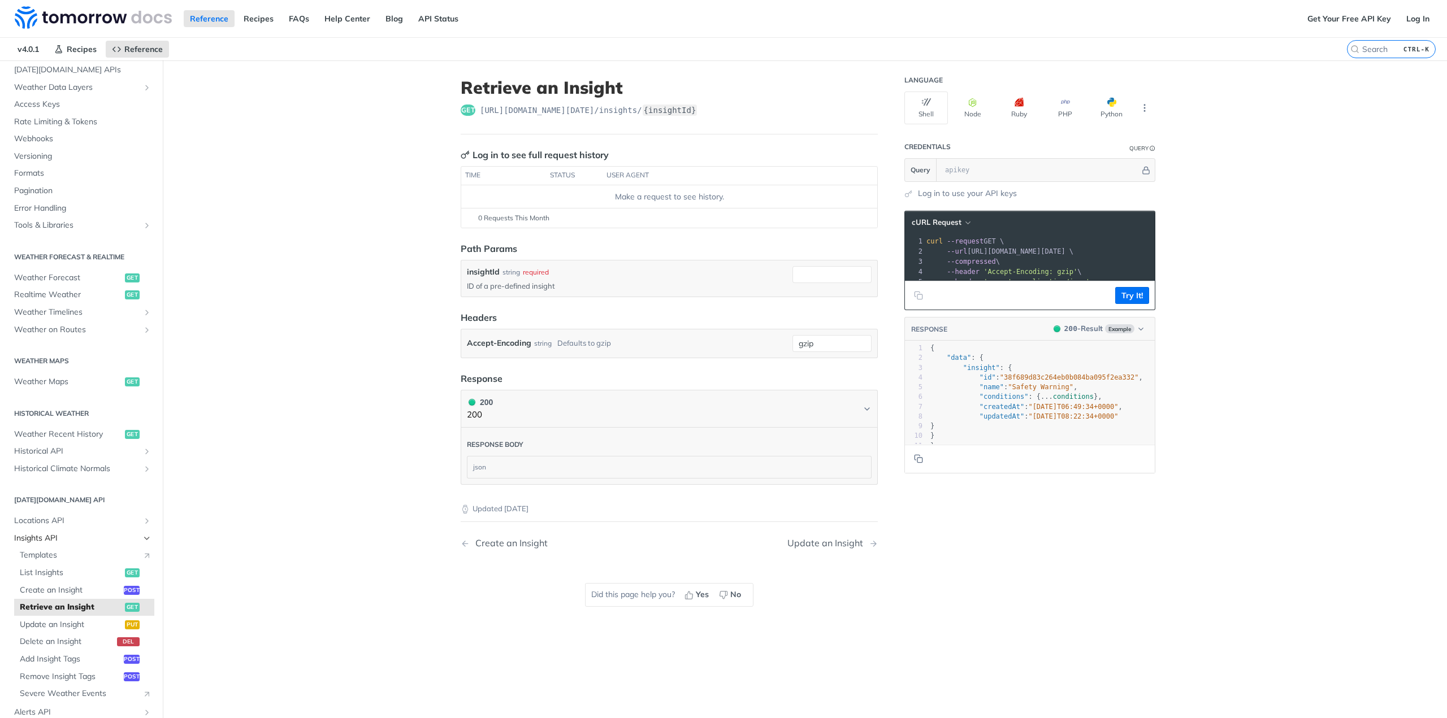
click at [54, 541] on span "Insights API" at bounding box center [76, 538] width 125 height 11
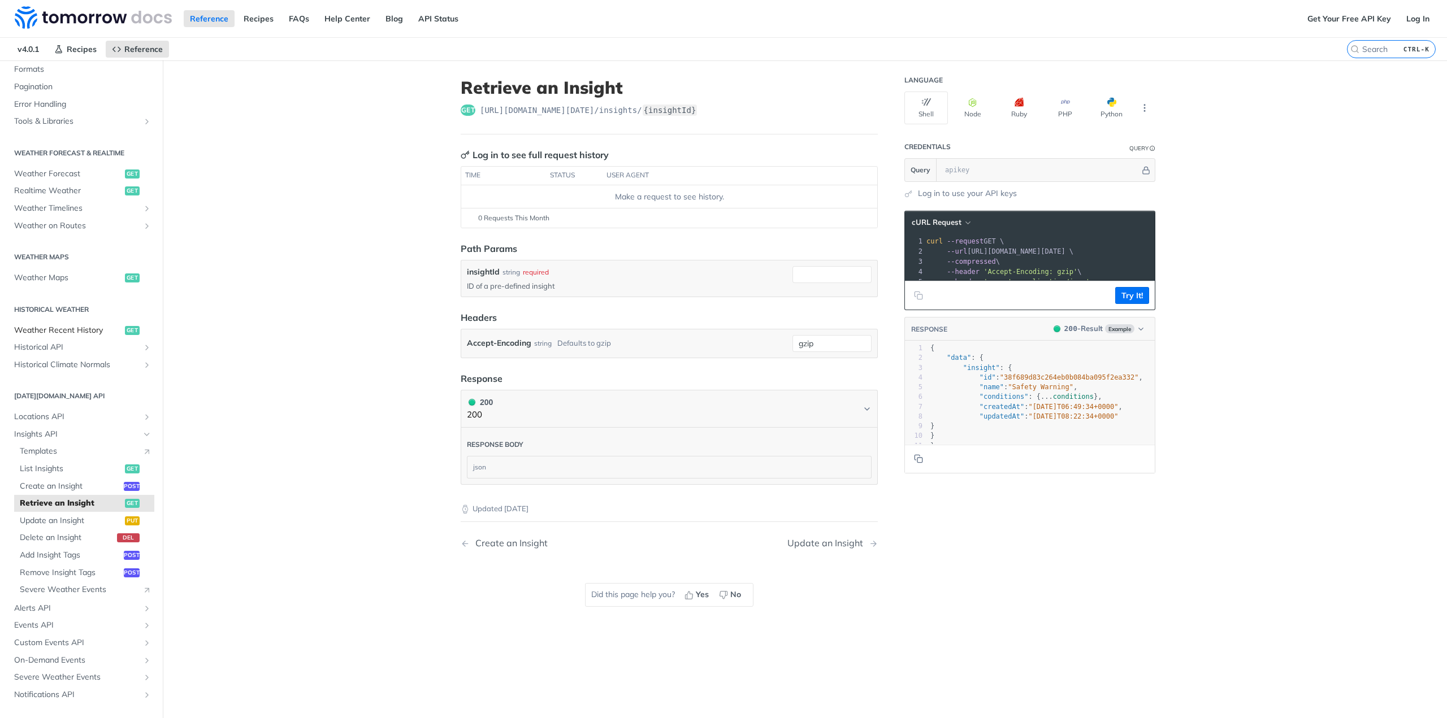
scroll to position [189, 0]
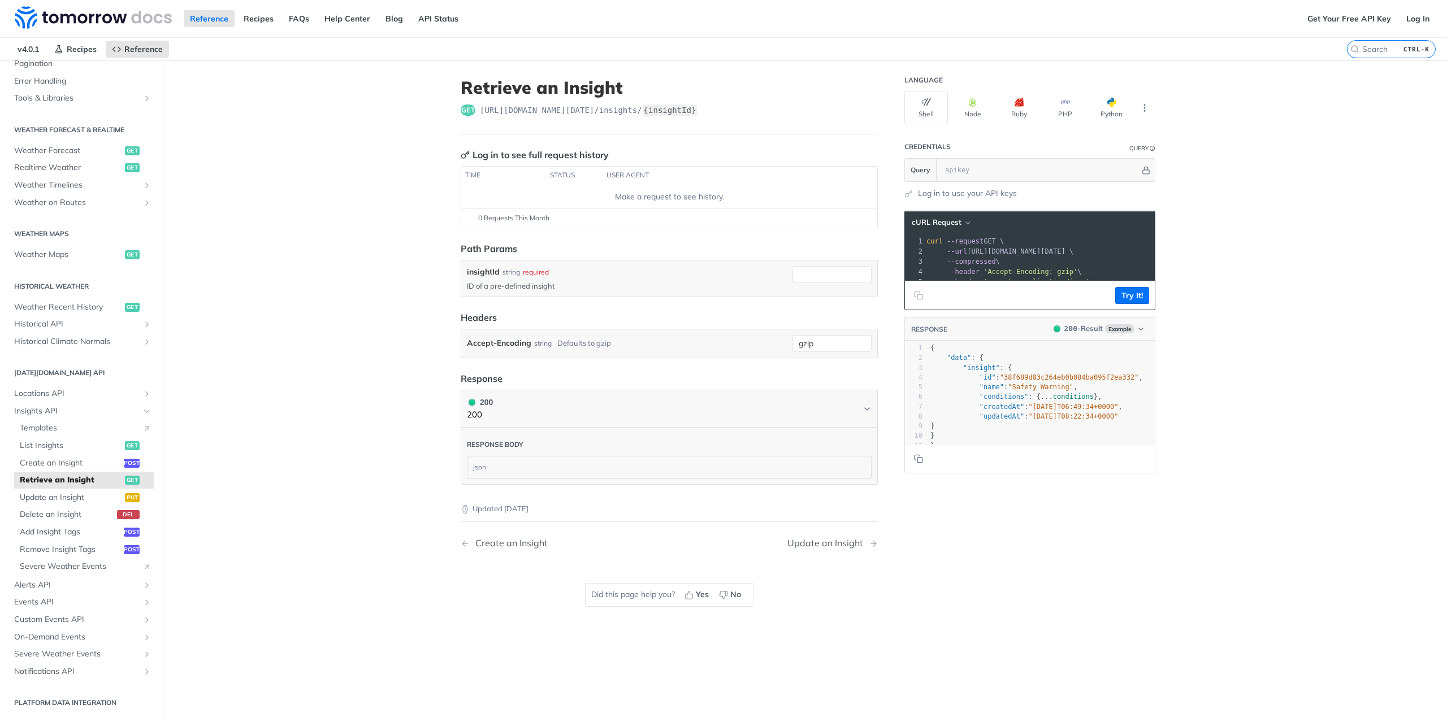
click at [554, 467] on div "json" at bounding box center [669, 467] width 404 height 21
click at [453, 468] on article "Retrieve an Insight get https://api.tomorrow.io/v4 /insights/ {insightId} Log i…" at bounding box center [669, 419] width 452 height 718
click at [472, 465] on div "json" at bounding box center [669, 467] width 404 height 21
click at [471, 465] on div "json" at bounding box center [669, 467] width 404 height 21
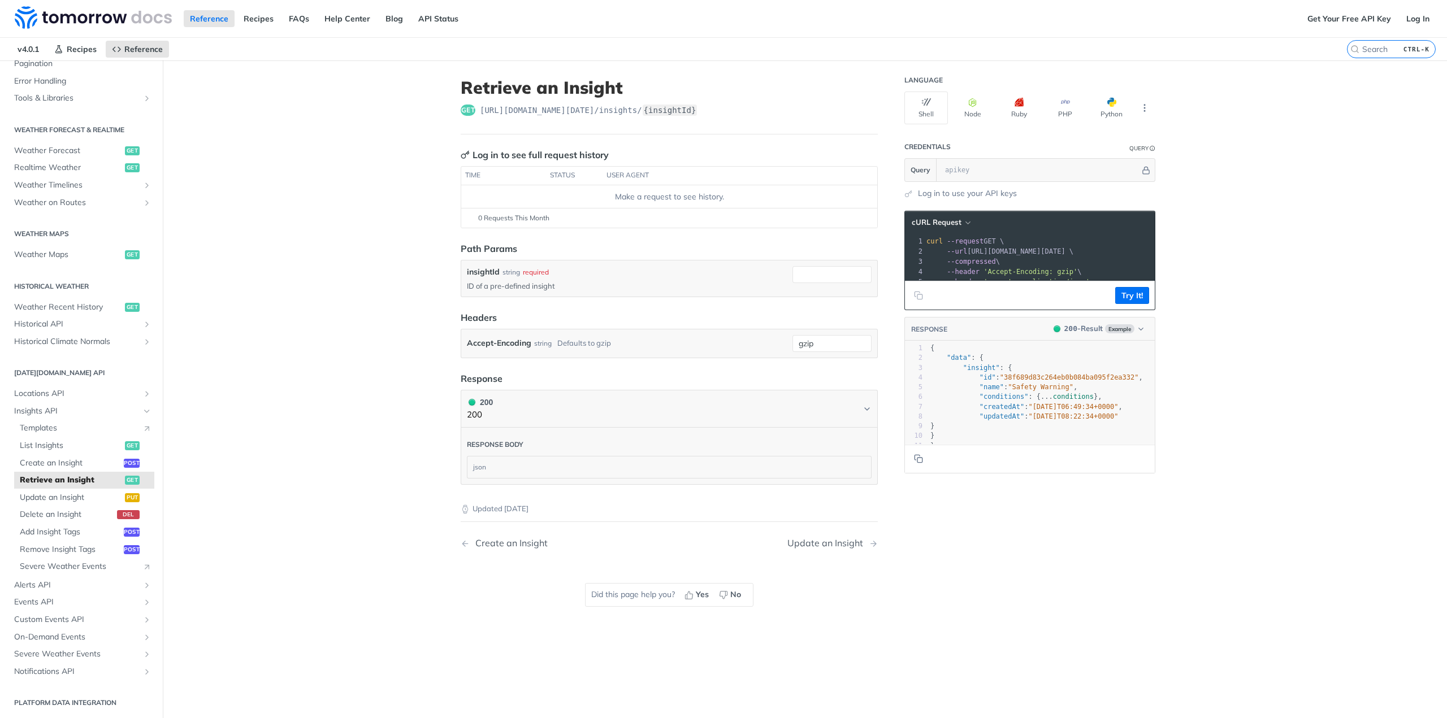
click at [545, 337] on div "string" at bounding box center [543, 343] width 18 height 16
click at [826, 342] on input "gzip" at bounding box center [832, 343] width 79 height 17
click at [623, 278] on div "insightId string required ID of a pre-defined insight" at bounding box center [627, 278] width 321 height 25
click at [76, 496] on span "Update an Insight" at bounding box center [71, 497] width 102 height 11
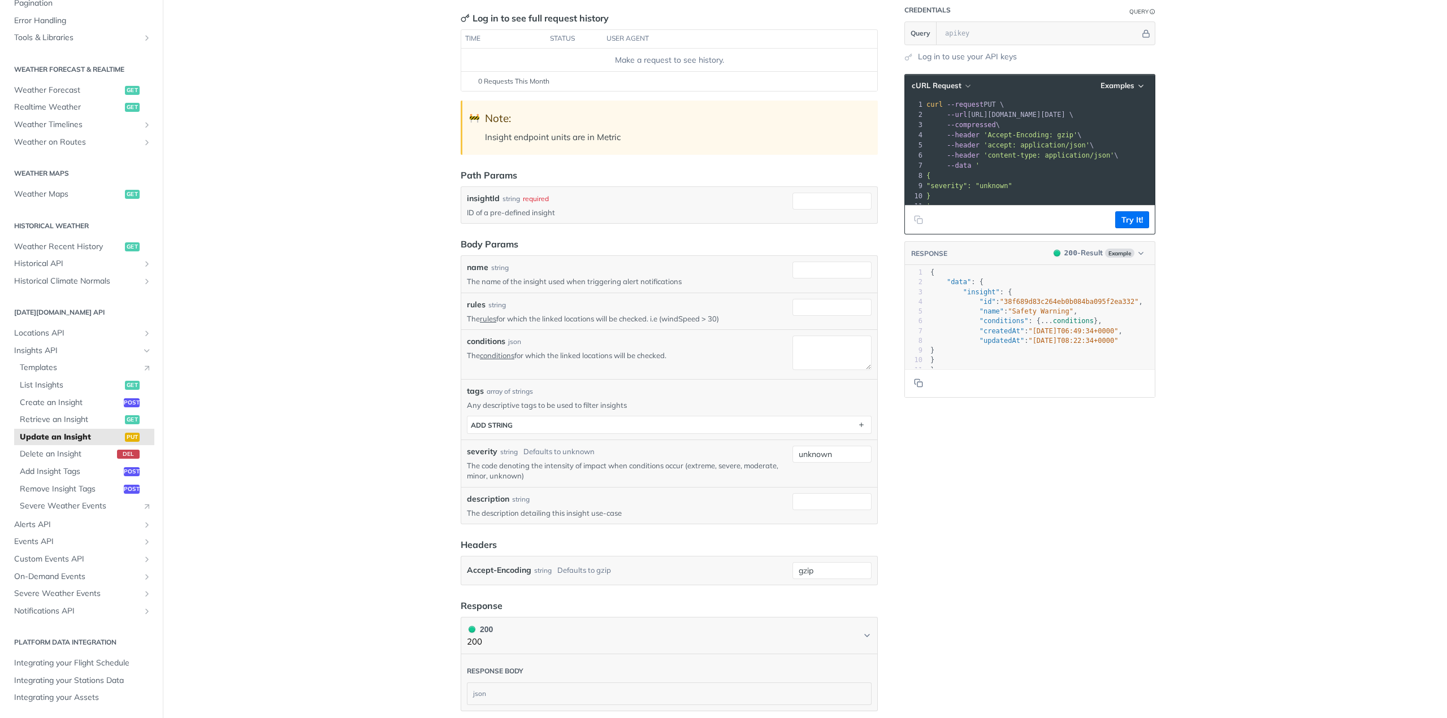
scroll to position [170, 0]
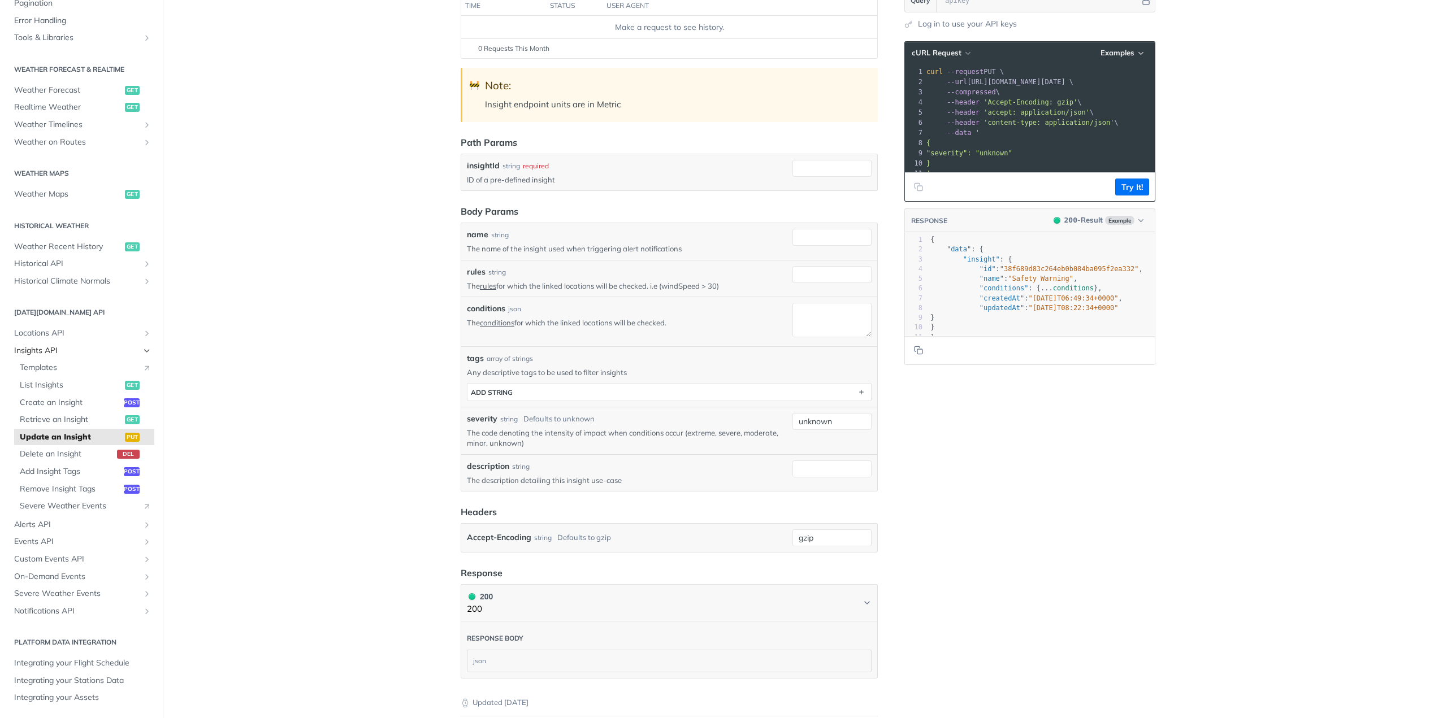
click at [75, 352] on span "Insights API" at bounding box center [76, 350] width 125 height 11
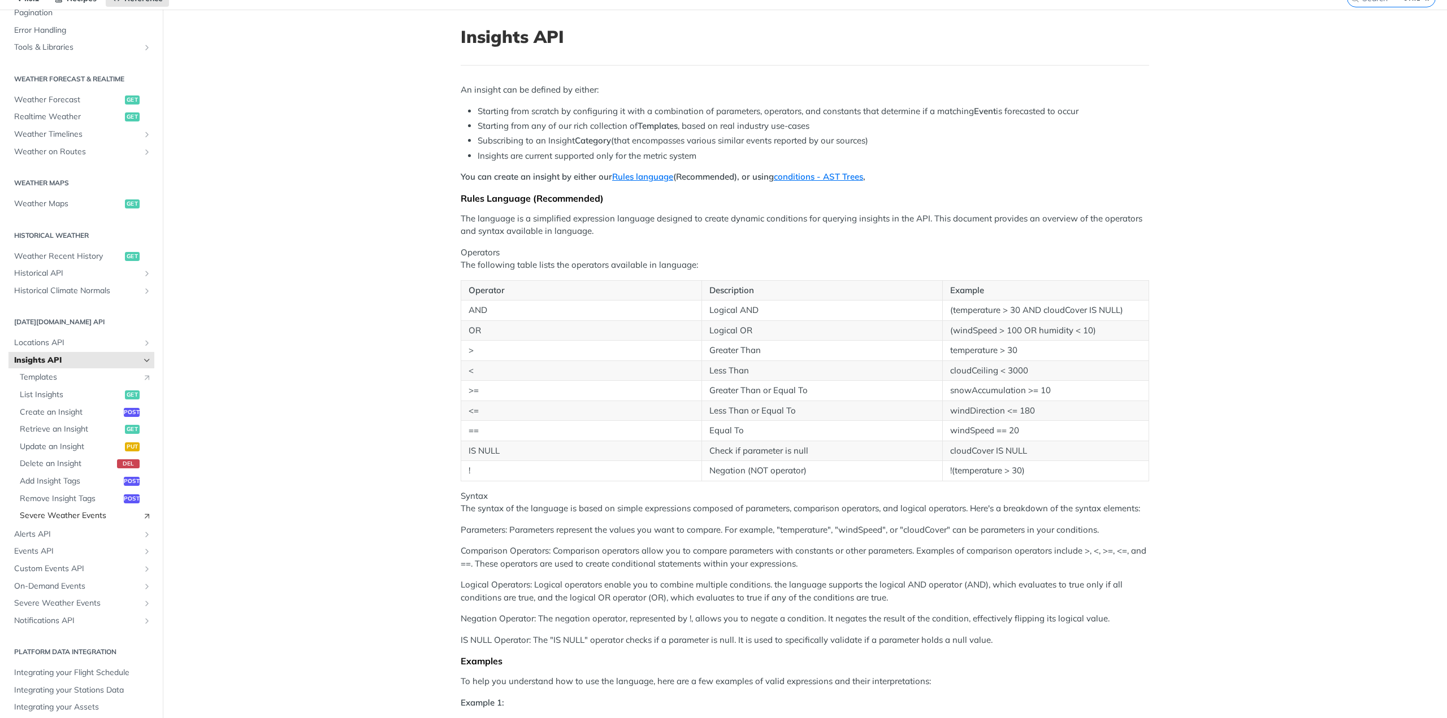
scroll to position [113, 0]
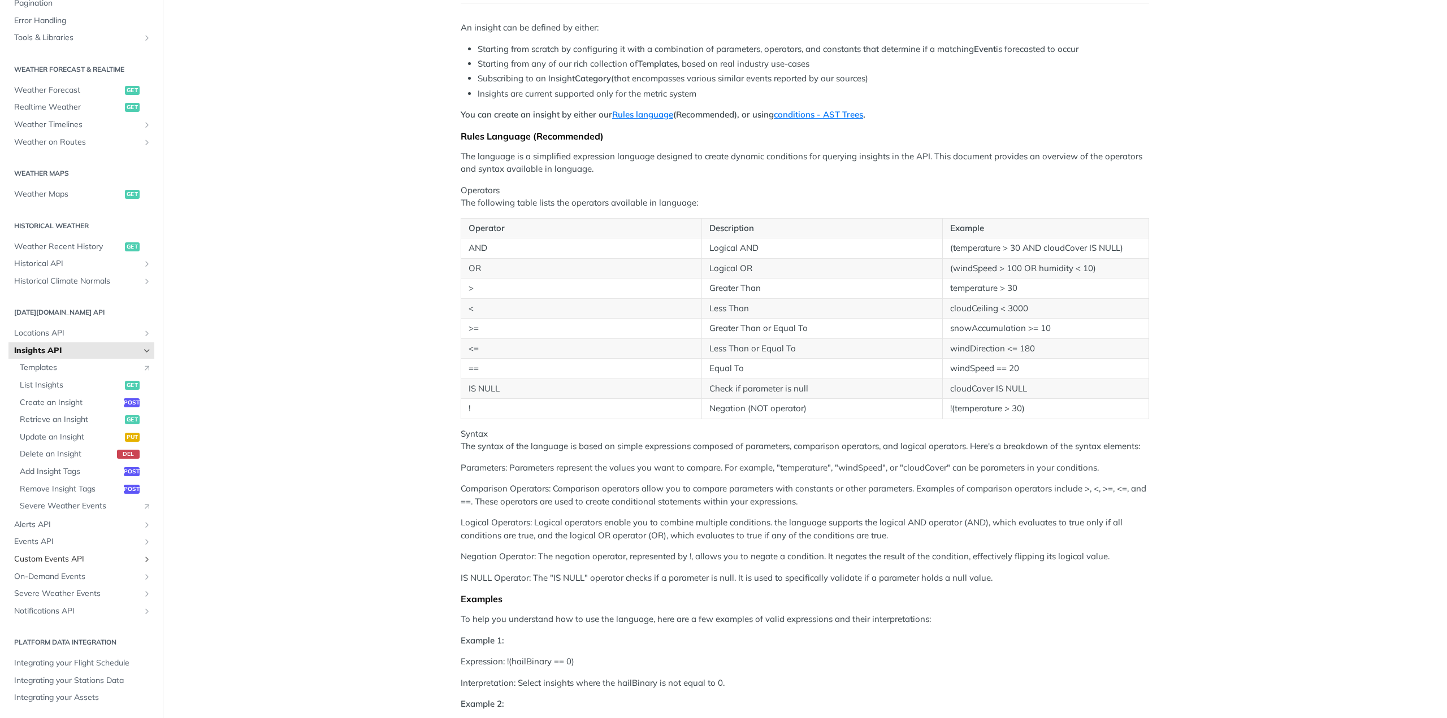
click at [64, 556] on span "Custom Events API" at bounding box center [76, 559] width 125 height 11
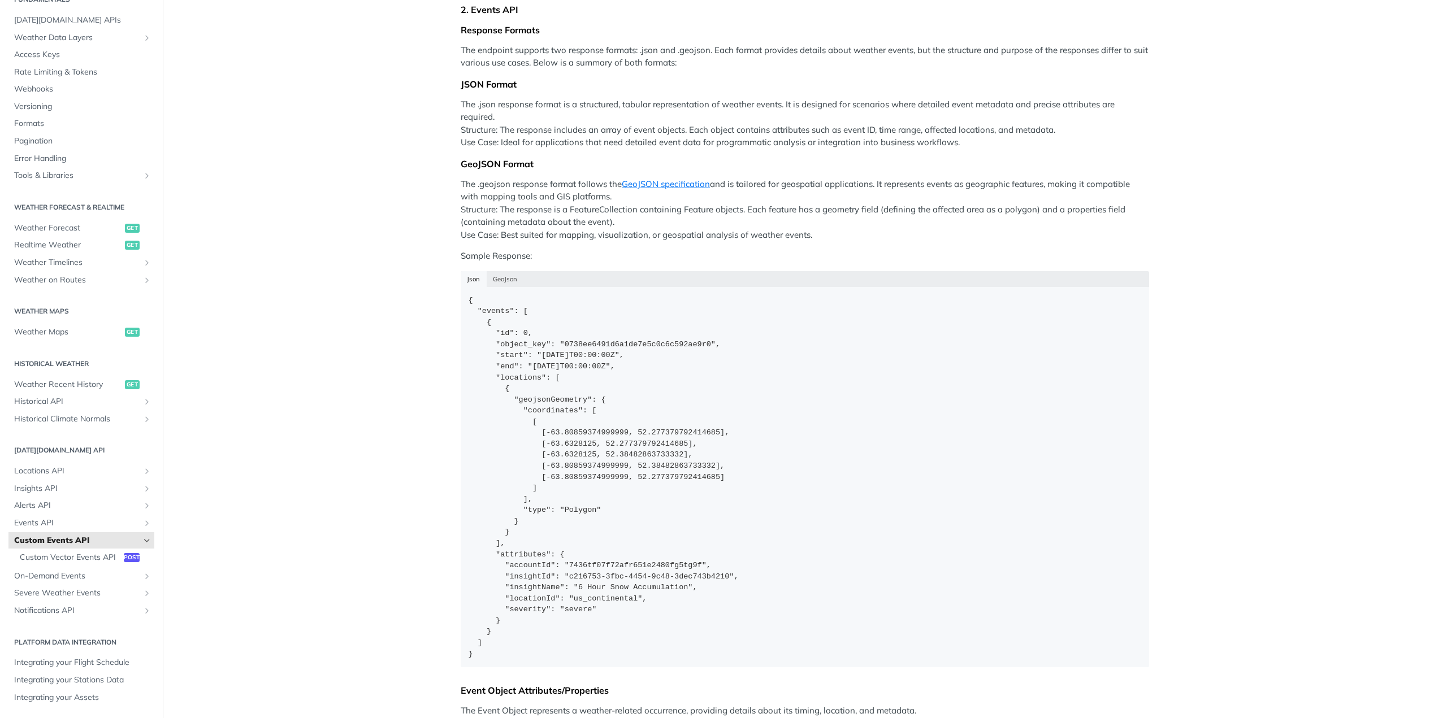
scroll to position [509, 0]
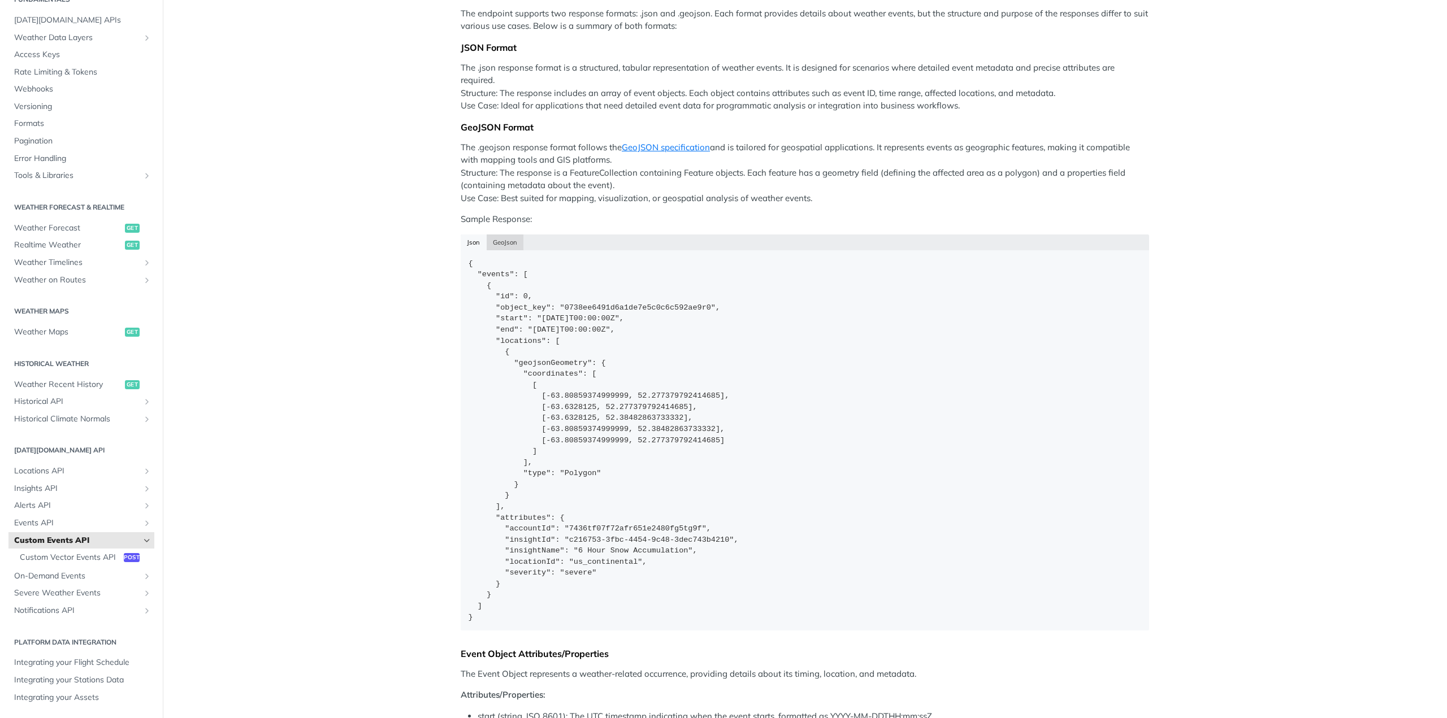
click at [517, 244] on button "GeoJson" at bounding box center [505, 243] width 37 height 16
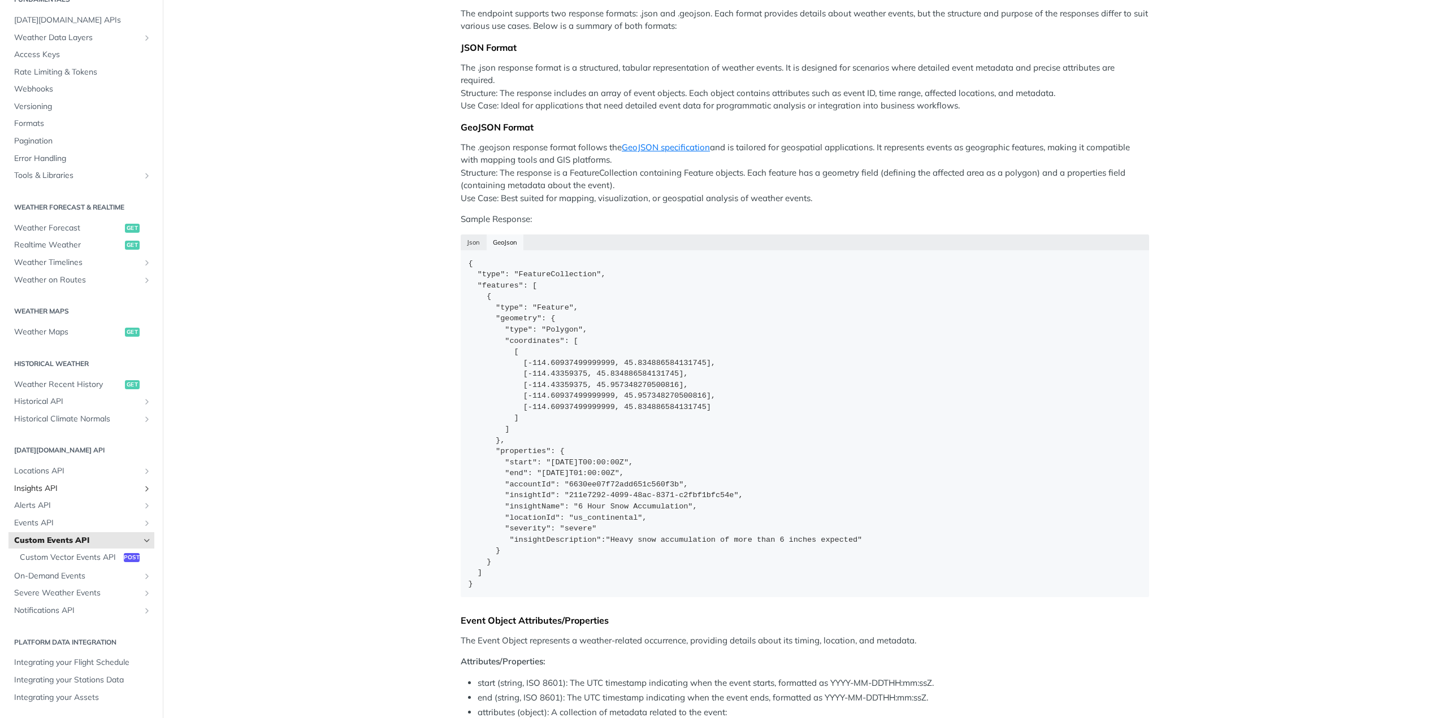
click at [142, 484] on icon "Show subpages for Insights API" at bounding box center [146, 488] width 9 height 9
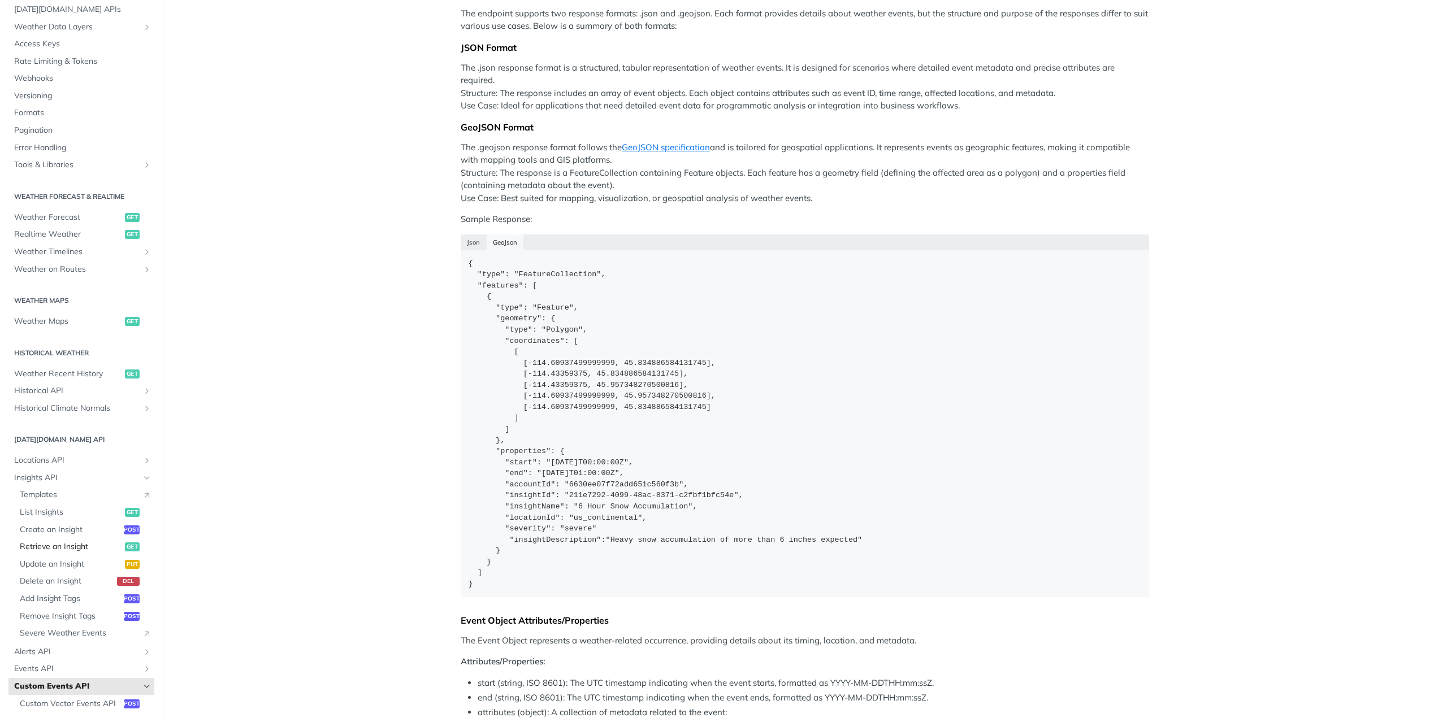
click at [51, 545] on span "Retrieve an Insight" at bounding box center [71, 547] width 102 height 11
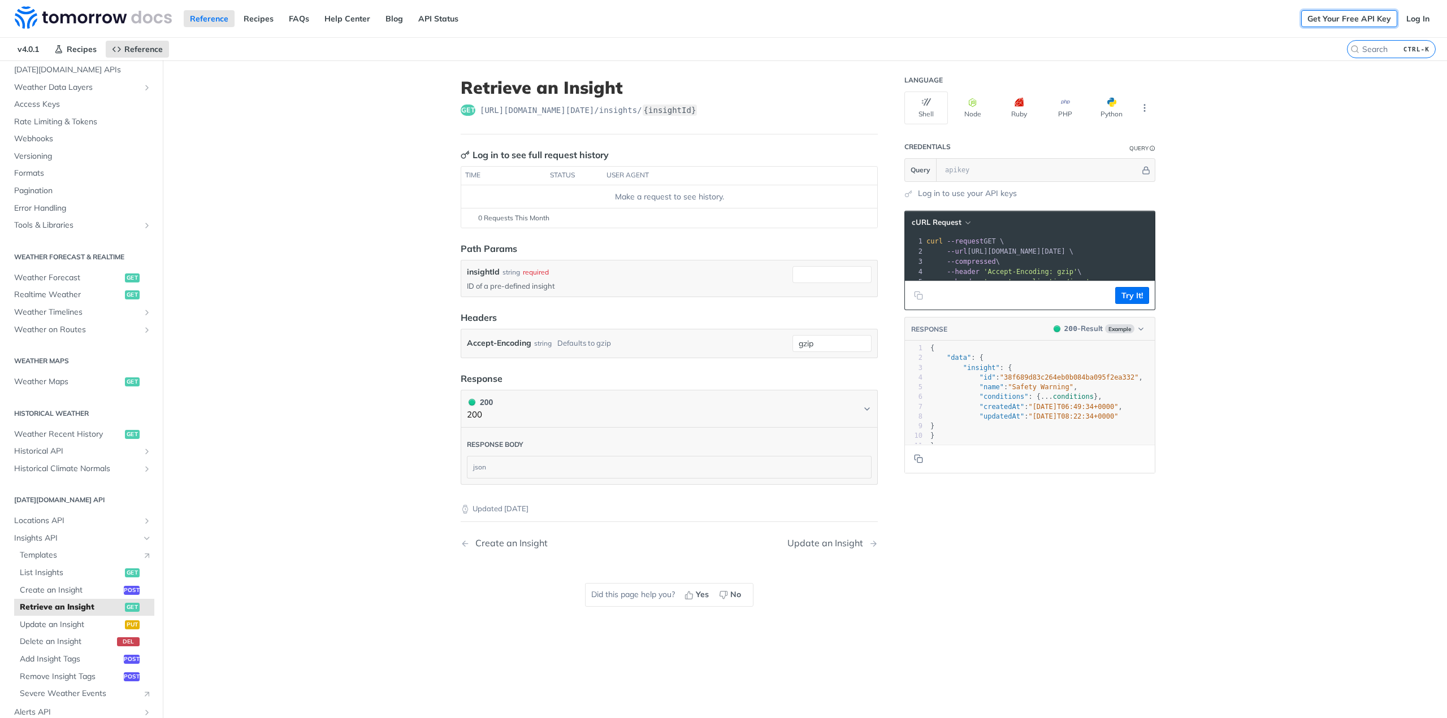
click at [1341, 23] on link "Get Your Free API Key" at bounding box center [1349, 18] width 96 height 17
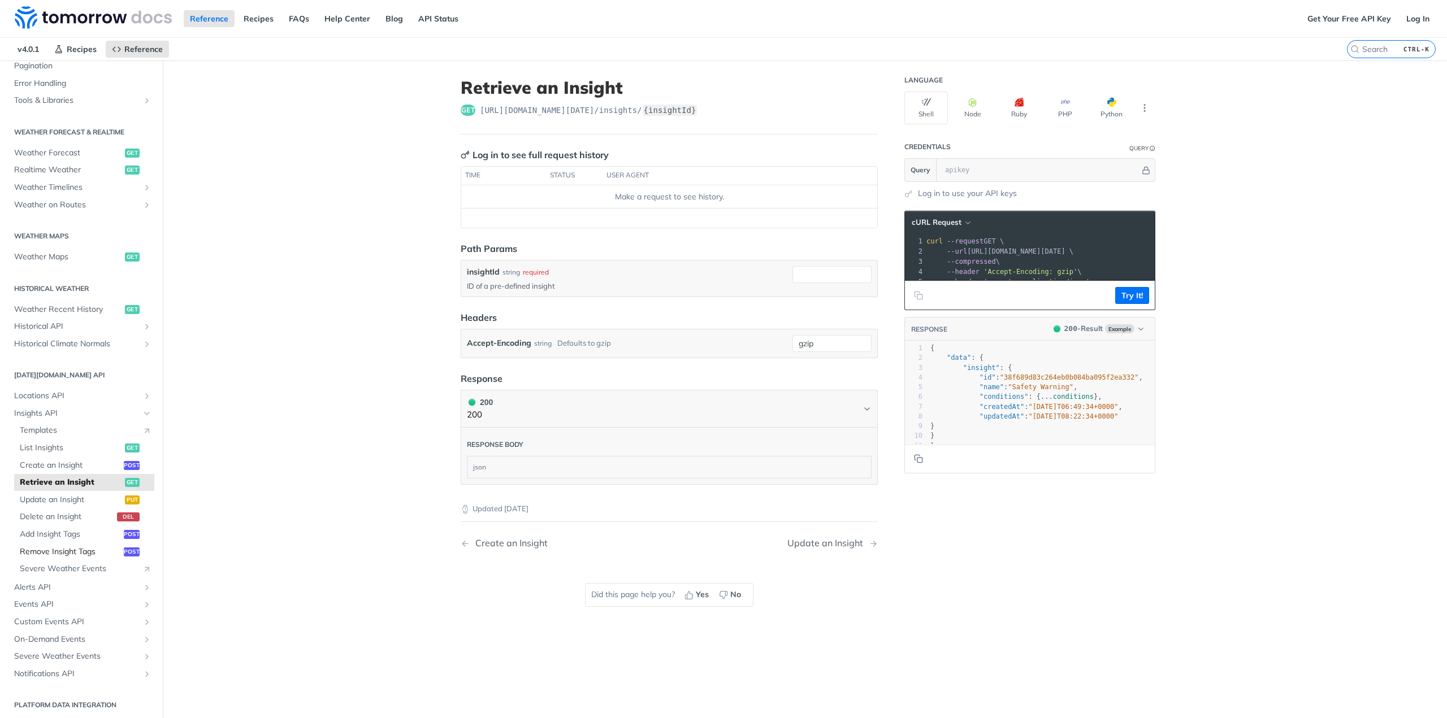
scroll to position [189, 0]
click at [94, 614] on span "Custom Events API" at bounding box center [76, 619] width 125 height 11
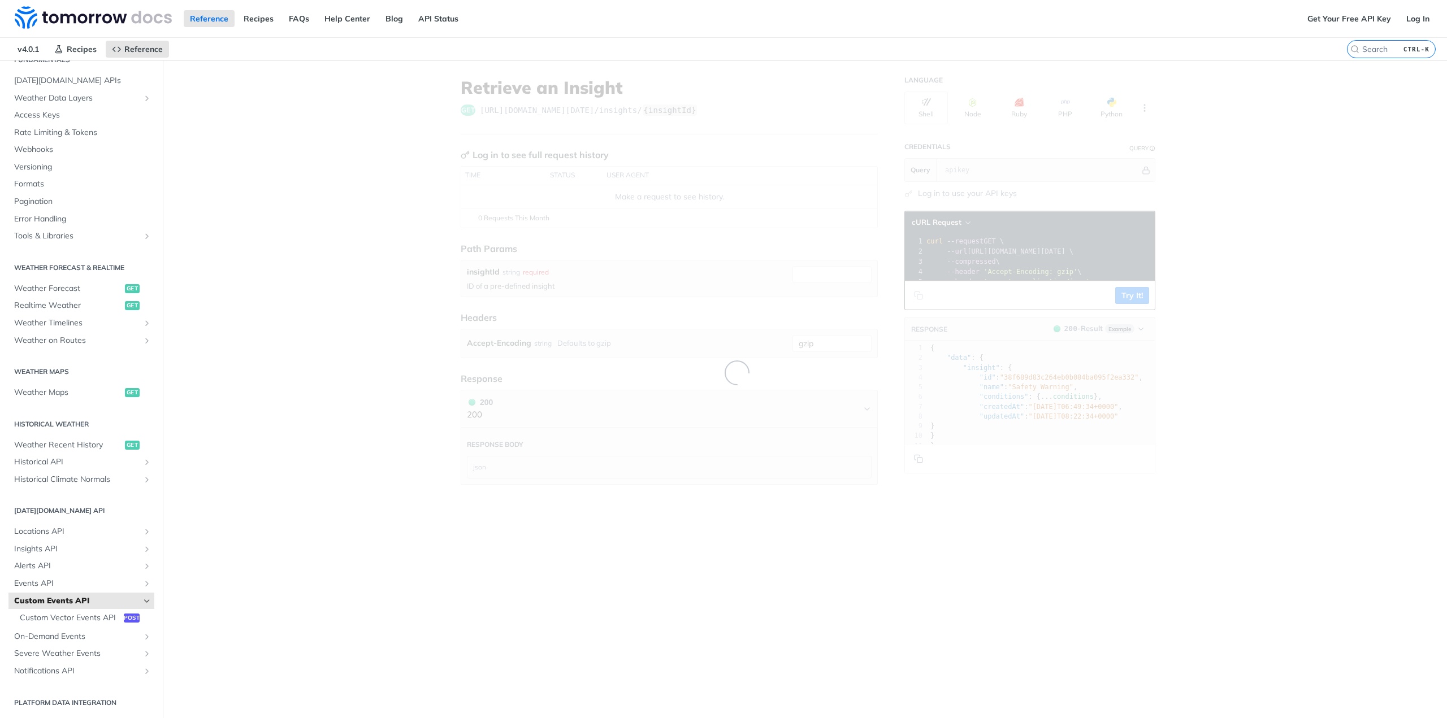
scroll to position [62, 0]
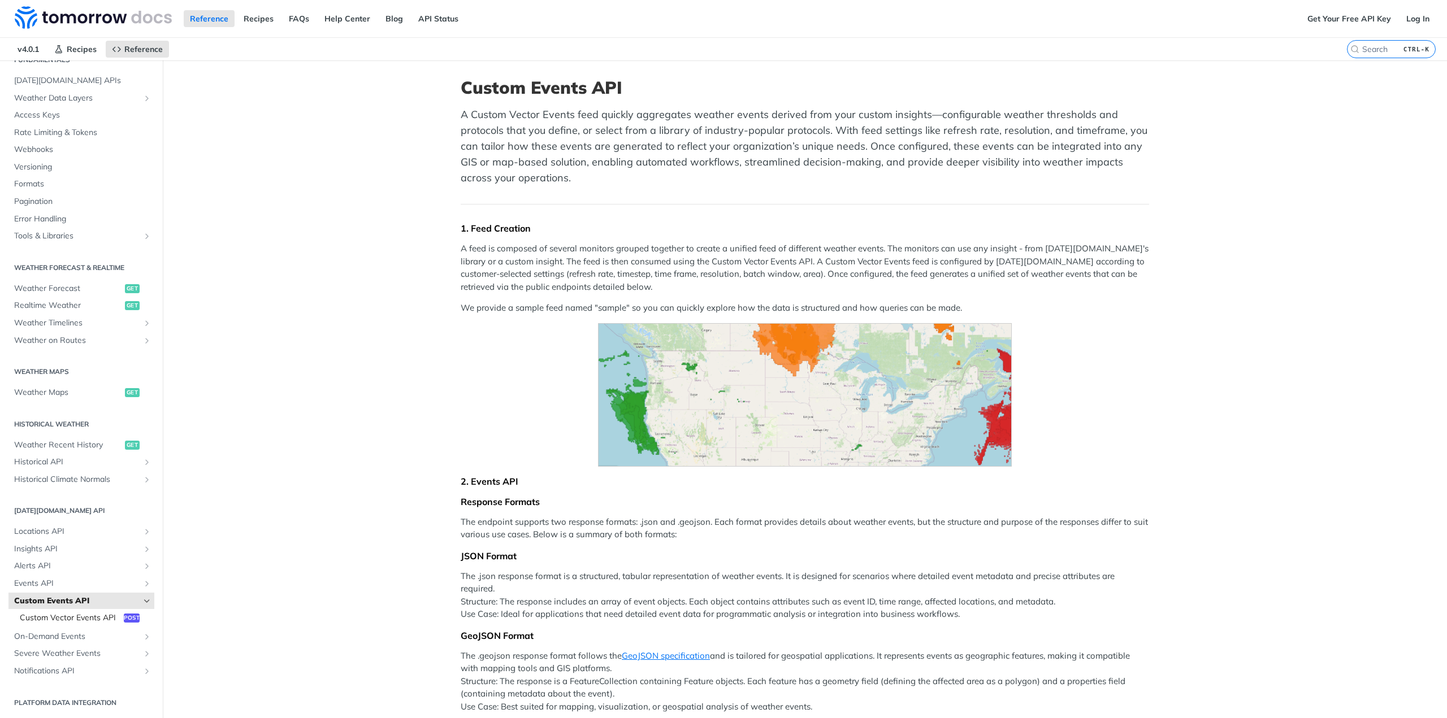
click at [79, 613] on span "Custom Vector Events API" at bounding box center [70, 618] width 101 height 11
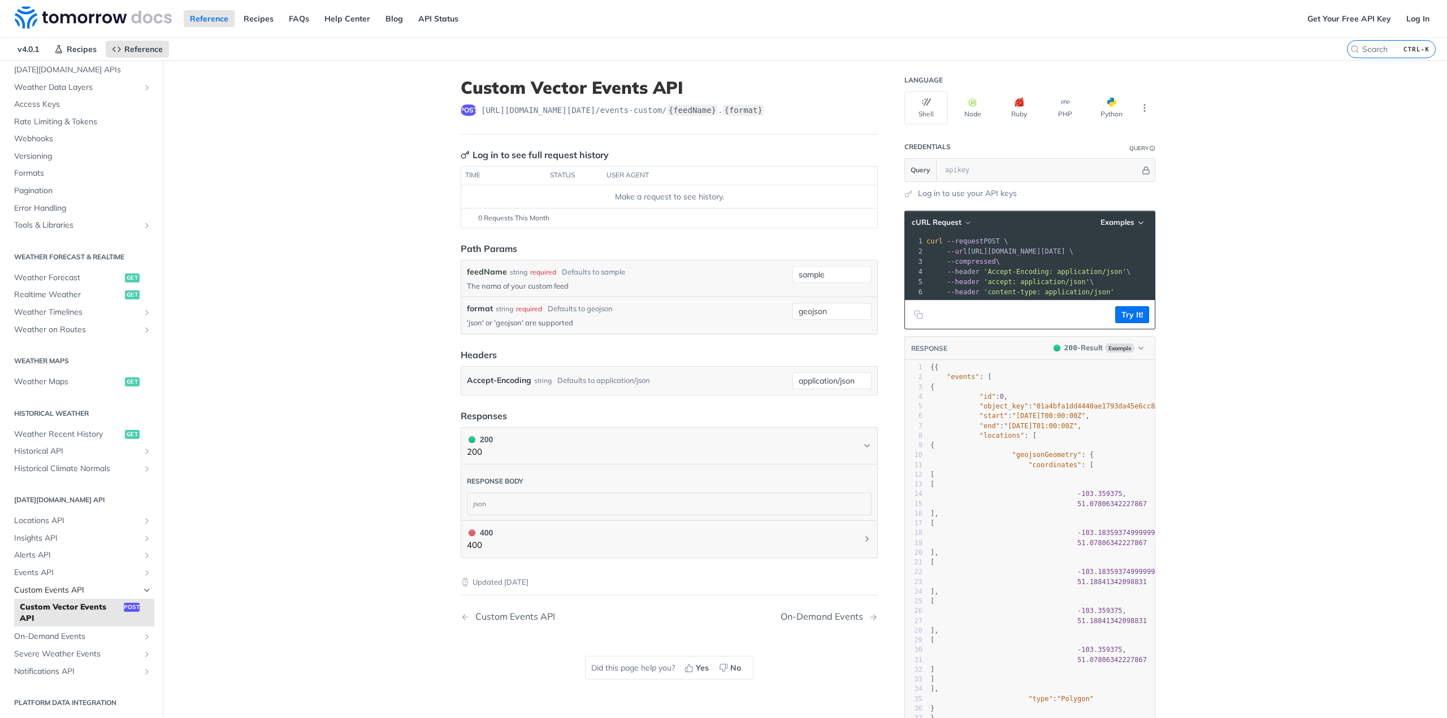
click at [46, 591] on span "Custom Events API" at bounding box center [76, 590] width 125 height 11
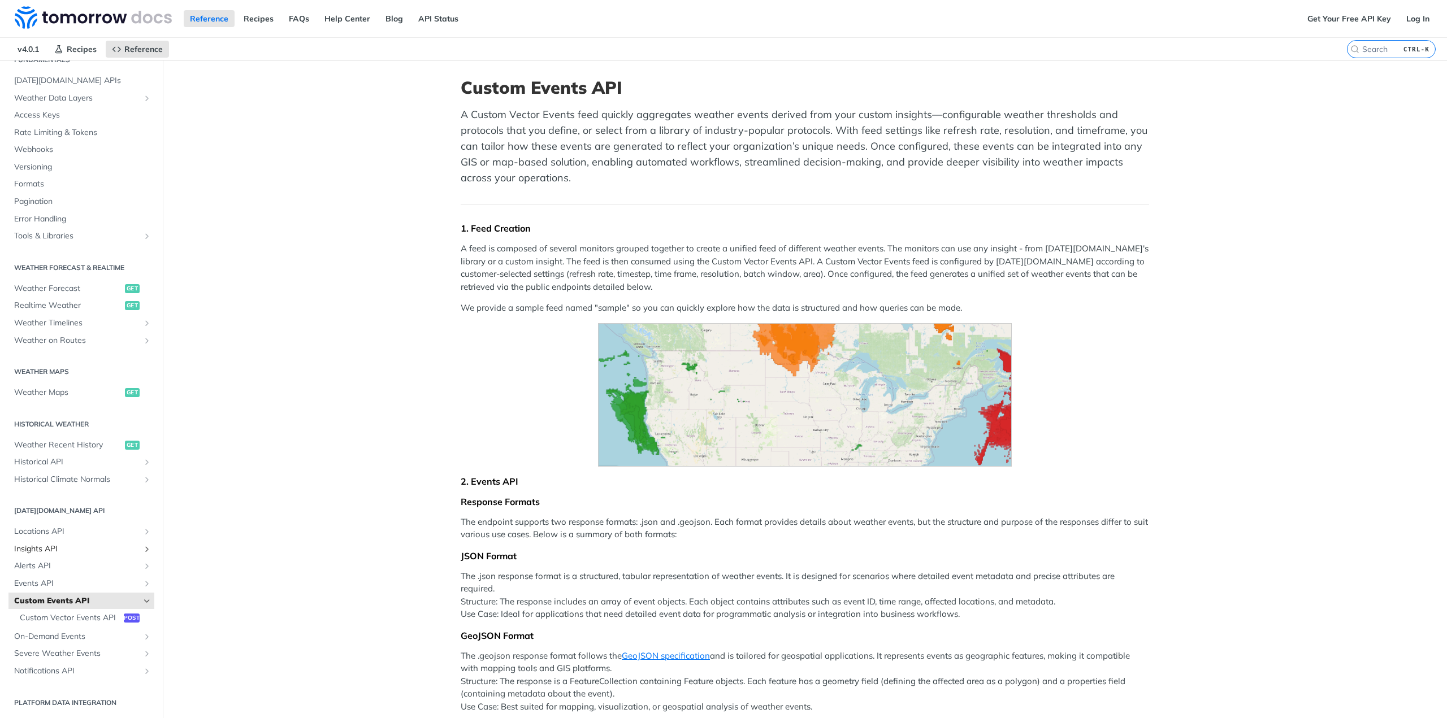
click at [142, 545] on icon "Show subpages for Insights API" at bounding box center [146, 549] width 9 height 9
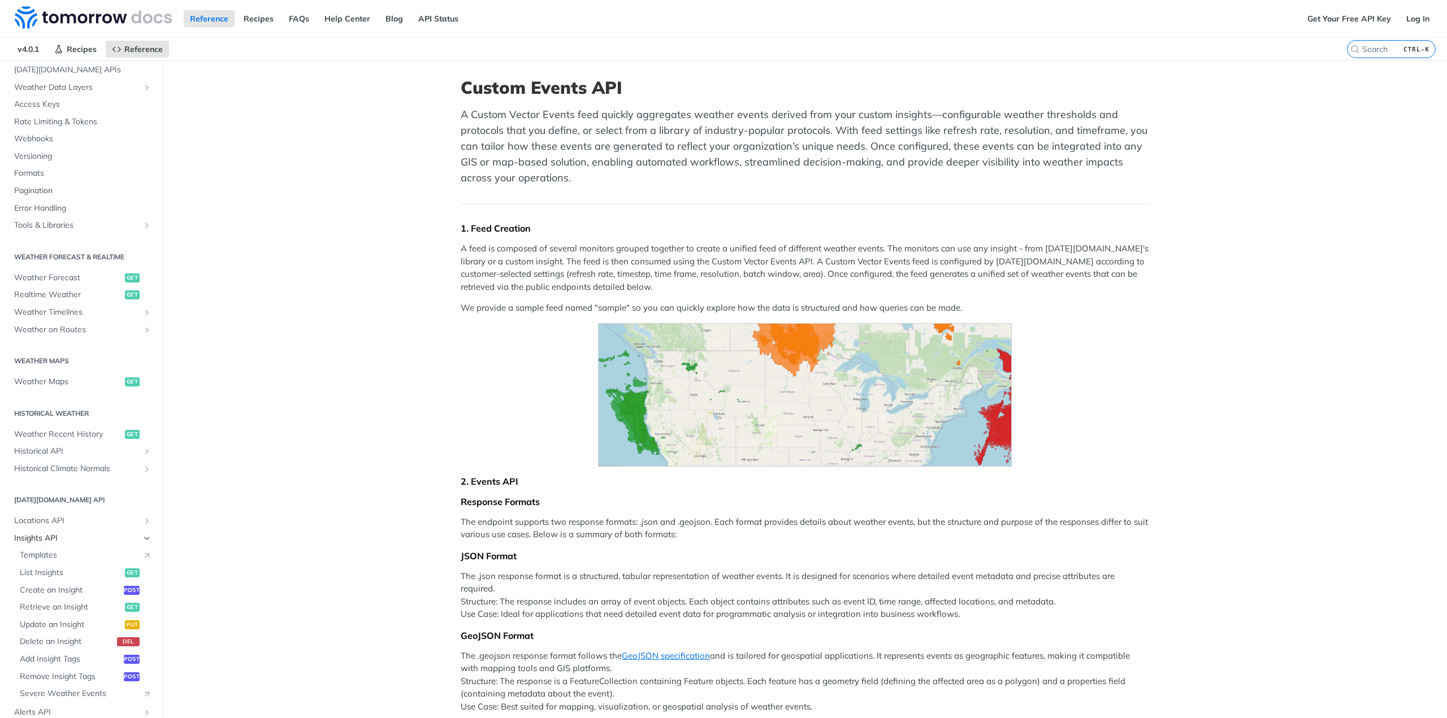
click at [142, 536] on icon "Hide subpages for Insights API" at bounding box center [146, 538] width 9 height 9
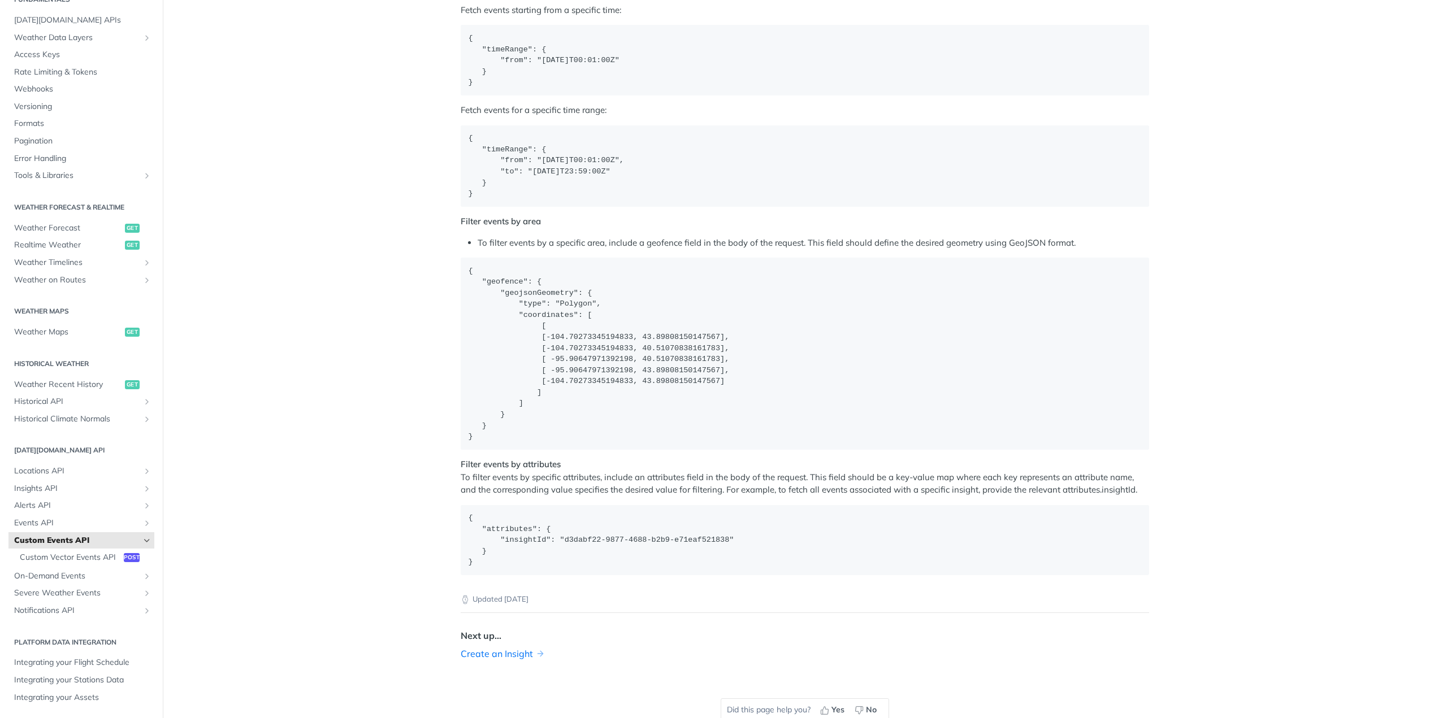
scroll to position [1583, 0]
drag, startPoint x: 478, startPoint y: 462, endPoint x: 555, endPoint y: 463, distance: 76.9
click at [555, 463] on strong "Filter events by attributes" at bounding box center [511, 463] width 100 height 11
click at [142, 484] on icon "Show subpages for Insights API" at bounding box center [146, 488] width 9 height 9
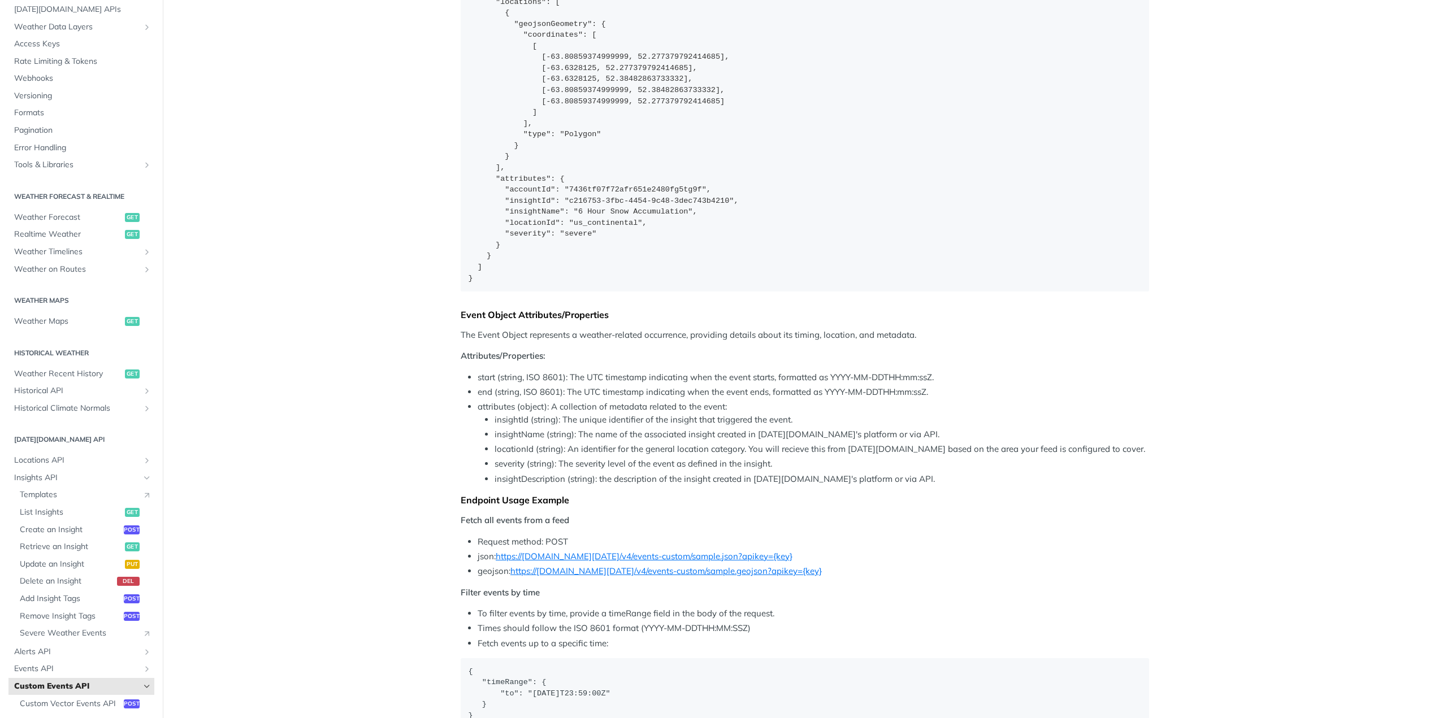
scroll to position [735, 0]
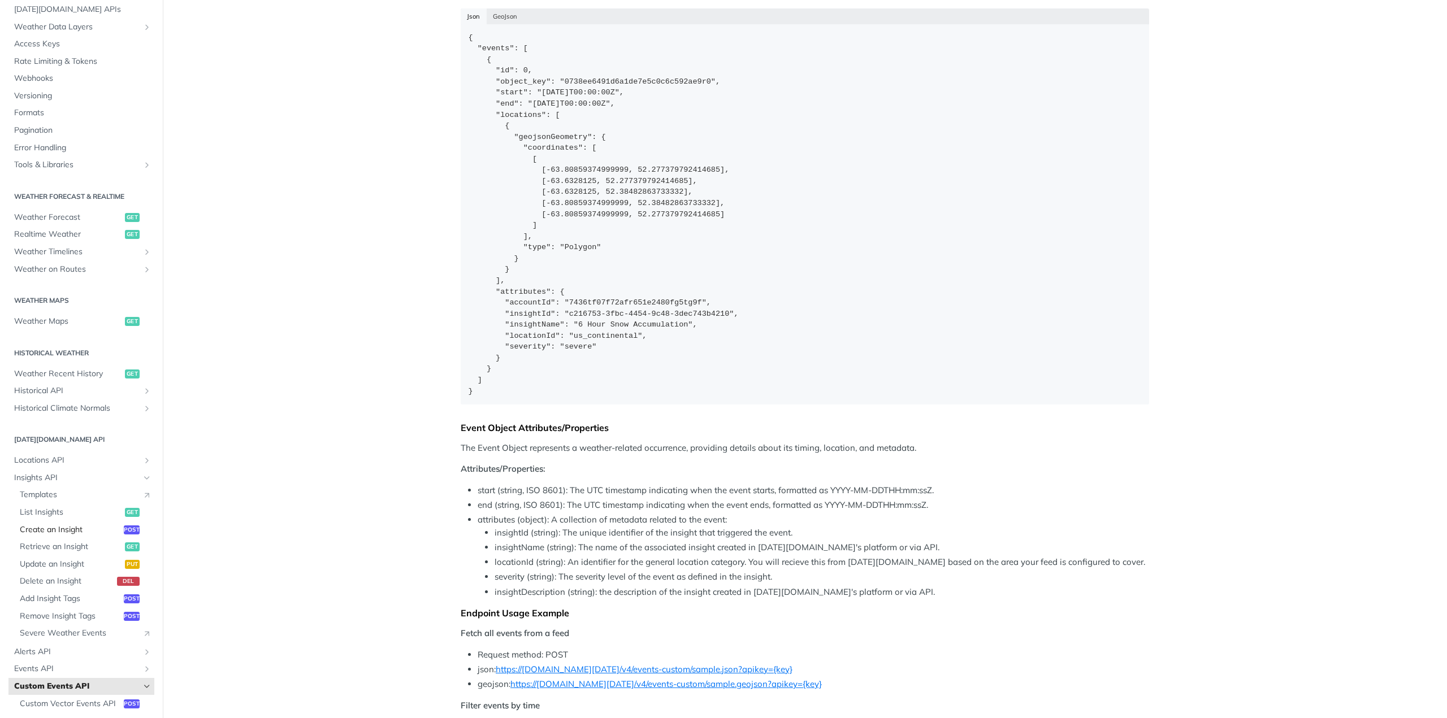
click at [70, 532] on span "Create an Insight" at bounding box center [70, 530] width 101 height 11
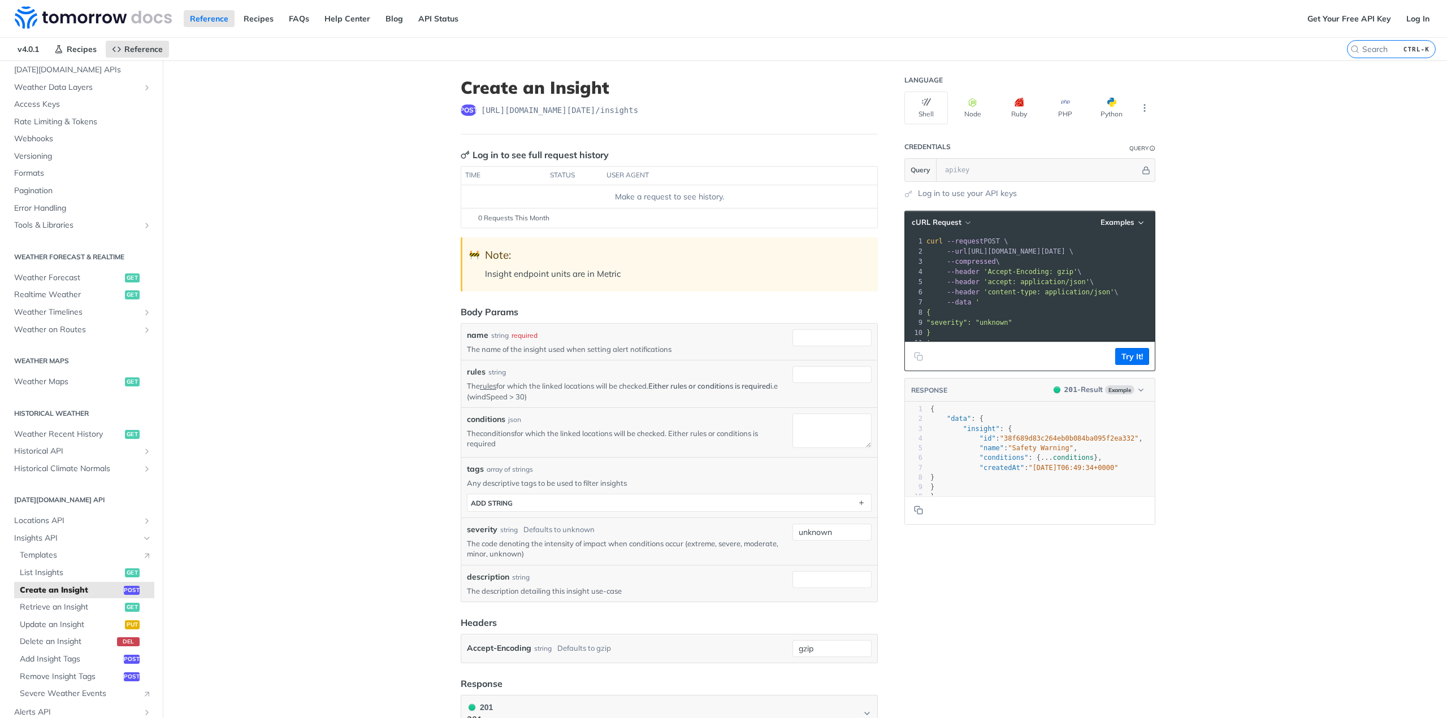
click at [488, 431] on link "conditions" at bounding box center [497, 433] width 34 height 9
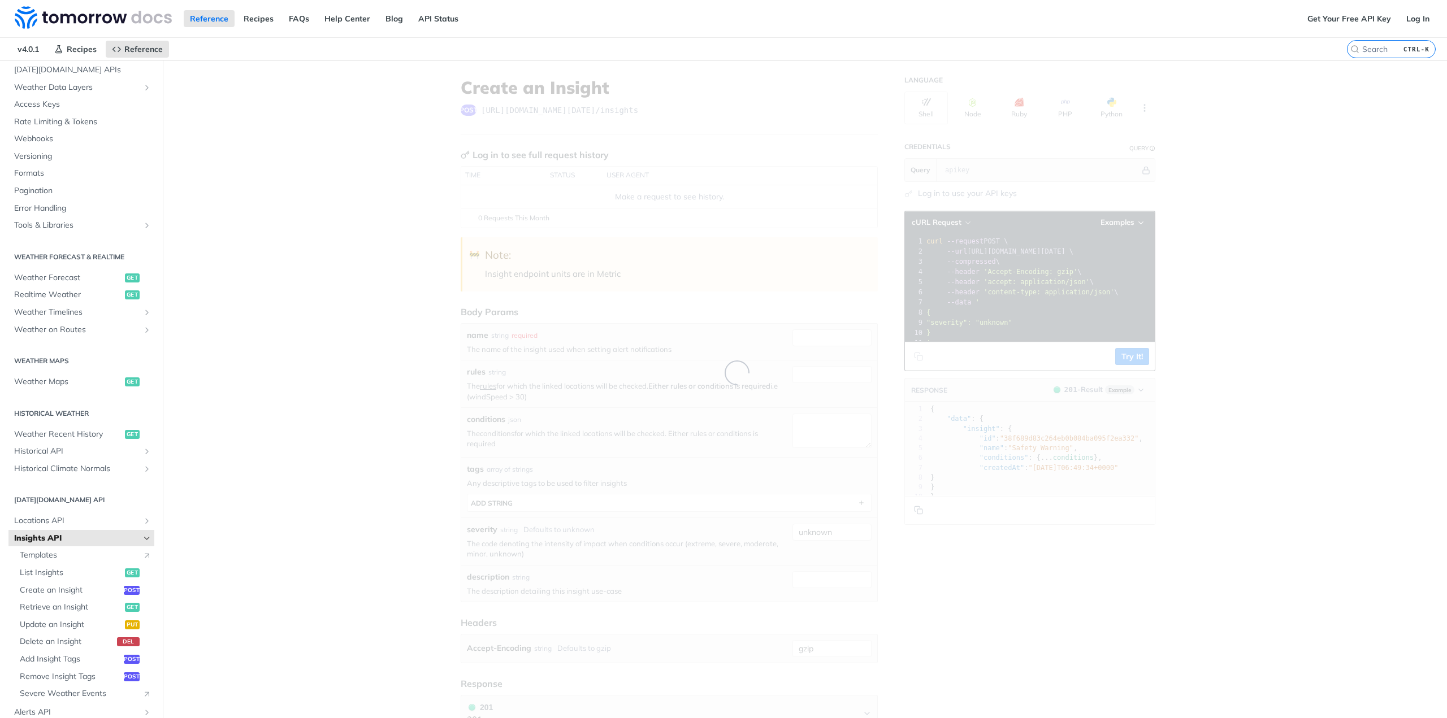
scroll to position [1210, 0]
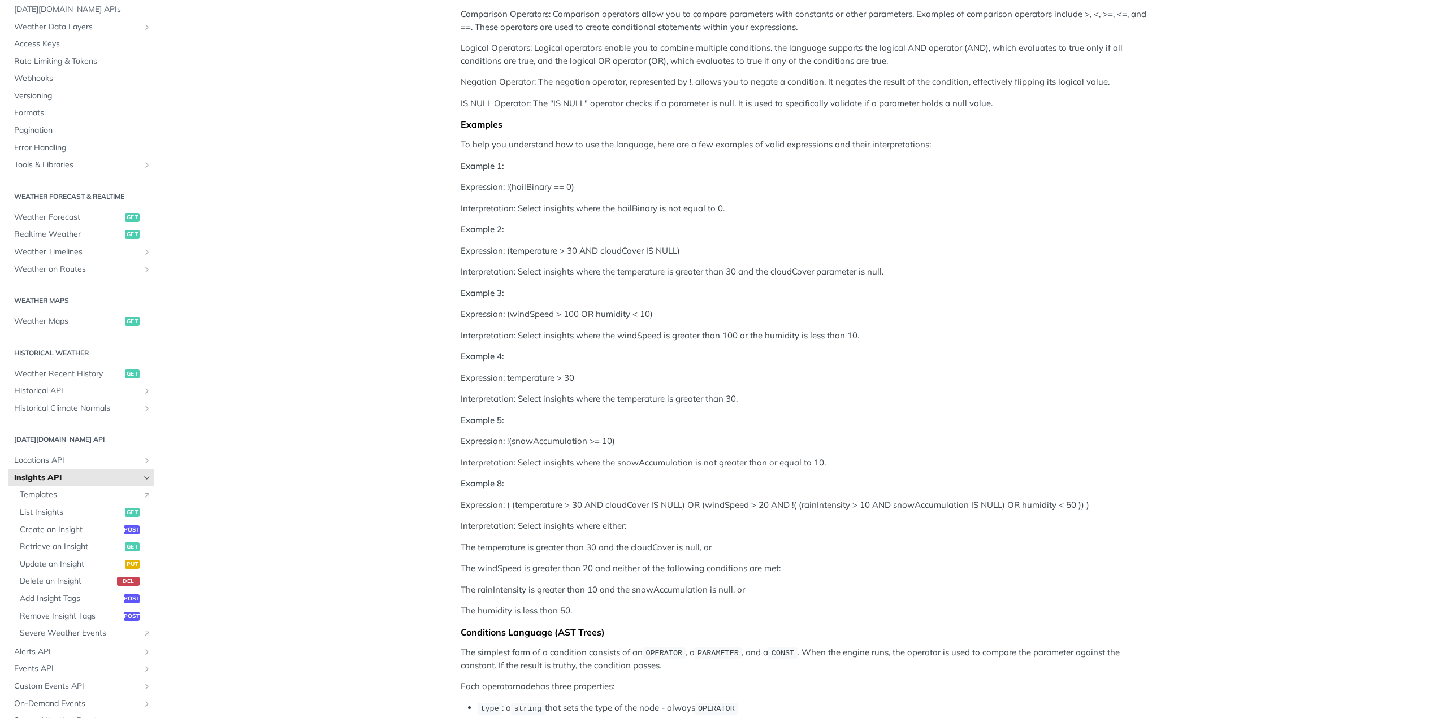
drag, startPoint x: 470, startPoint y: 417, endPoint x: 475, endPoint y: 413, distance: 6.9
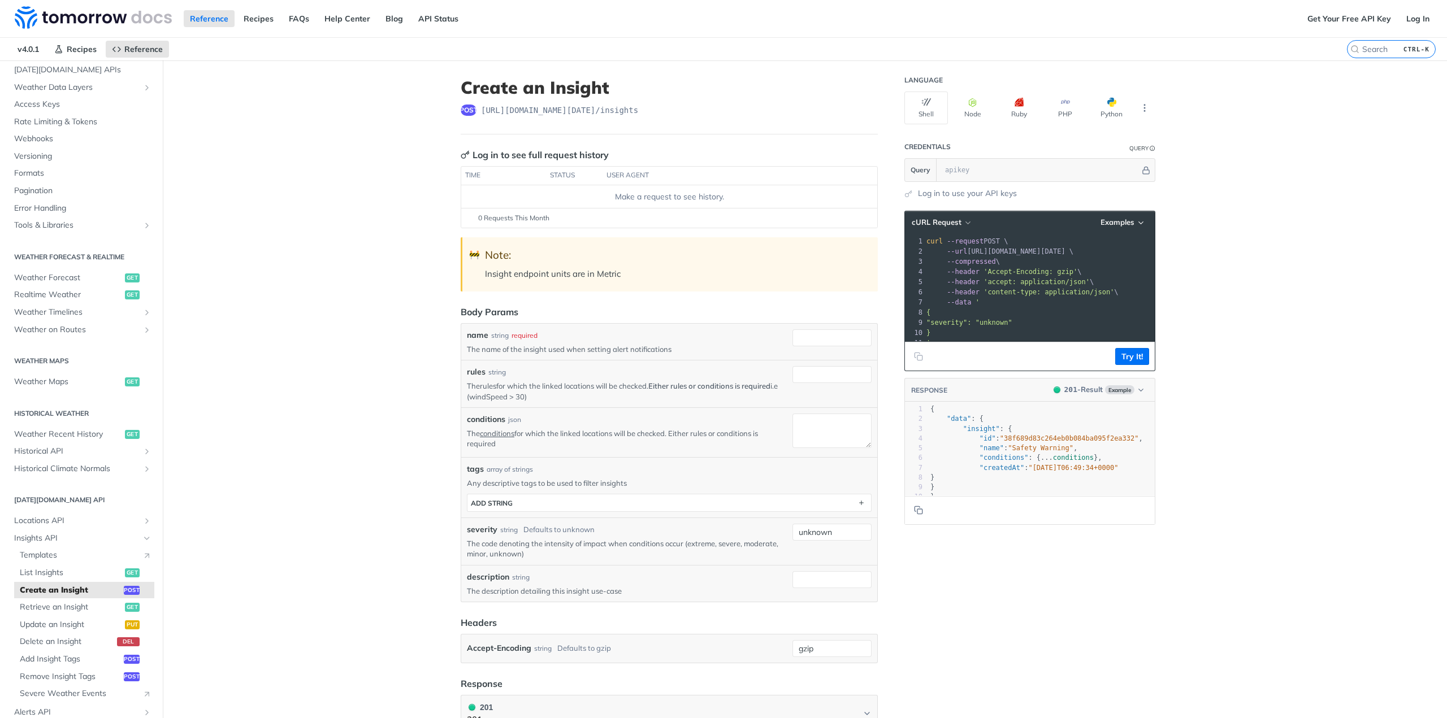
click at [488, 382] on link "rules" at bounding box center [488, 386] width 16 height 9
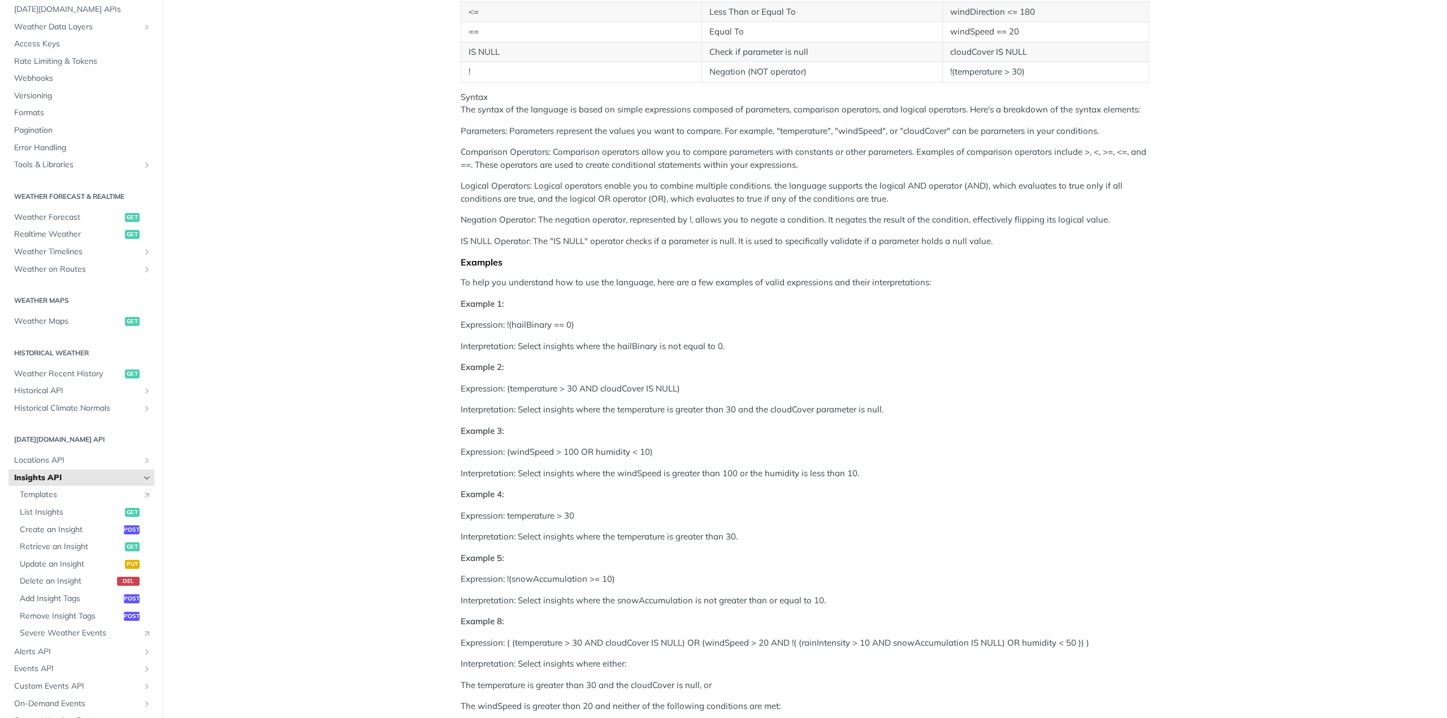
scroll to position [509, 0]
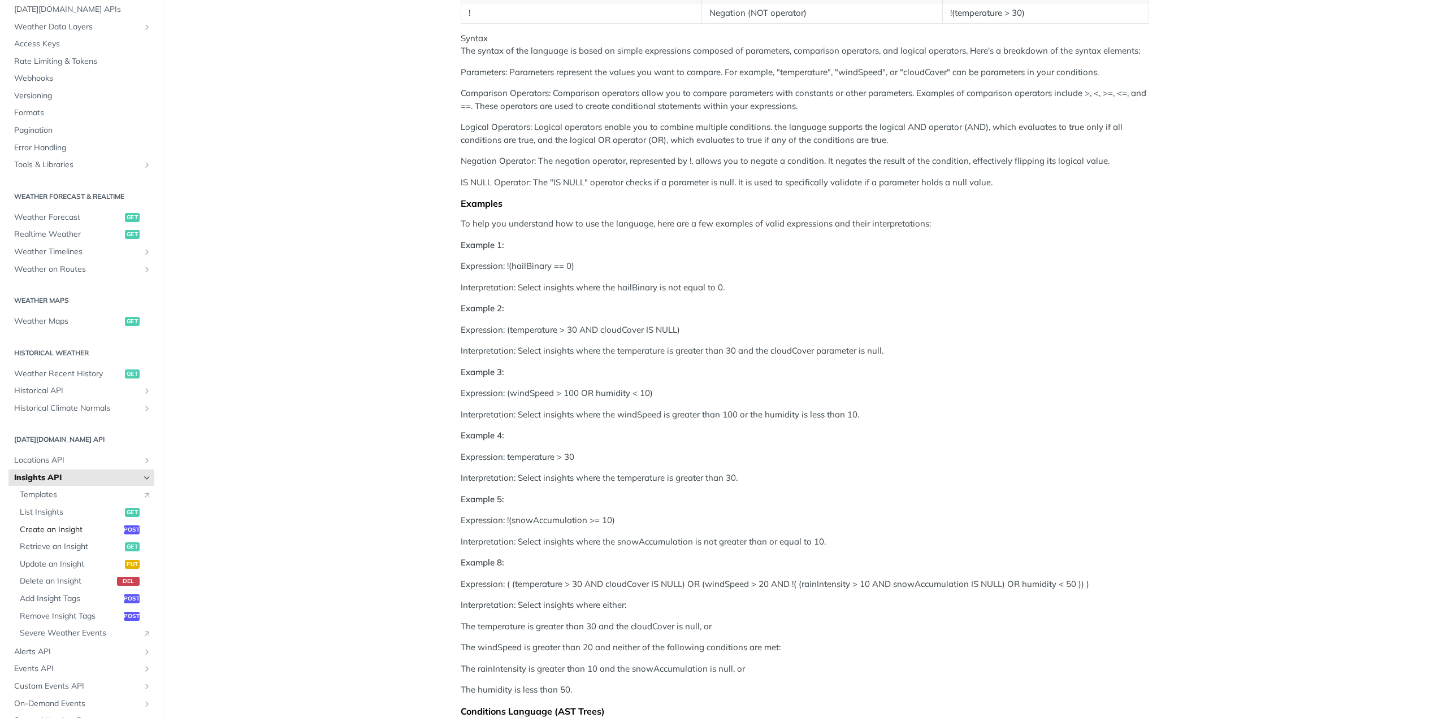
click at [46, 531] on span "Create an Insight" at bounding box center [70, 530] width 101 height 11
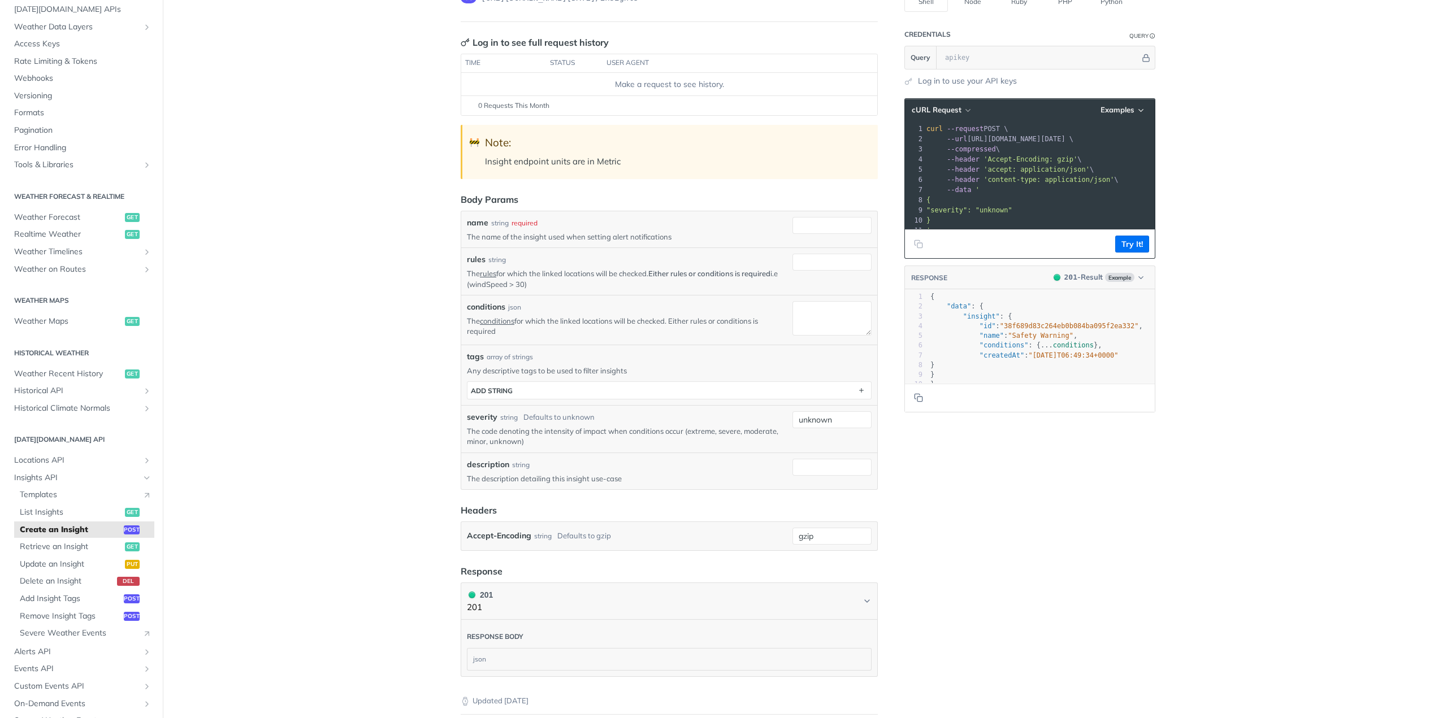
scroll to position [113, 0]
drag, startPoint x: 838, startPoint y: 415, endPoint x: 708, endPoint y: 415, distance: 129.4
click at [708, 415] on div "severity string Defaults to unknown The code denoting the intensity of impact w…" at bounding box center [669, 428] width 405 height 35
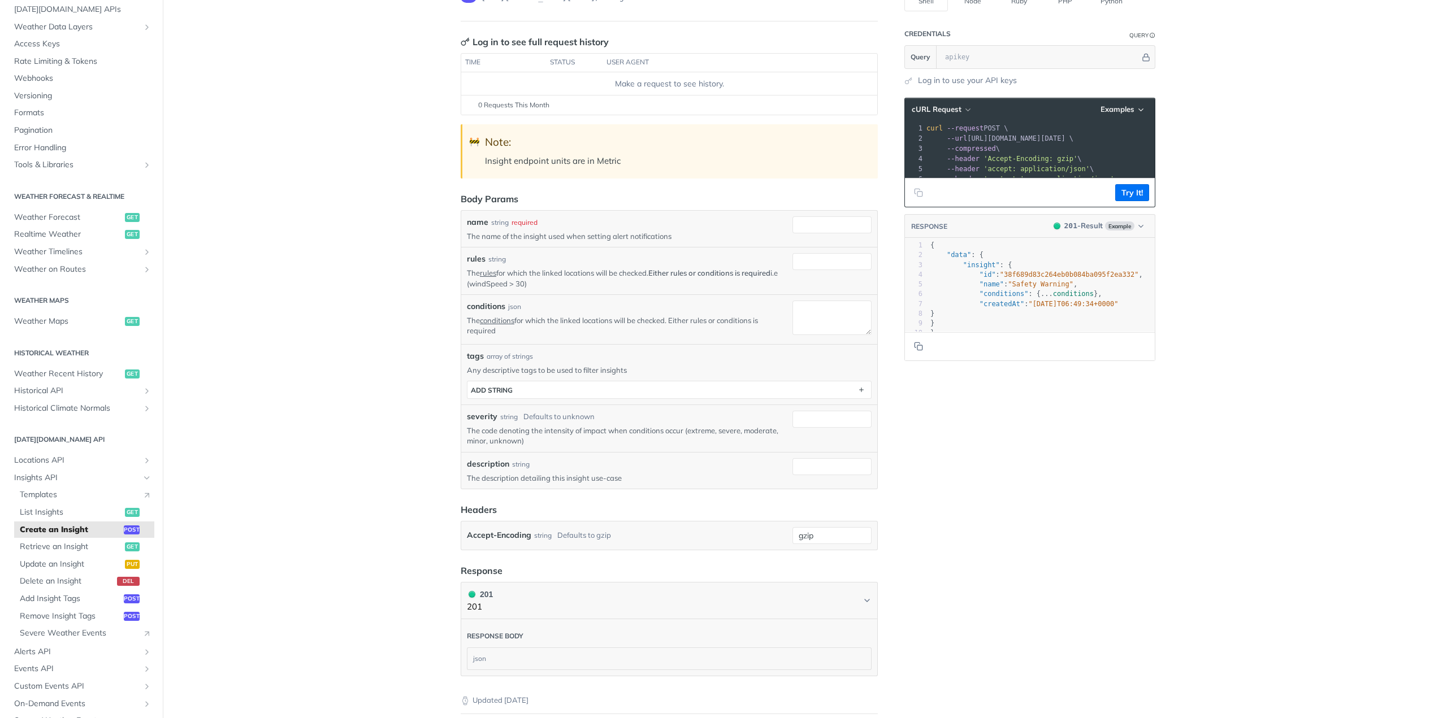
click at [407, 412] on main "JUMP TO CTRL-/ Fundamentals [DATE][DOMAIN_NAME] APIs Weather Data Layers Core P…" at bounding box center [723, 392] width 1447 height 891
drag, startPoint x: 466, startPoint y: 280, endPoint x: 519, endPoint y: 279, distance: 53.1
click at [519, 279] on p "The rules for which the linked locations will be checked. Either rules or condi…" at bounding box center [627, 278] width 321 height 20
copy p "windSpeed > 30"
click at [831, 254] on input "rules" at bounding box center [832, 261] width 79 height 17
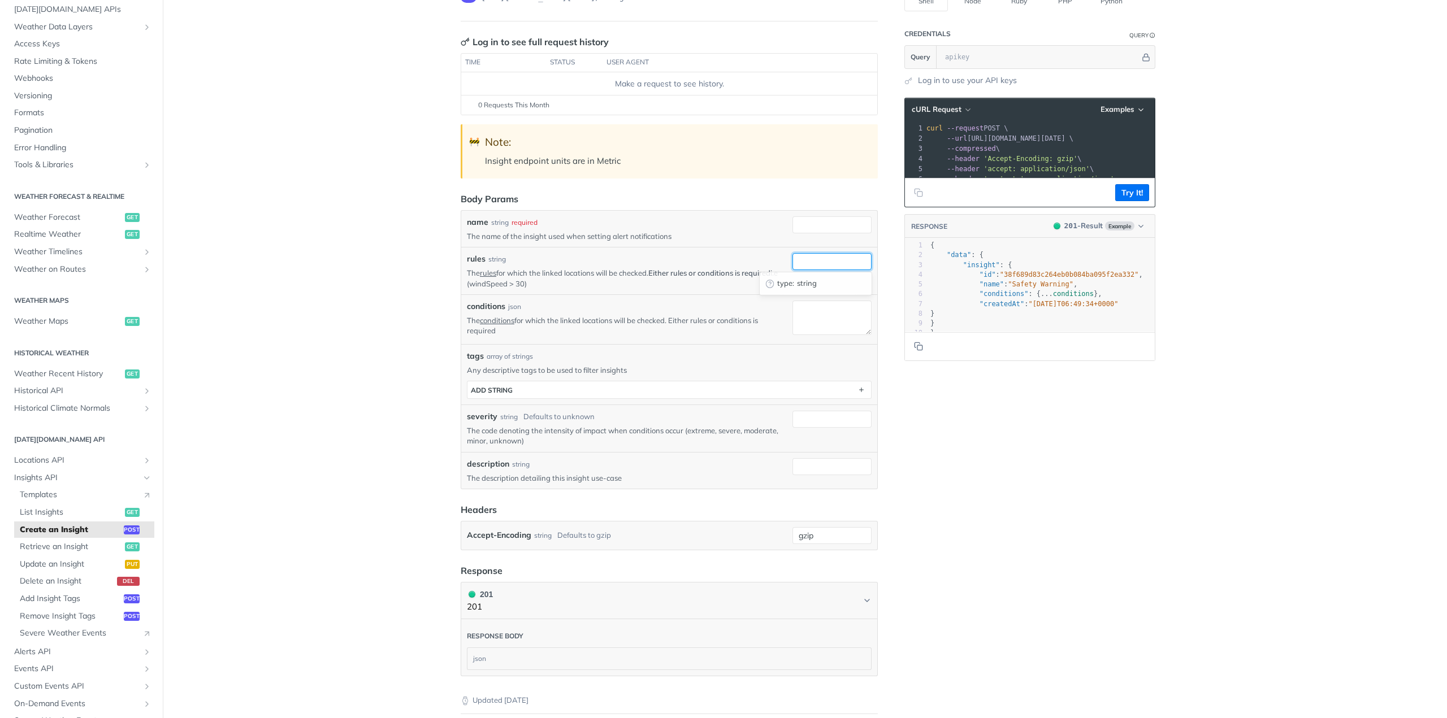
paste input "windSpeed > 30"
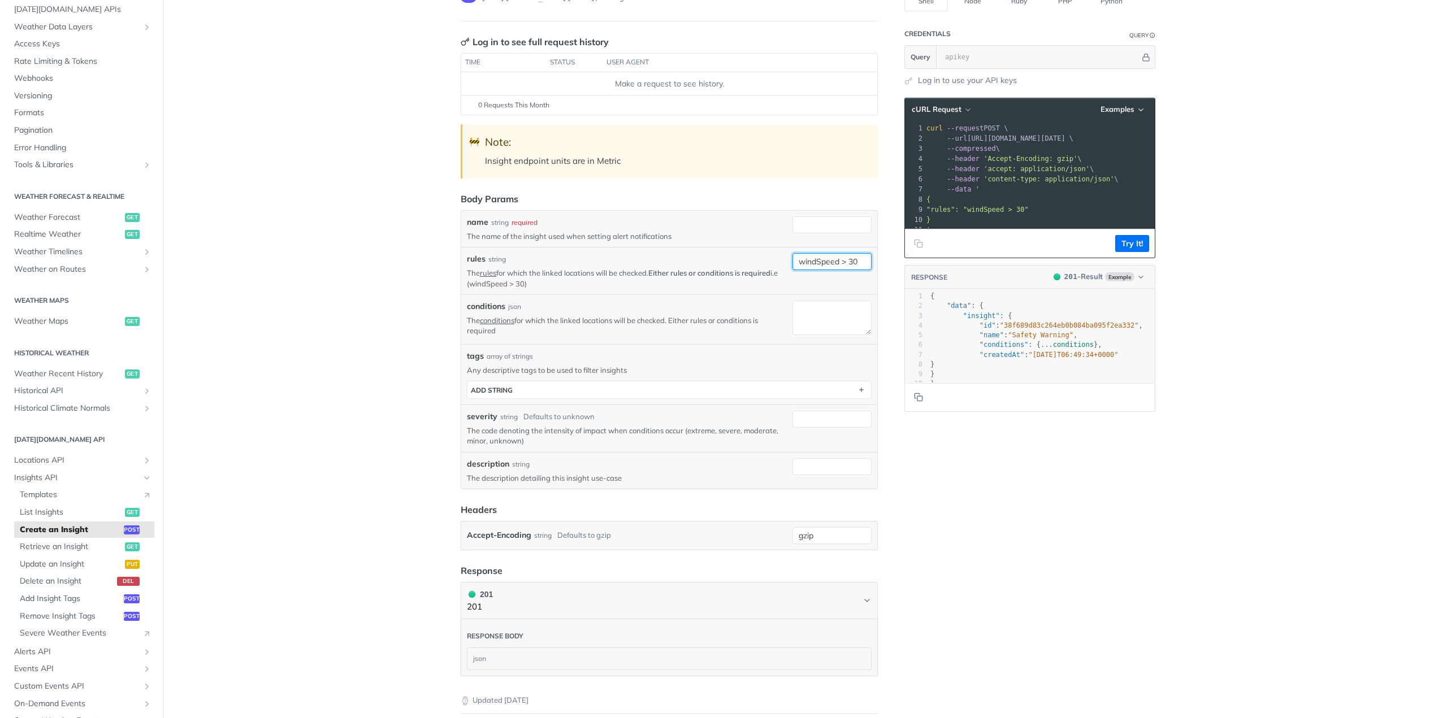
click at [856, 263] on input "windSpeed > 30" at bounding box center [832, 261] width 79 height 17
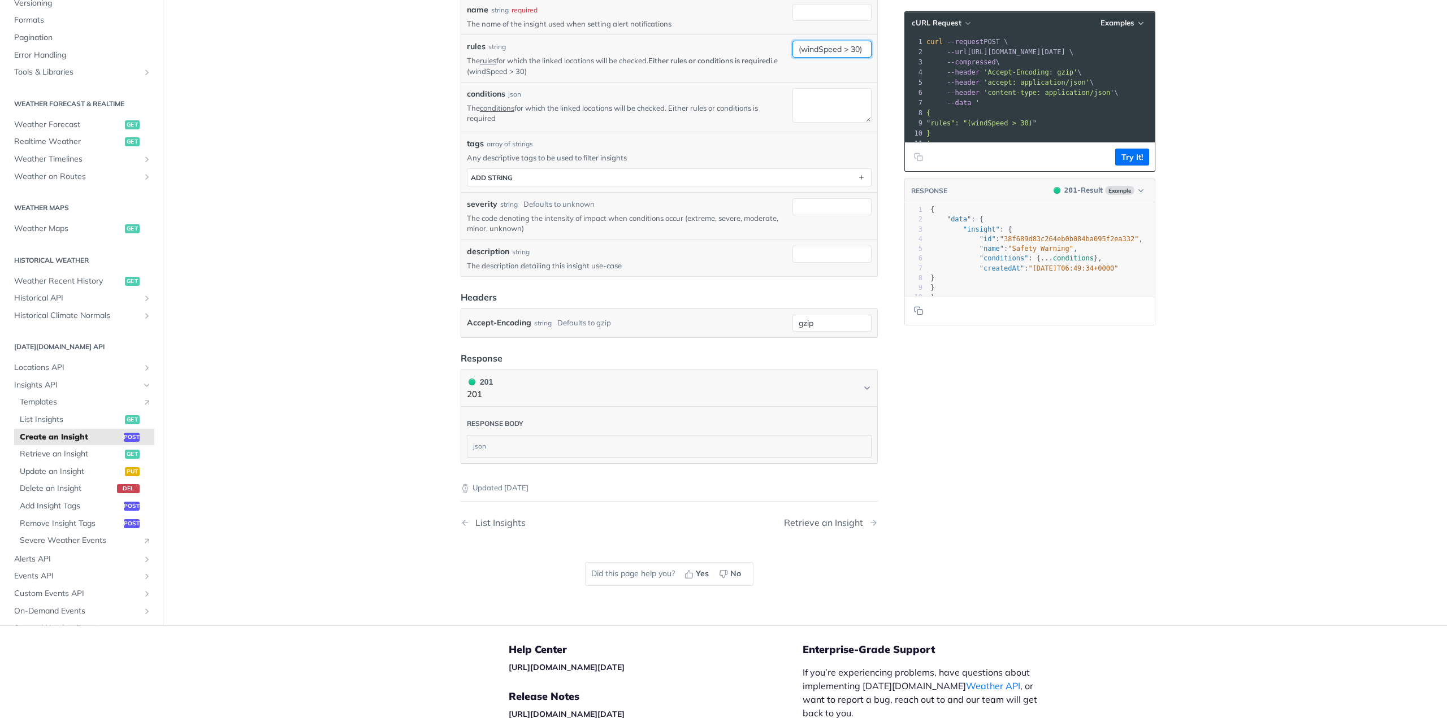
scroll to position [339, 0]
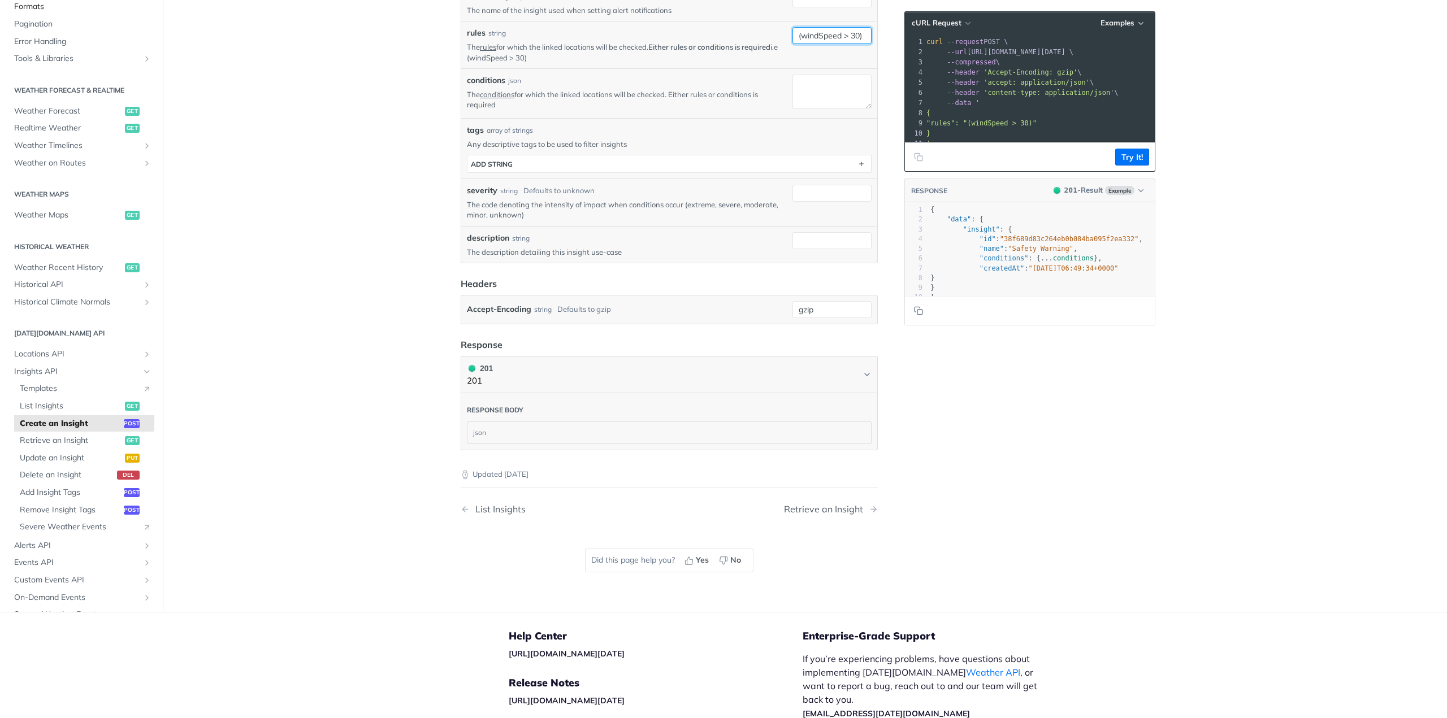
type input "(windSpeed > 30)"
